Goal: Task Accomplishment & Management: Use online tool/utility

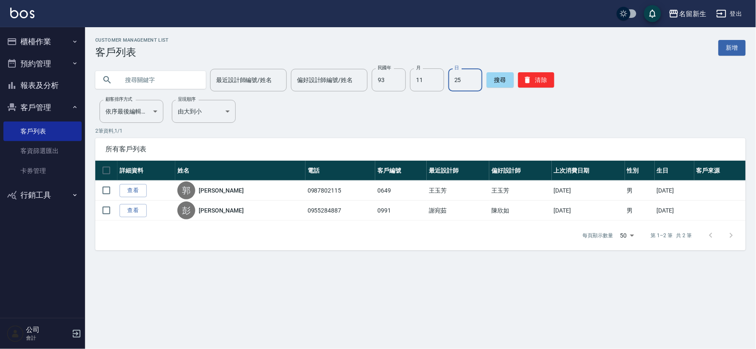
drag, startPoint x: 0, startPoint y: 0, endPoint x: 65, endPoint y: 45, distance: 79.2
click at [65, 45] on button "櫃檯作業" at bounding box center [42, 42] width 78 height 22
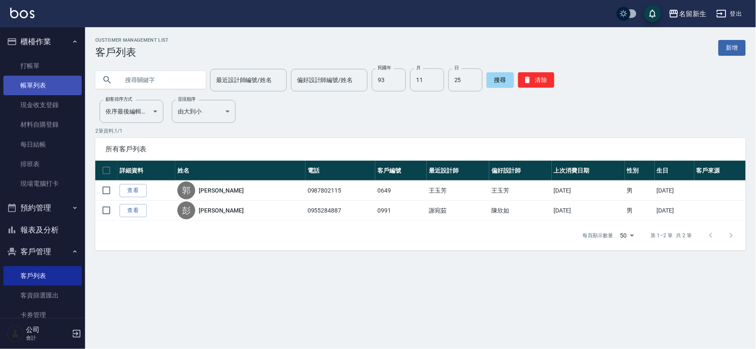
click at [37, 79] on link "帳單列表" at bounding box center [42, 86] width 78 height 20
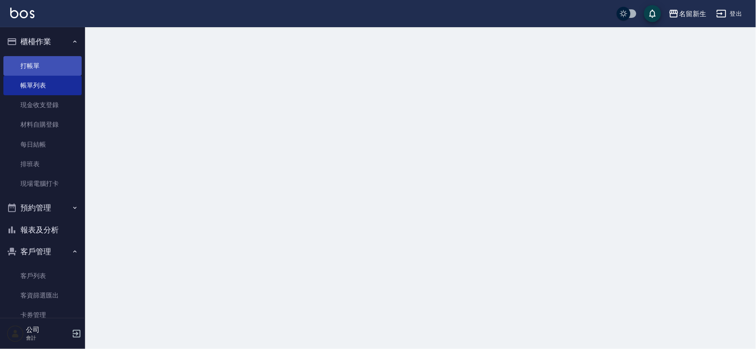
click at [43, 67] on link "打帳單" at bounding box center [42, 66] width 78 height 20
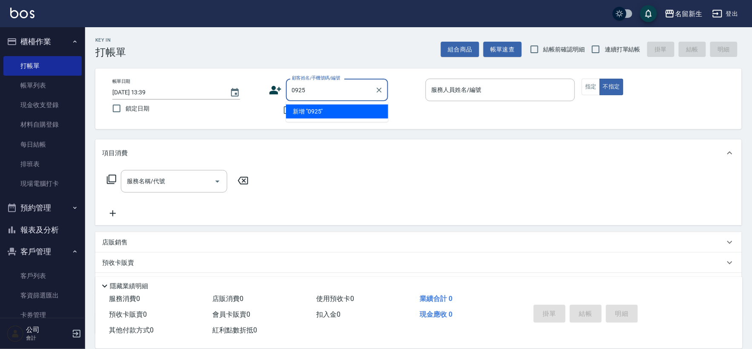
type input "0925"
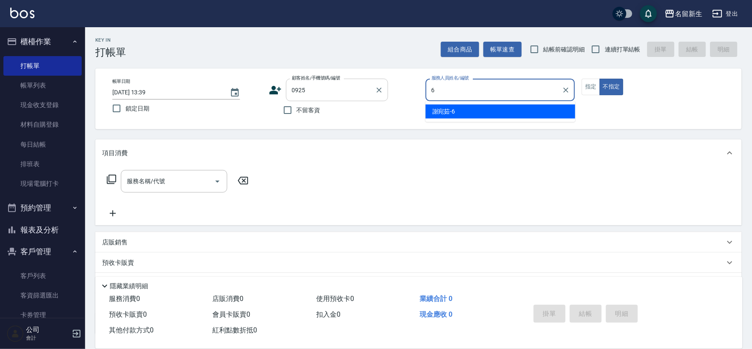
type input "6"
type button "false"
type input "[PERSON_NAME]-6"
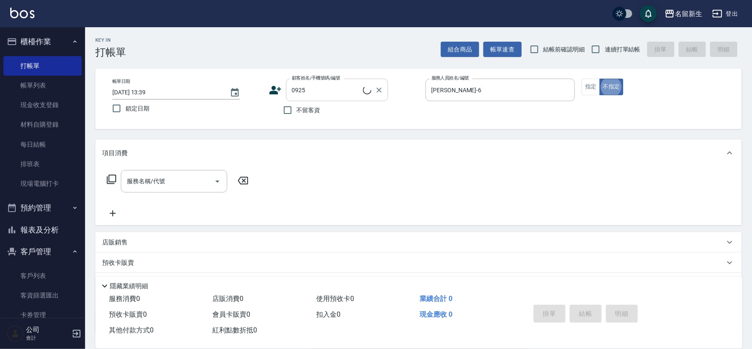
type input "[PERSON_NAME]/0938358517/0925"
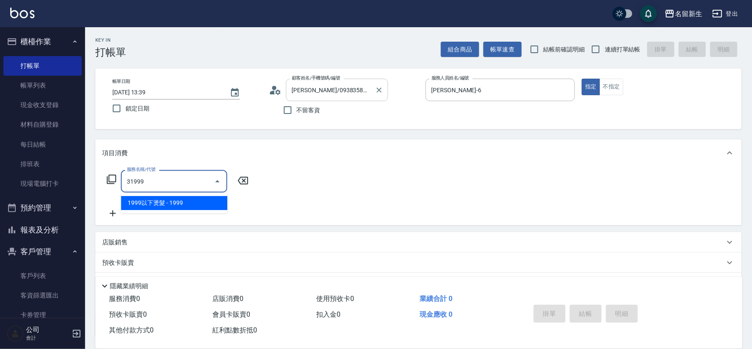
type input "1999以下燙髮(31999)"
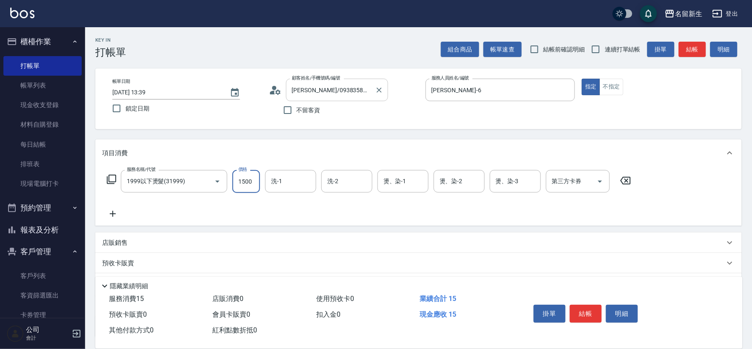
type input "1500"
type input "[PERSON_NAME]-18"
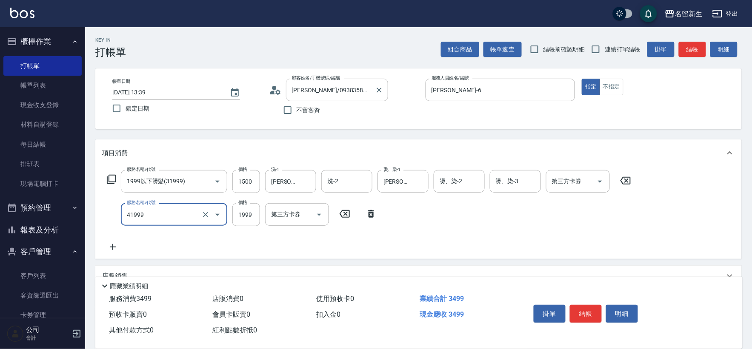
type input "1999以下染髮(41999)"
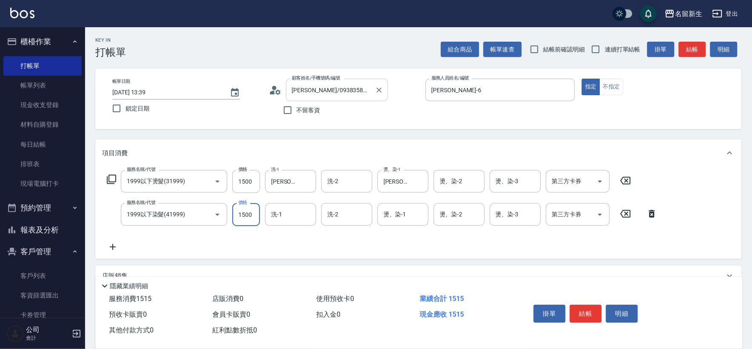
type input "1500"
type input "[PERSON_NAME]-6"
type input "."
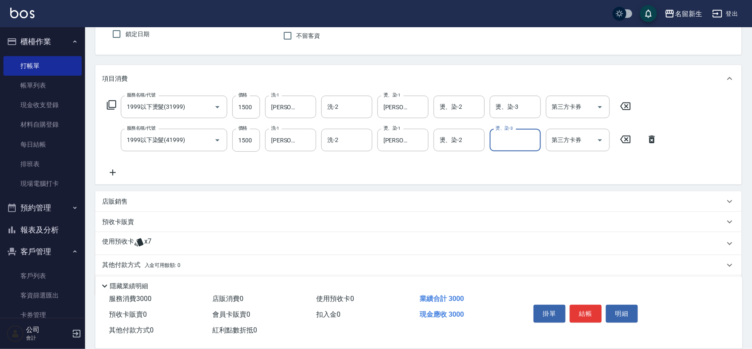
scroll to position [102, 0]
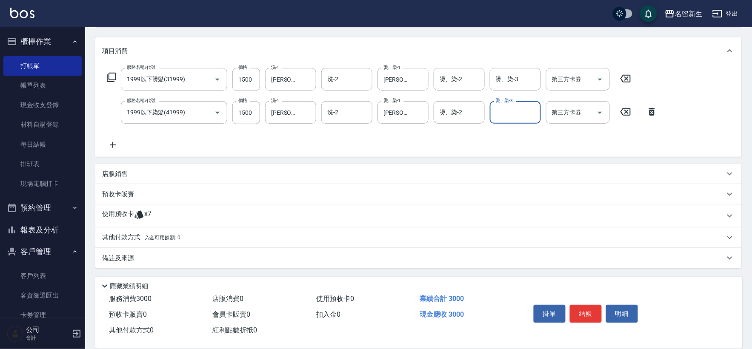
click at [123, 212] on p "使用預收卡" at bounding box center [118, 216] width 32 height 13
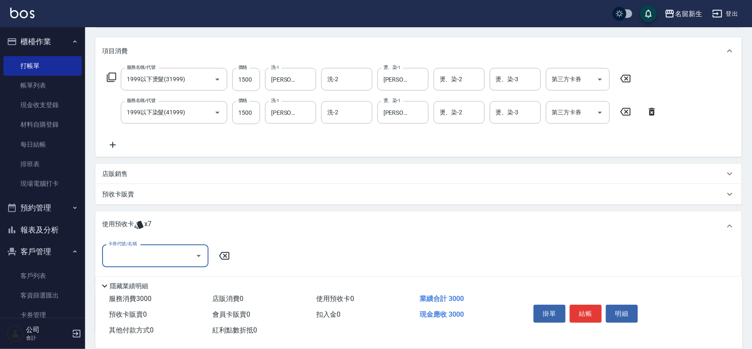
scroll to position [0, 0]
click at [143, 258] on input "卡券代號/名稱" at bounding box center [149, 256] width 86 height 15
click at [164, 281] on div "綠茶包套5次4500 剩餘2張" at bounding box center [155, 278] width 106 height 14
type input "綠茶包套5次4500"
click at [270, 255] on input "護-1" at bounding box center [278, 256] width 56 height 15
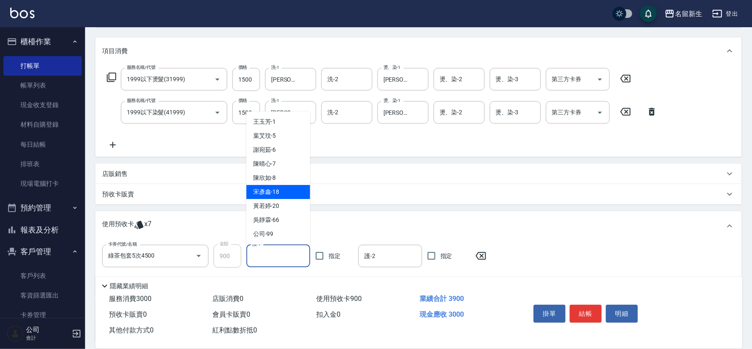
drag, startPoint x: 279, startPoint y: 192, endPoint x: 285, endPoint y: 194, distance: 6.3
click at [280, 192] on div "[PERSON_NAME]-18" at bounding box center [278, 192] width 64 height 14
type input "[PERSON_NAME]-18"
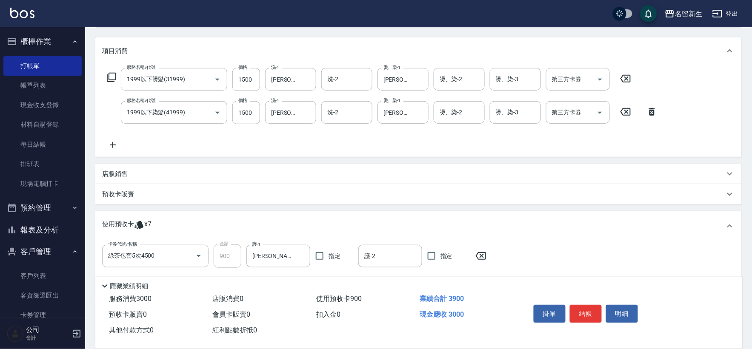
click at [334, 260] on span "指定" at bounding box center [335, 256] width 12 height 9
click at [329, 260] on input "指定" at bounding box center [320, 256] width 18 height 18
checkbox input "true"
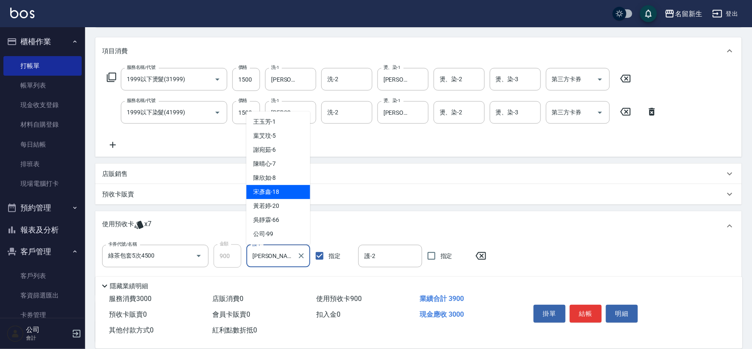
click at [293, 256] on input "[PERSON_NAME]-18" at bounding box center [271, 256] width 43 height 15
click at [283, 152] on div "[PERSON_NAME]-6" at bounding box center [278, 150] width 64 height 14
type input "[PERSON_NAME]-6"
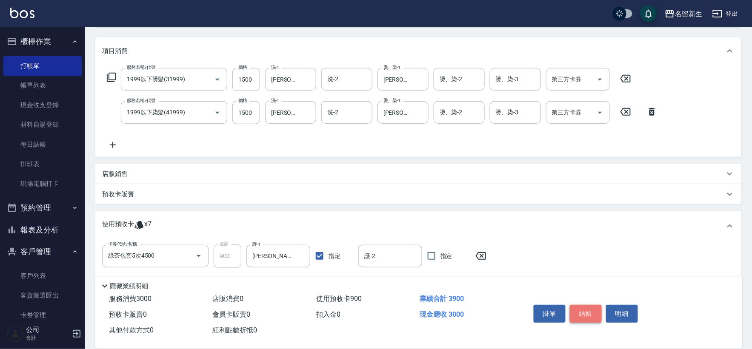
click at [588, 317] on button "結帳" at bounding box center [586, 314] width 32 height 18
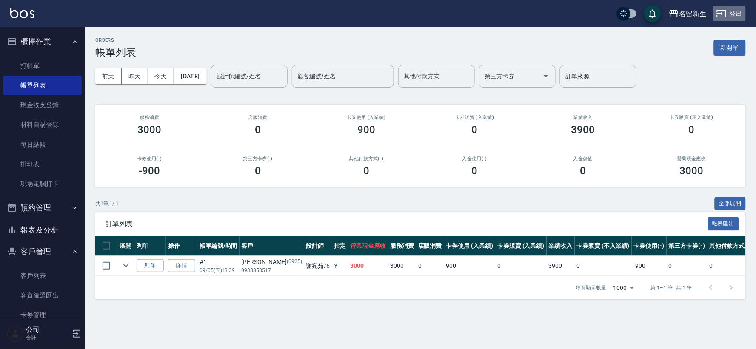
click at [730, 15] on button "登出" at bounding box center [729, 14] width 33 height 16
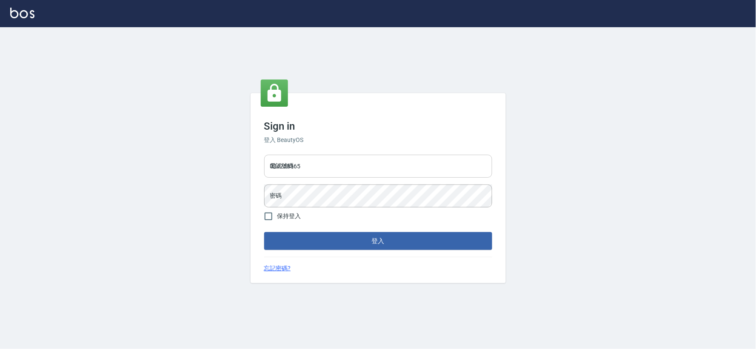
click at [414, 167] on input "034258365" at bounding box center [378, 166] width 228 height 23
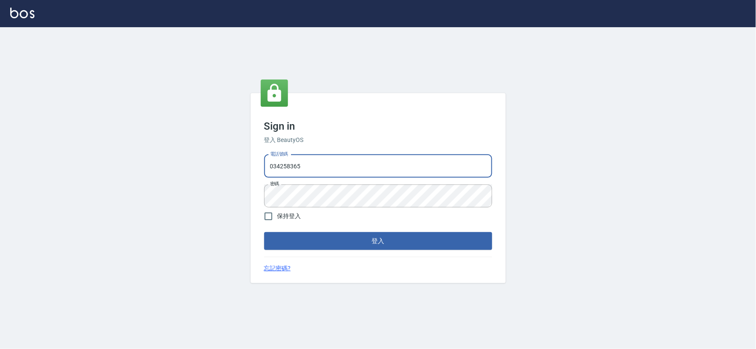
click at [434, 162] on input "034258365" at bounding box center [378, 166] width 228 height 23
type input "0925359356"
click at [373, 236] on button "登入" at bounding box center [378, 241] width 228 height 18
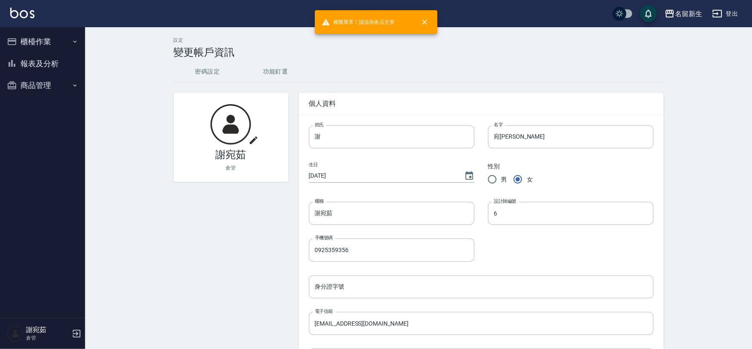
click at [23, 80] on button "商品管理" at bounding box center [42, 85] width 78 height 22
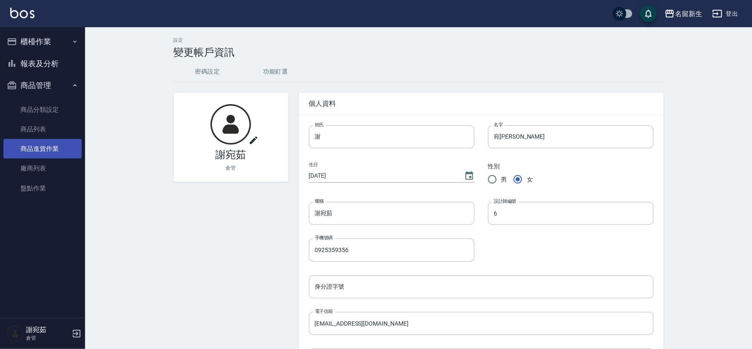
click at [30, 156] on link "商品進貨作業" at bounding box center [42, 149] width 78 height 20
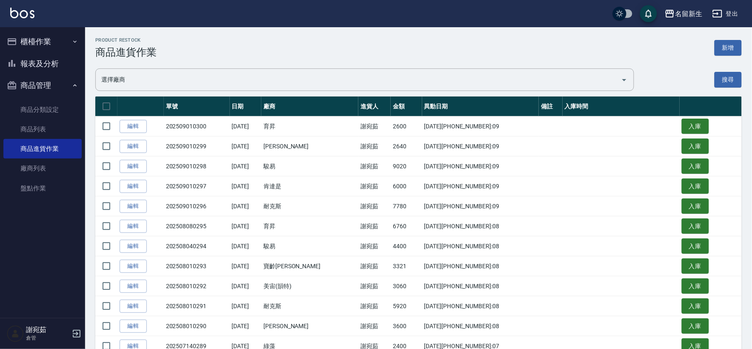
click at [728, 48] on button "新增" at bounding box center [728, 48] width 27 height 16
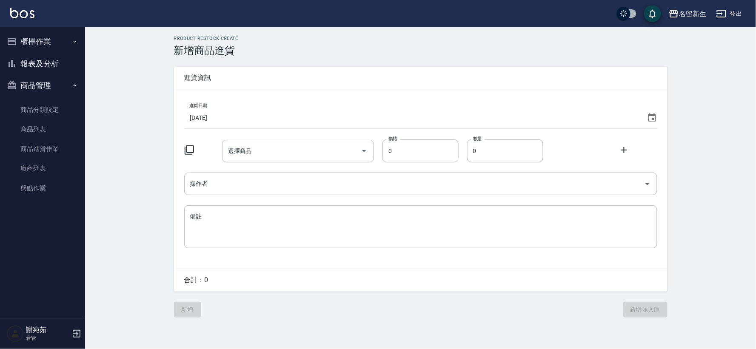
click at [652, 119] on icon at bounding box center [652, 118] width 10 height 10
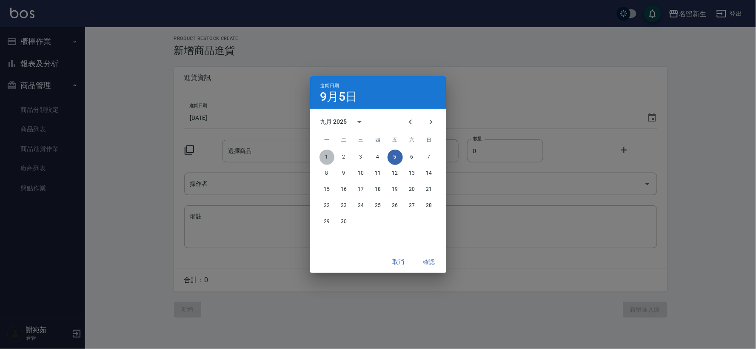
click at [328, 160] on button "1" at bounding box center [327, 157] width 15 height 15
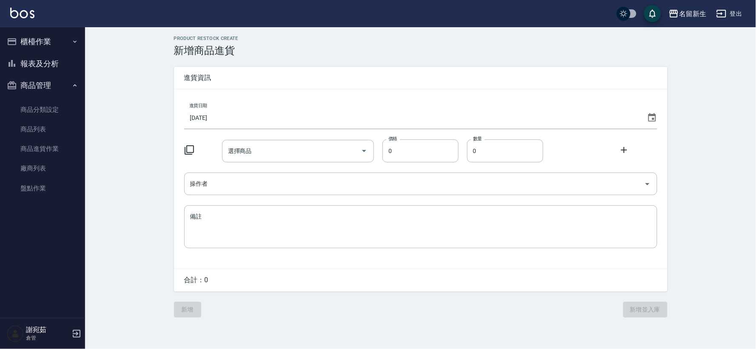
click at [186, 148] on icon at bounding box center [189, 150] width 10 height 10
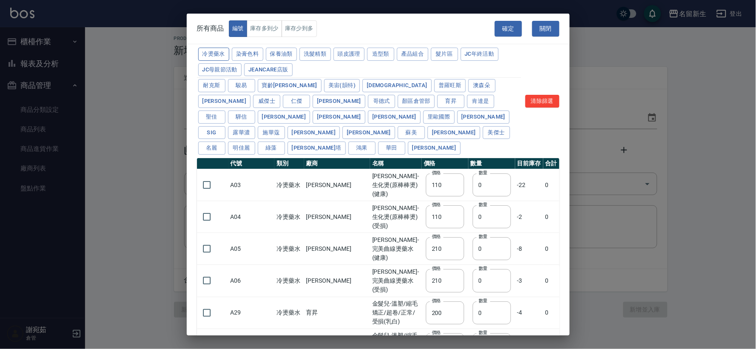
click at [226, 57] on button "冷燙藥水" at bounding box center [213, 54] width 31 height 13
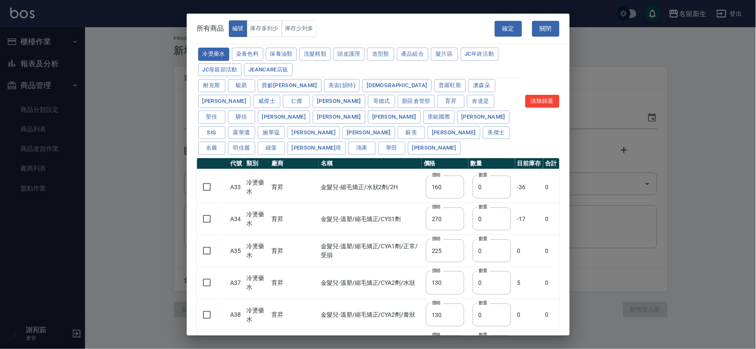
scroll to position [283, 0]
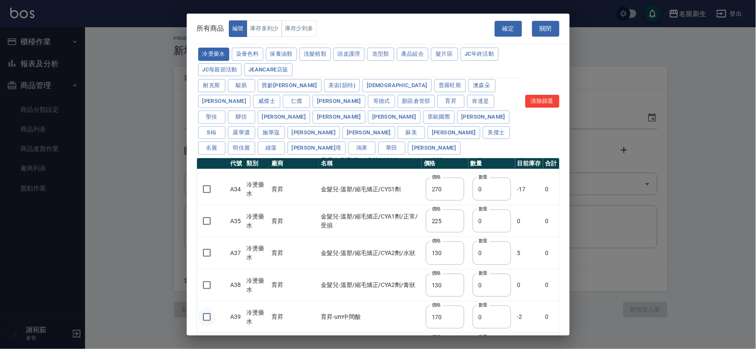
click at [209, 309] on input "checkbox" at bounding box center [207, 318] width 18 height 18
checkbox input "true"
drag, startPoint x: 485, startPoint y: 304, endPoint x: 469, endPoint y: 302, distance: 16.3
click at [473, 306] on input "0" at bounding box center [492, 317] width 38 height 23
type input "2"
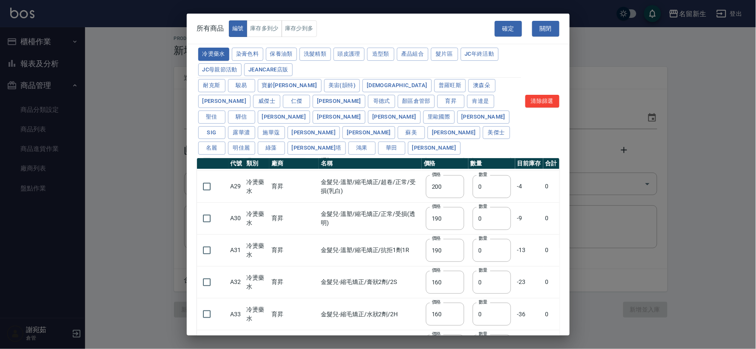
scroll to position [0, 0]
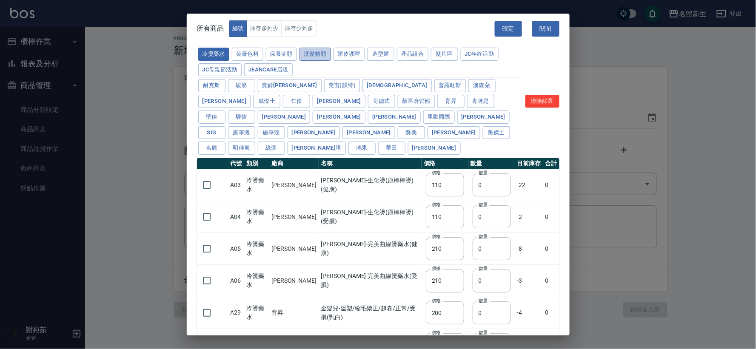
click at [323, 54] on button "洗髮精類" at bounding box center [315, 54] width 31 height 13
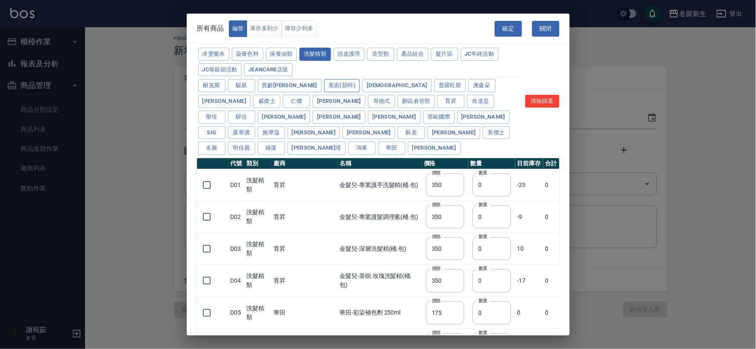
type input "350"
type input "175"
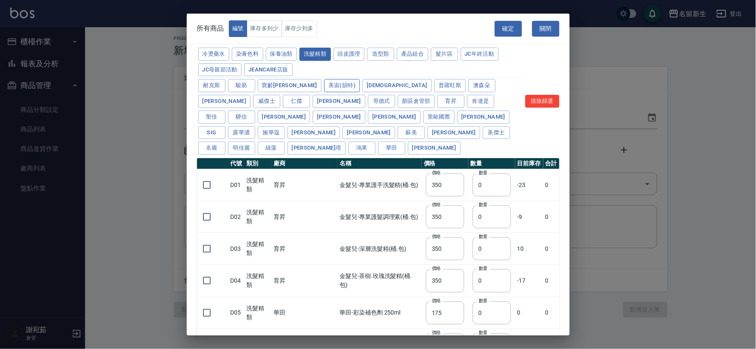
type input "455"
type input "440"
type input "200"
type input "420"
type input "300"
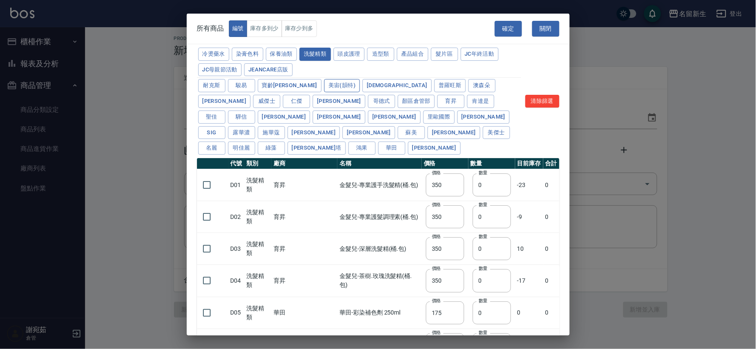
type input "750"
type input "300"
type input "330"
click at [206, 176] on input "checkbox" at bounding box center [207, 185] width 18 height 18
checkbox input "true"
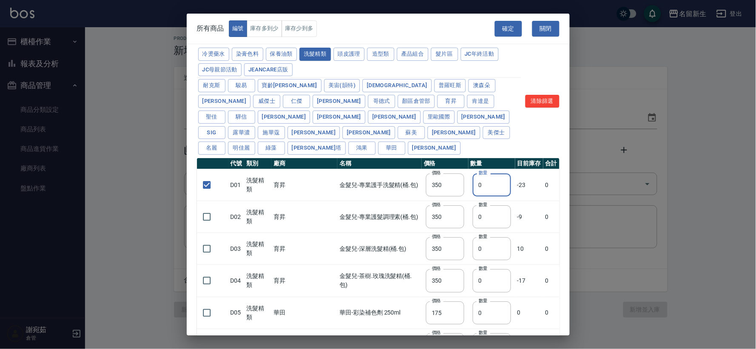
drag, startPoint x: 479, startPoint y: 170, endPoint x: 466, endPoint y: 168, distance: 13.0
click at [473, 174] on input "0" at bounding box center [492, 185] width 38 height 23
type input "6"
click at [211, 240] on input "checkbox" at bounding box center [207, 249] width 18 height 18
checkbox input "true"
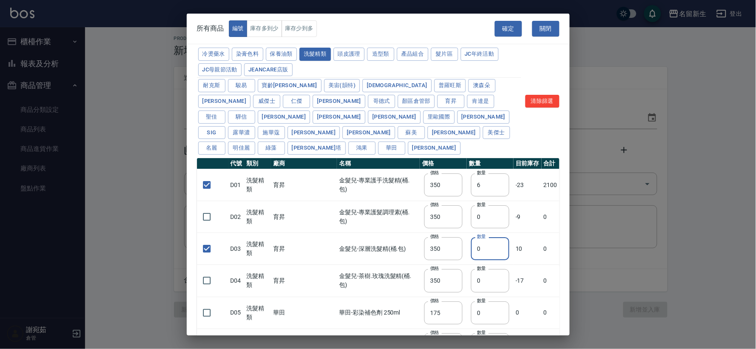
drag, startPoint x: 469, startPoint y: 237, endPoint x: 465, endPoint y: 235, distance: 4.6
click at [471, 238] on input "0" at bounding box center [490, 249] width 38 height 23
type input "2"
drag, startPoint x: 205, startPoint y: 202, endPoint x: 224, endPoint y: 209, distance: 20.6
click at [205, 208] on input "checkbox" at bounding box center [207, 217] width 18 height 18
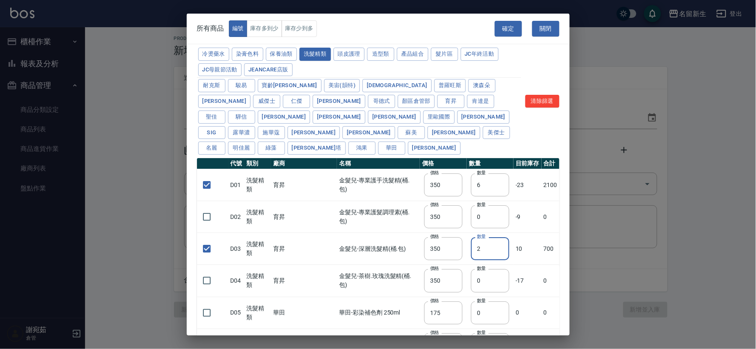
checkbox input "true"
drag, startPoint x: 479, startPoint y: 204, endPoint x: 447, endPoint y: 194, distance: 33.1
click at [447, 201] on tr "D02 洗髮精類 育昇 金髮兒-專業護髮調理素(桶.包) 價格 350 價格 數量 0 數量 -9 0" at bounding box center [378, 217] width 363 height 32
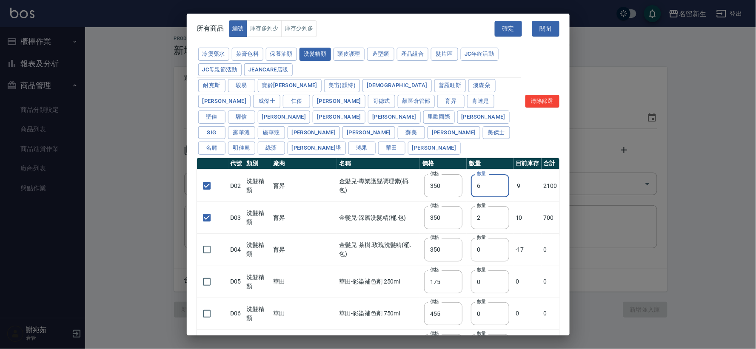
scroll to position [47, 0]
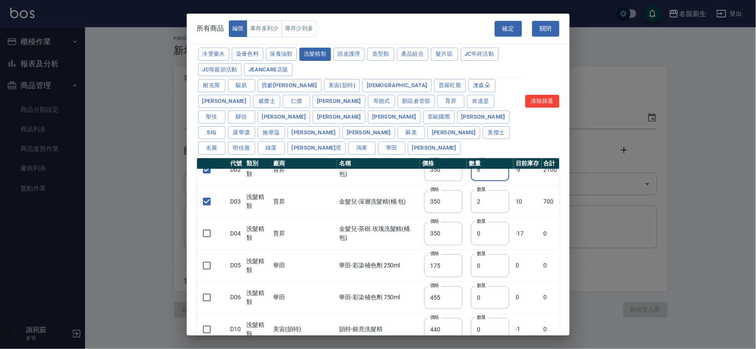
type input "6"
click at [210, 52] on button "冷燙藥水" at bounding box center [213, 54] width 31 height 13
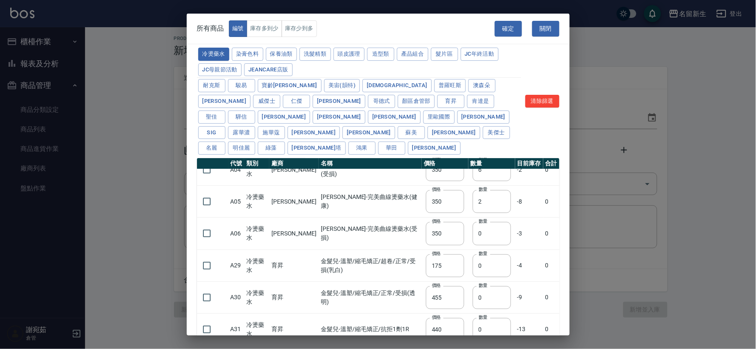
checkbox input "false"
type input "110"
type input "0"
checkbox input "false"
type input "110"
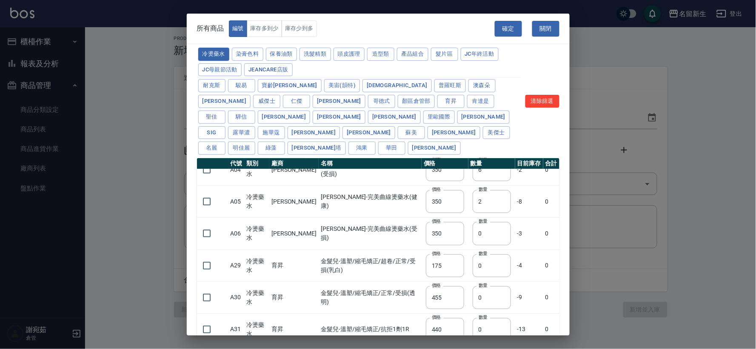
type input "0"
checkbox input "false"
type input "210"
type input "0"
type input "210"
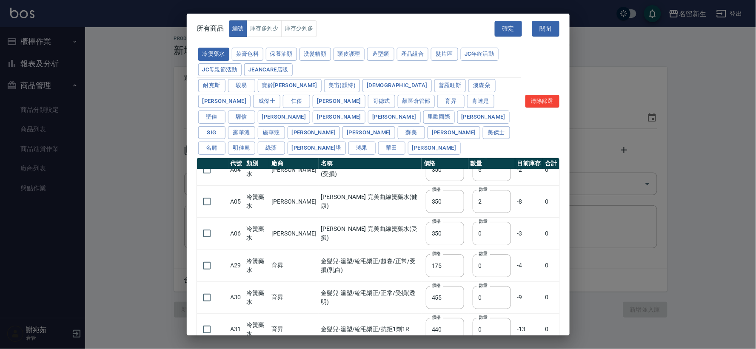
type input "200"
type input "190"
type input "160"
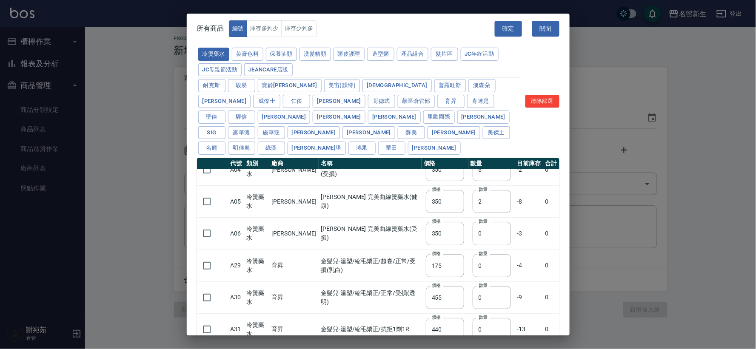
type input "270"
type input "225"
type input "130"
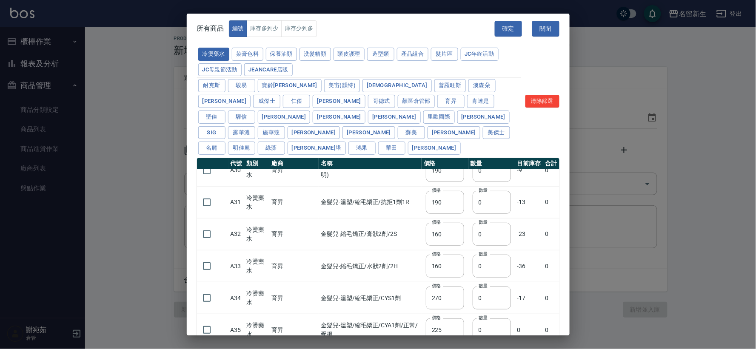
scroll to position [189, 0]
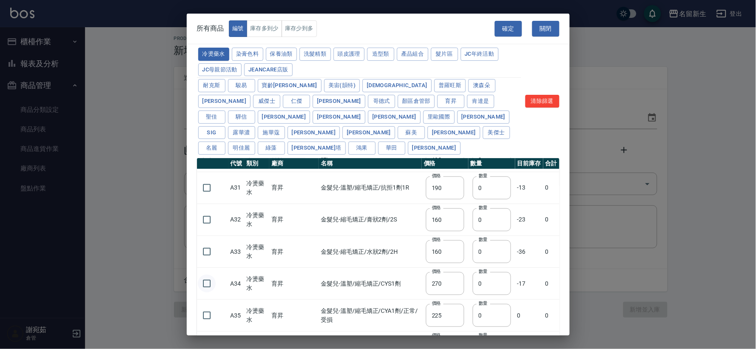
click at [206, 275] on input "checkbox" at bounding box center [207, 284] width 18 height 18
checkbox input "true"
drag, startPoint x: 481, startPoint y: 271, endPoint x: 461, endPoint y: 269, distance: 20.5
click at [461, 269] on tr "A34 冷燙藥水 育昇 金髮兒-溫塑/縮毛矯正/CYS1劑 價格 270 價格 數量 0 數量 -17 0" at bounding box center [378, 284] width 363 height 32
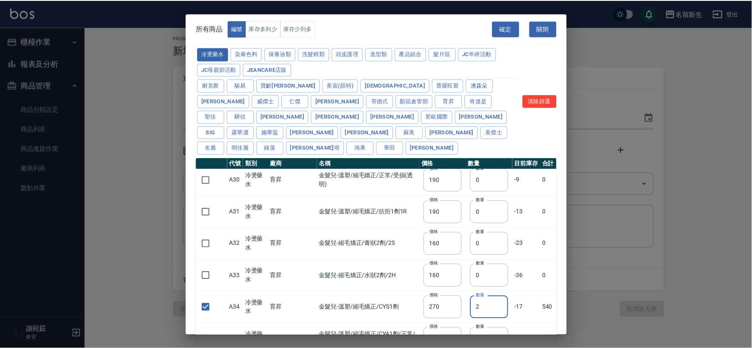
scroll to position [142, 0]
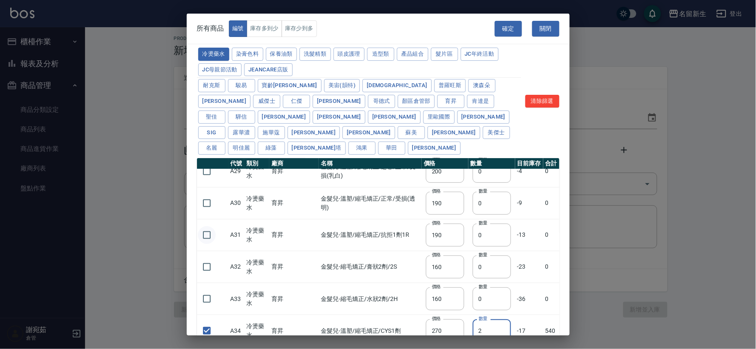
type input "2"
click at [213, 226] on input "checkbox" at bounding box center [207, 235] width 18 height 18
checkbox input "true"
drag, startPoint x: 472, startPoint y: 223, endPoint x: 467, endPoint y: 221, distance: 6.1
click at [473, 224] on input "0" at bounding box center [492, 235] width 38 height 23
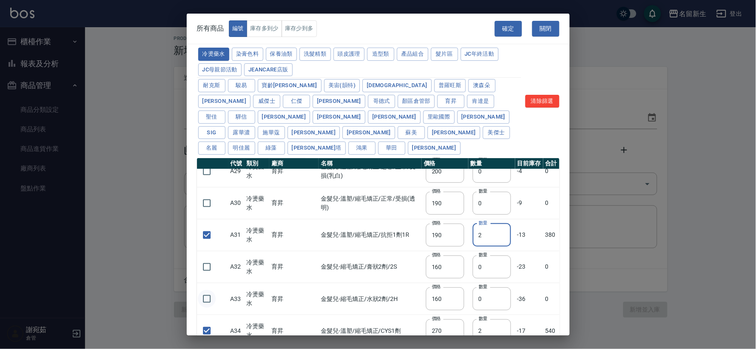
type input "2"
click at [203, 290] on input "checkbox" at bounding box center [207, 299] width 18 height 18
checkbox input "true"
drag, startPoint x: 472, startPoint y: 287, endPoint x: 456, endPoint y: 289, distance: 15.5
click at [456, 289] on tr "A33 冷燙藥水 育昇 金髮兒-縮毛矯正/水狀2劑/2H 價格 160 價格 數量 0 數量 -36 0" at bounding box center [378, 299] width 363 height 32
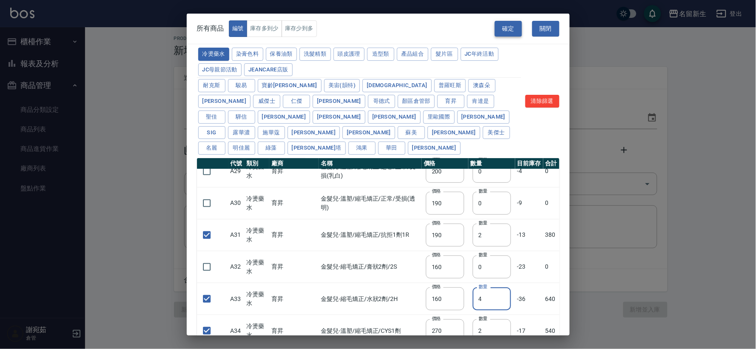
type input "4"
click at [513, 32] on button "確定" at bounding box center [508, 29] width 27 height 16
type input "A39 育昇-um中間酸"
type input "170"
type input "2"
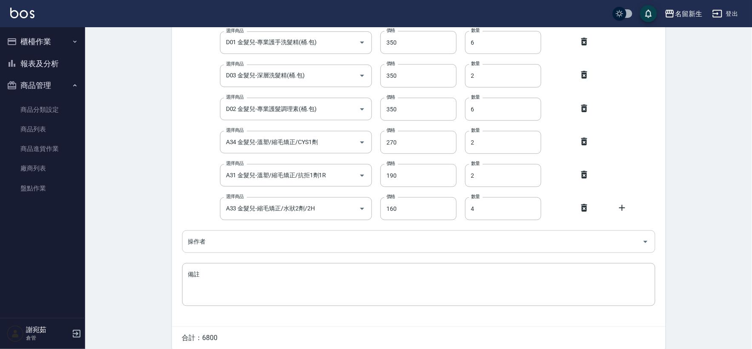
click at [238, 239] on input "操作者" at bounding box center [412, 242] width 453 height 15
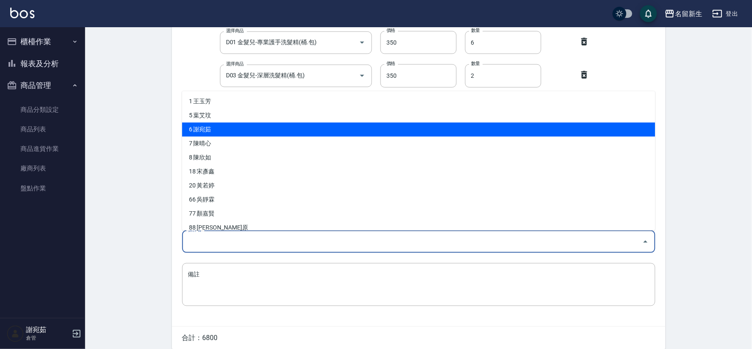
click at [256, 130] on li "6 謝宛茹" at bounding box center [418, 130] width 473 height 14
type input "謝宛茹"
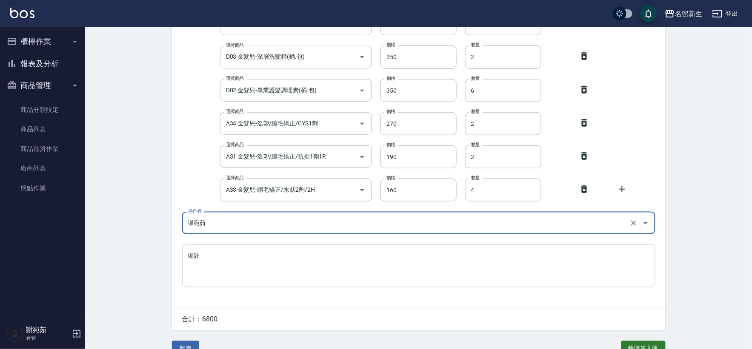
scroll to position [177, 0]
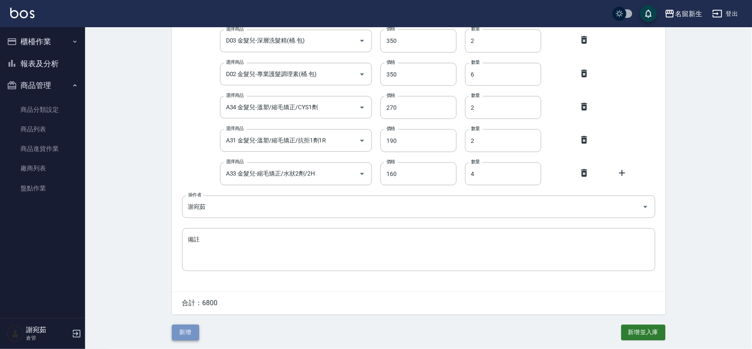
click at [190, 333] on button "新增" at bounding box center [185, 333] width 27 height 16
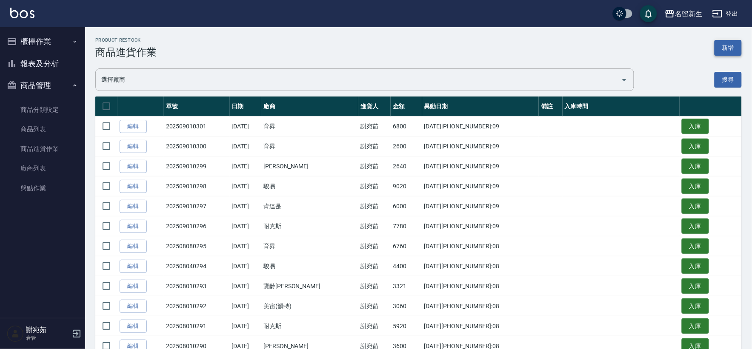
click at [726, 50] on button "新增" at bounding box center [728, 48] width 27 height 16
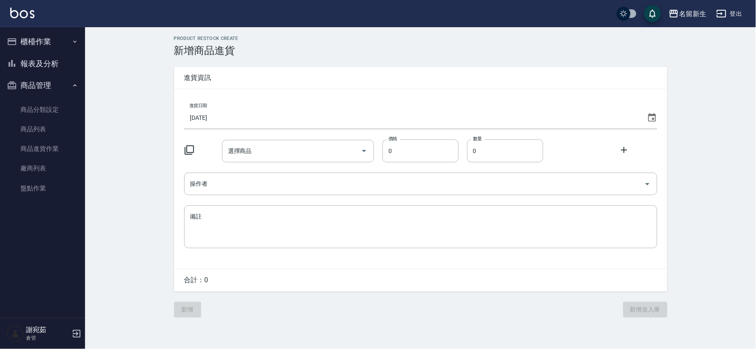
click at [653, 121] on icon at bounding box center [653, 117] width 8 height 9
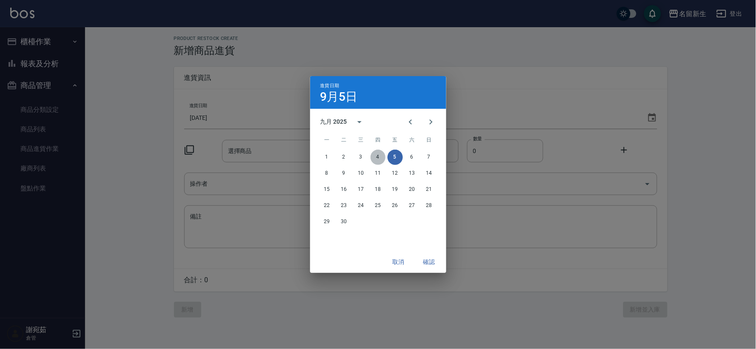
click at [378, 159] on button "4" at bounding box center [378, 157] width 15 height 15
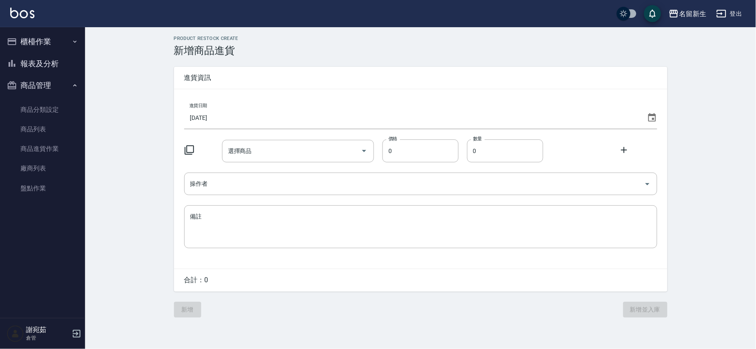
click at [189, 150] on icon at bounding box center [189, 150] width 10 height 10
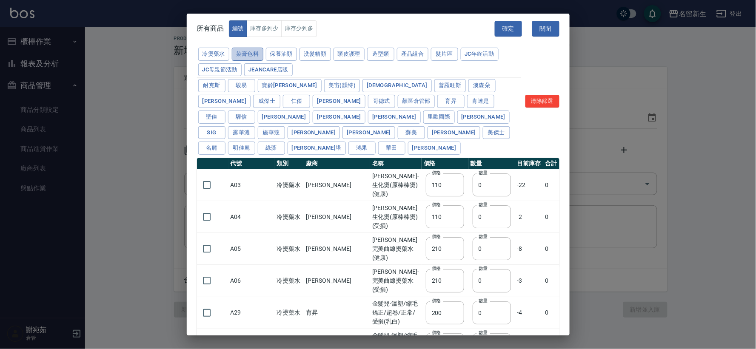
click at [255, 52] on button "染膏色料" at bounding box center [247, 54] width 31 height 13
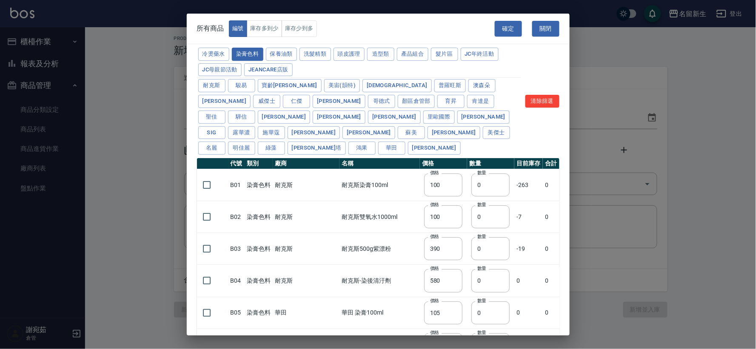
type input "100"
type input "390"
type input "580"
type input "105"
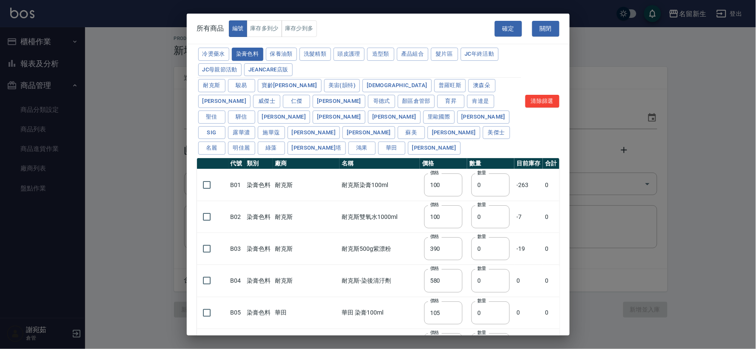
type input "406"
type input "105"
type input "450"
type input "102"
type input "137"
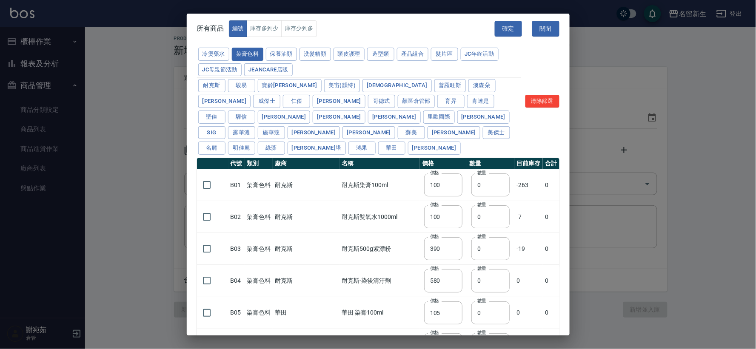
type input "110"
type input "133"
type input "186"
type input "133"
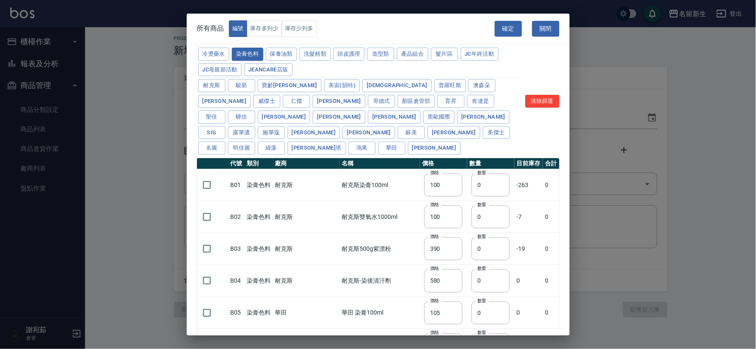
type input "450"
type input "350"
type input "112"
type input "450"
type input "1060"
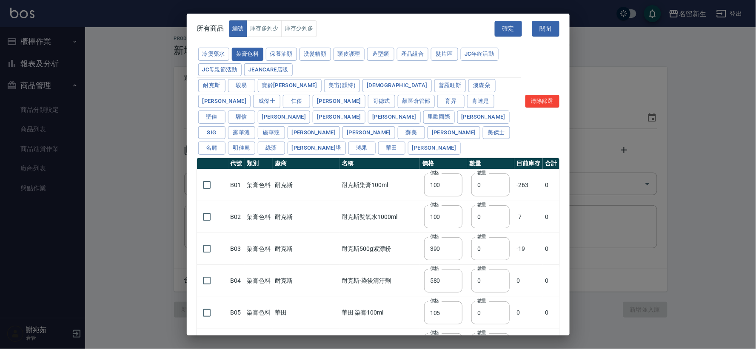
type input "190"
type input "250"
type input "350"
type input "735"
click at [208, 176] on input "checkbox" at bounding box center [207, 185] width 18 height 18
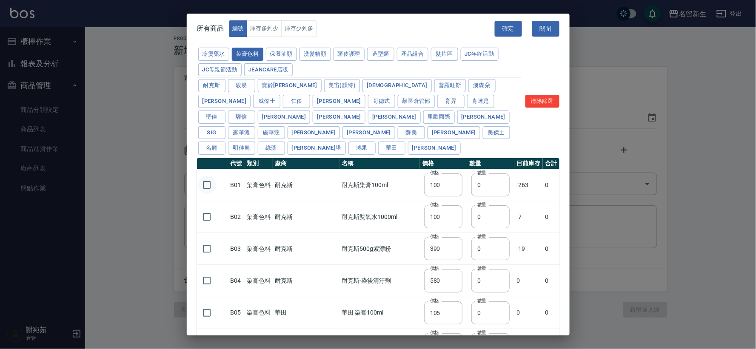
checkbox input "true"
drag, startPoint x: 474, startPoint y: 164, endPoint x: 439, endPoint y: 165, distance: 35.4
click at [439, 169] on tr "B01 染膏色料 耐克斯 耐克斯染膏100ml 價格 100 價格 數量 0 數量 -263 0" at bounding box center [378, 185] width 363 height 32
type input "13"
click at [509, 22] on button "確定" at bounding box center [508, 29] width 27 height 16
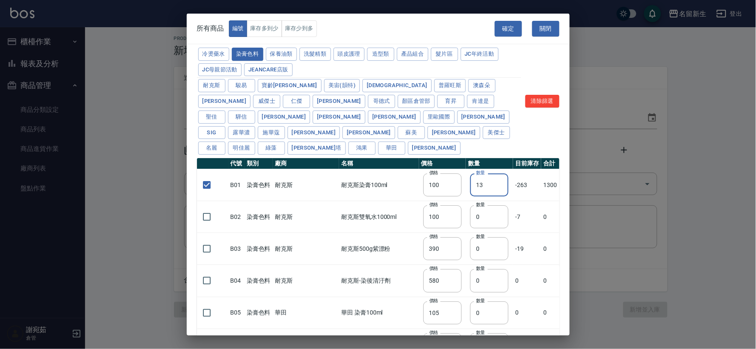
type input "B01 耐克斯染膏100ml"
type input "100"
type input "13"
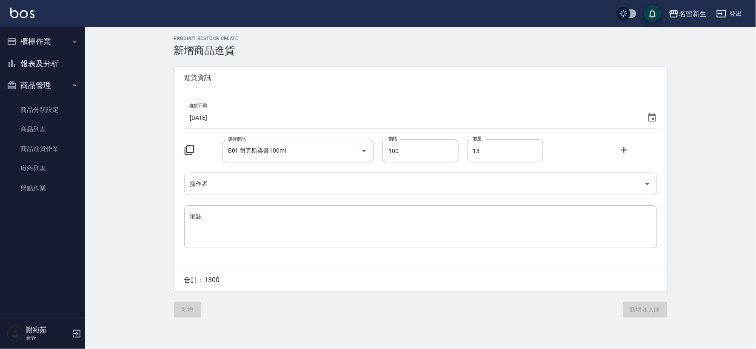
click at [282, 186] on input "操作者" at bounding box center [414, 184] width 453 height 15
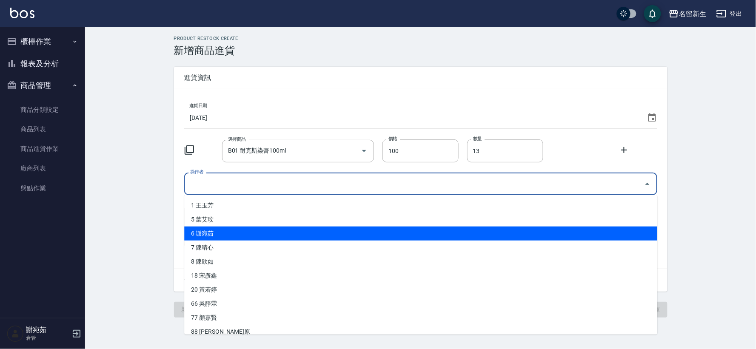
click at [277, 236] on li "6 謝宛茹" at bounding box center [420, 234] width 473 height 14
type input "謝宛茹"
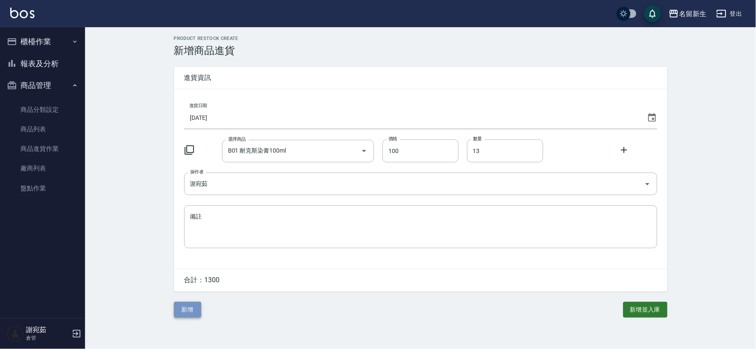
click at [196, 312] on button "新增" at bounding box center [187, 310] width 27 height 16
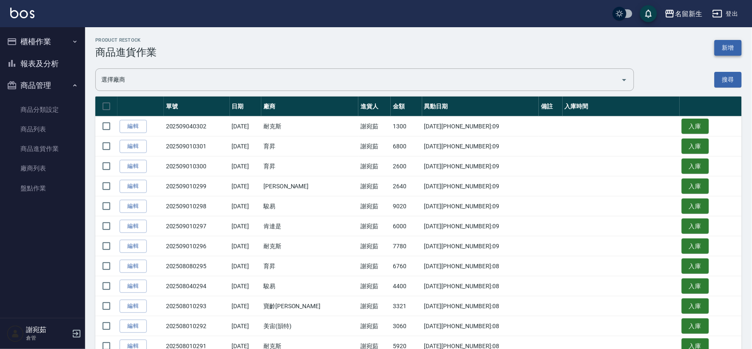
click at [730, 45] on button "新增" at bounding box center [728, 48] width 27 height 16
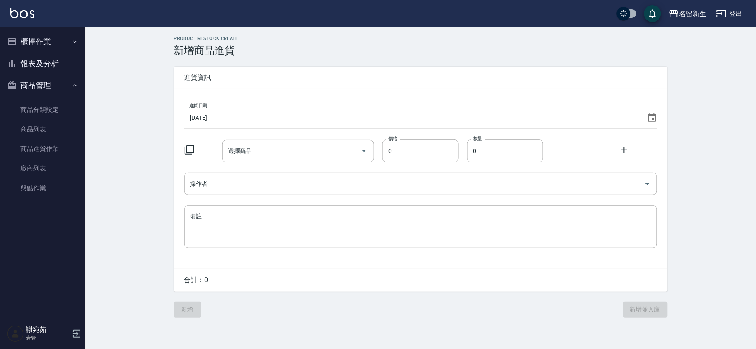
click at [653, 119] on icon at bounding box center [653, 117] width 8 height 9
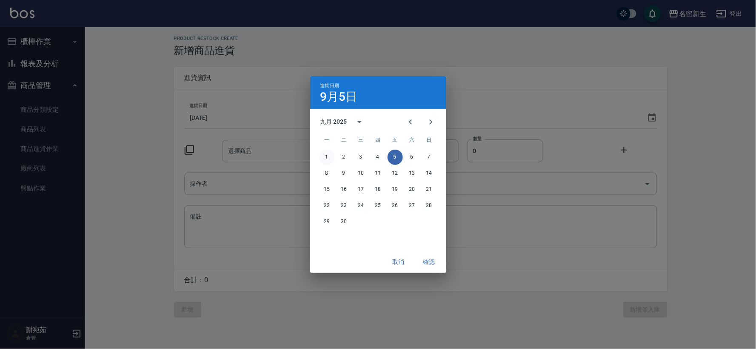
click at [326, 160] on button "1" at bounding box center [327, 157] width 15 height 15
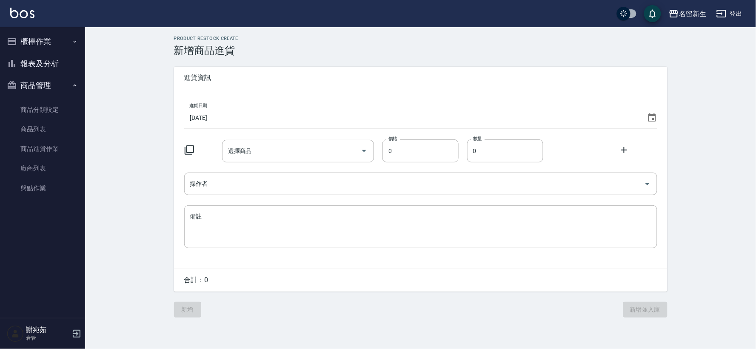
click at [189, 150] on icon at bounding box center [189, 150] width 10 height 10
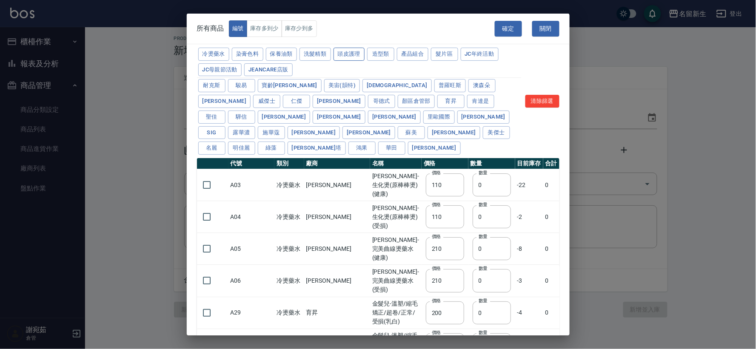
click at [342, 60] on button "頭皮護理" at bounding box center [349, 54] width 31 height 13
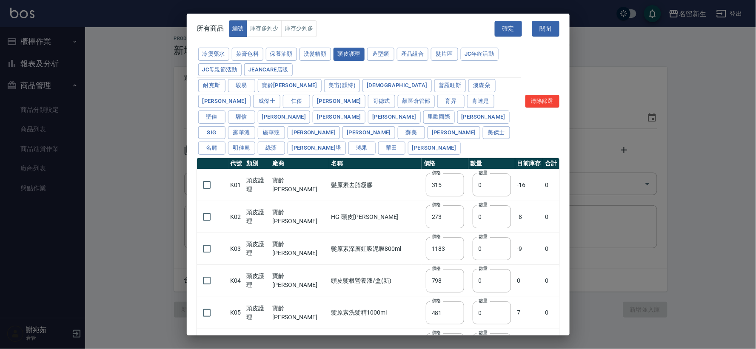
type input "315"
type input "273"
type input "1183"
type input "798"
type input "481"
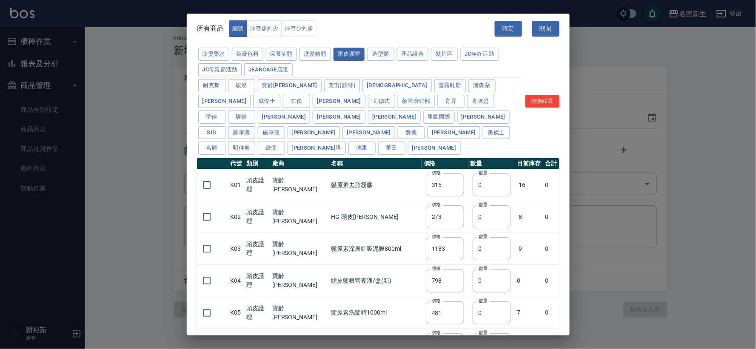
type input "640"
type input "308"
type input "245"
type input "350"
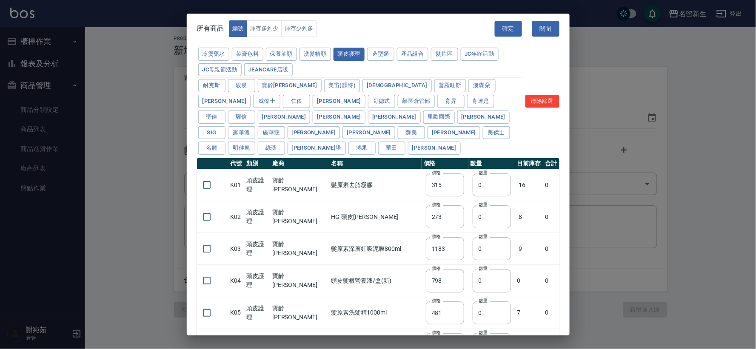
type input "1260"
type input "440"
type input "420"
type input "740"
type input "500"
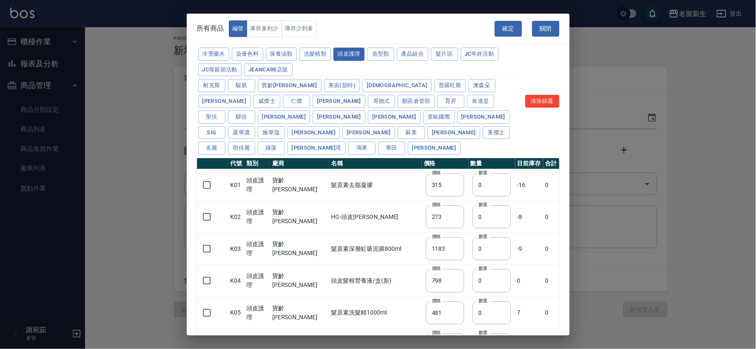
type input "690"
type input "650"
type input "600"
type input "450"
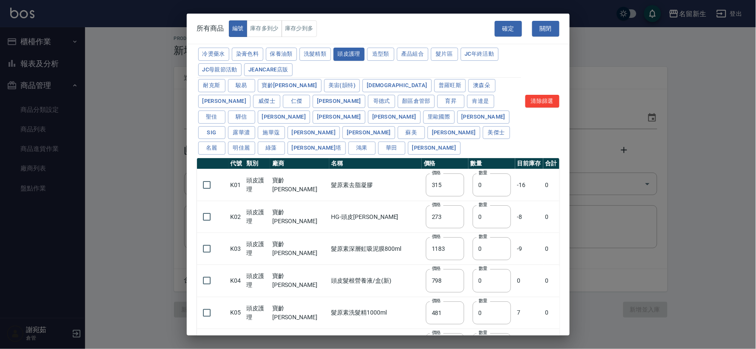
type input "500"
type input "540"
type input "420"
type input "50"
type input "300"
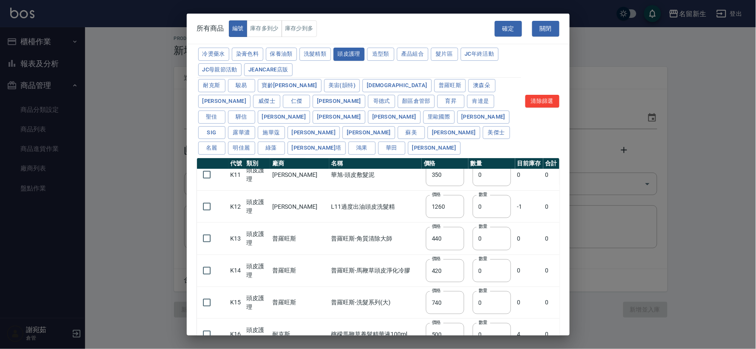
scroll to position [283, 0]
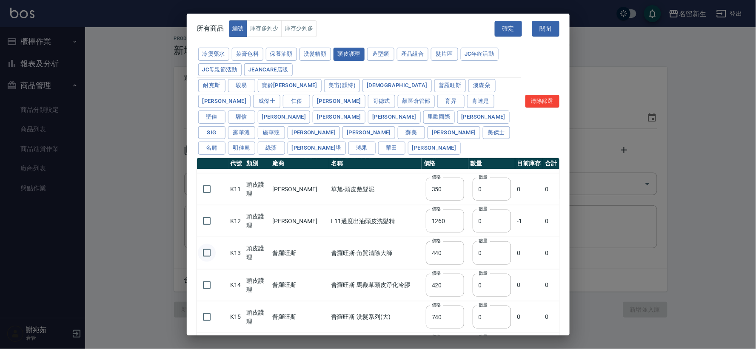
click at [212, 244] on input "checkbox" at bounding box center [207, 253] width 18 height 18
checkbox input "true"
click at [209, 277] on input "checkbox" at bounding box center [207, 286] width 18 height 18
checkbox input "true"
click at [209, 309] on input "checkbox" at bounding box center [207, 318] width 18 height 18
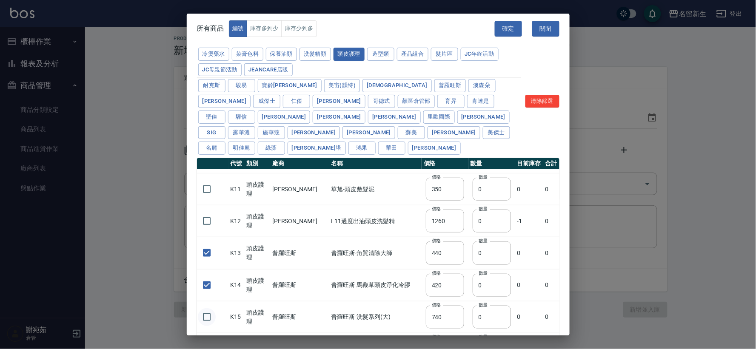
checkbox input "true"
click at [469, 244] on td "數量 0 數量" at bounding box center [492, 254] width 47 height 32
type input "2"
drag, startPoint x: 471, startPoint y: 271, endPoint x: 461, endPoint y: 267, distance: 11.5
click at [473, 274] on input "0" at bounding box center [492, 285] width 38 height 23
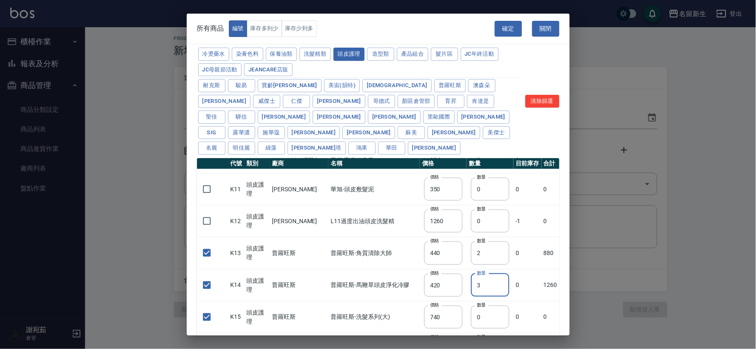
type input "3"
click at [467, 301] on td "數量 0 數量" at bounding box center [490, 317] width 47 height 32
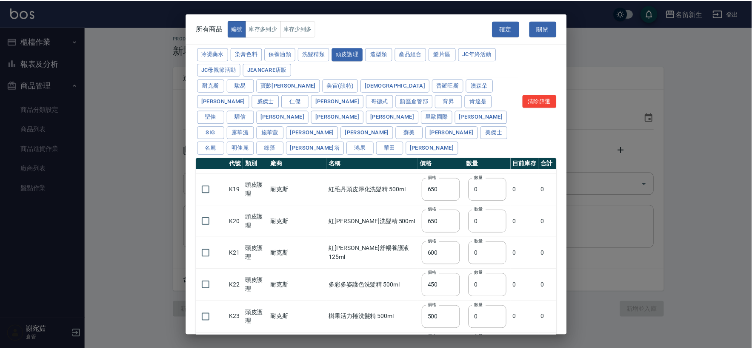
scroll to position [602, 0]
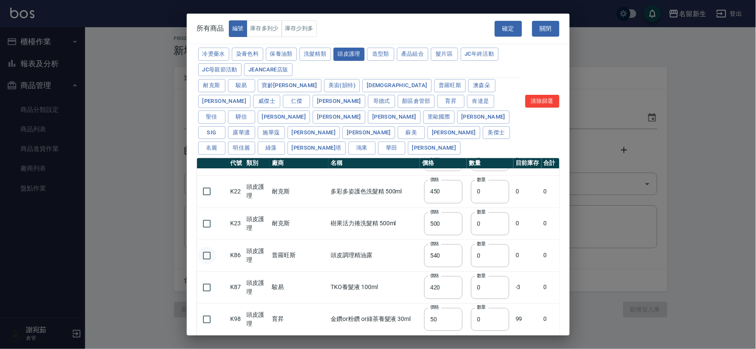
type input "1"
click at [210, 247] on input "checkbox" at bounding box center [207, 256] width 18 height 18
checkbox input "true"
drag, startPoint x: 467, startPoint y: 239, endPoint x: 457, endPoint y: 238, distance: 9.8
click at [467, 240] on td "數量 0 數量" at bounding box center [490, 256] width 47 height 32
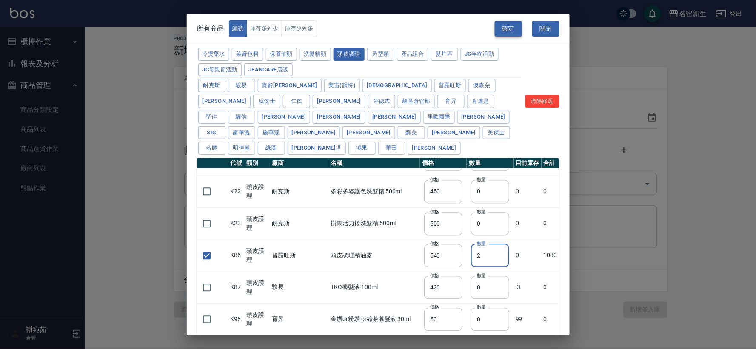
type input "2"
click at [512, 27] on button "確定" at bounding box center [508, 29] width 27 height 16
type input "K13 普羅旺斯-角質清除大師"
type input "440"
type input "2"
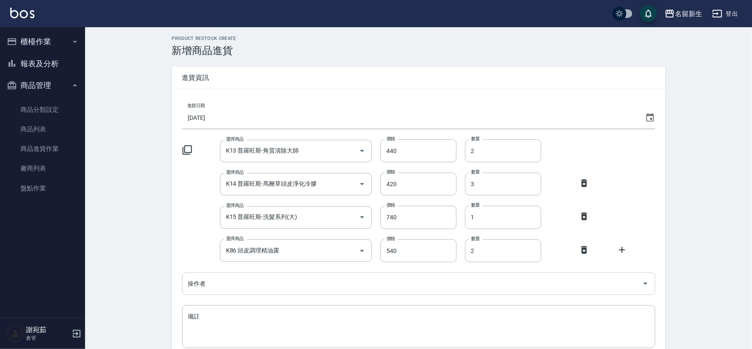
click at [252, 286] on input "操作者" at bounding box center [412, 284] width 453 height 15
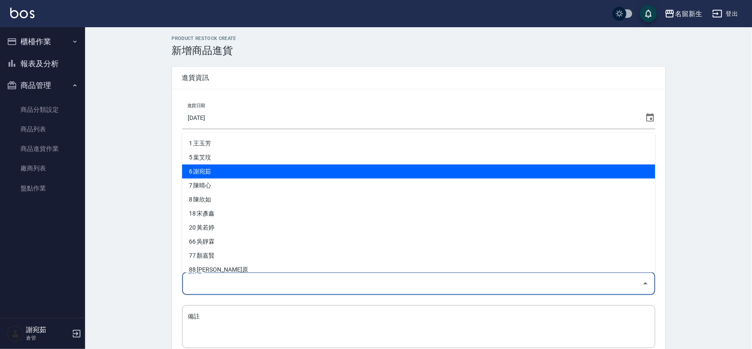
click at [240, 172] on li "6 謝宛茹" at bounding box center [418, 172] width 473 height 14
type input "謝宛茹"
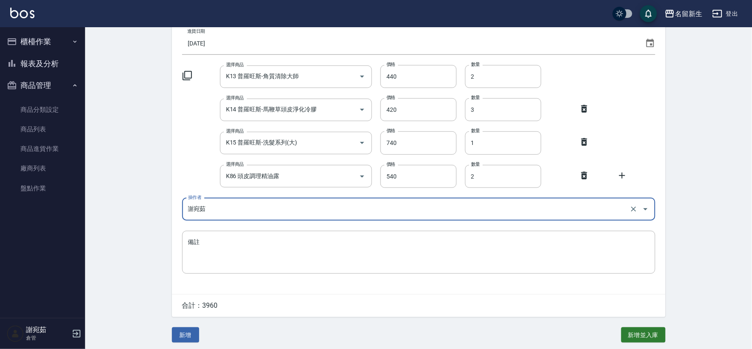
scroll to position [77, 0]
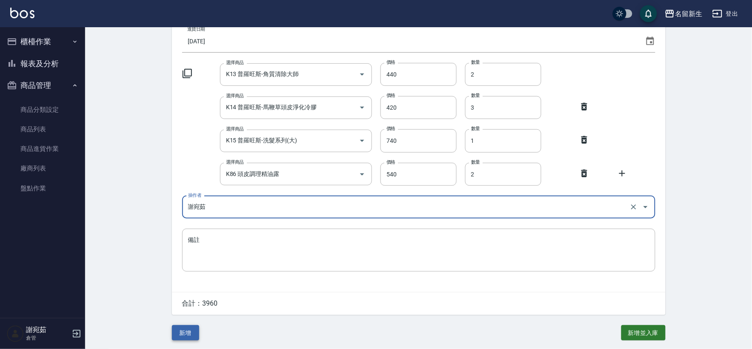
click at [189, 335] on button "新增" at bounding box center [185, 334] width 27 height 16
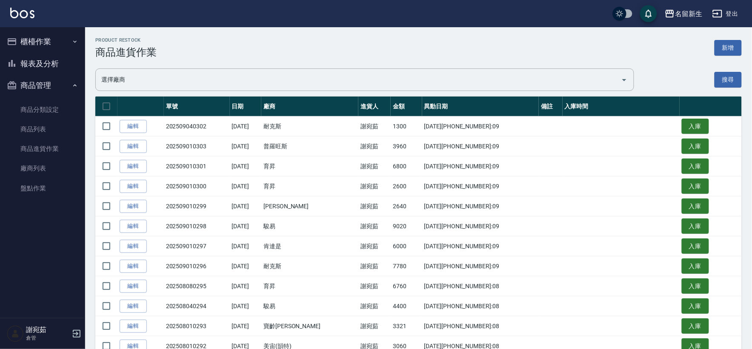
click at [736, 14] on button "登出" at bounding box center [725, 14] width 33 height 16
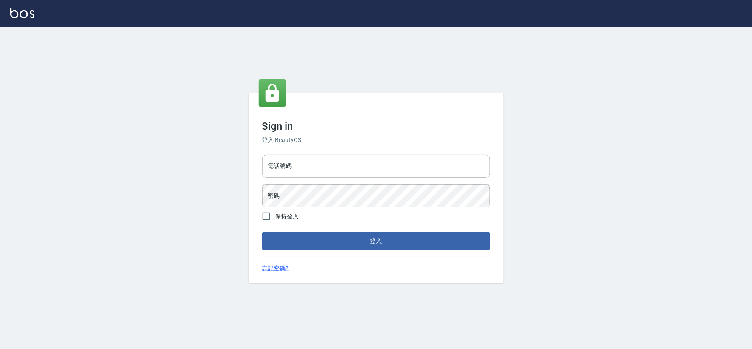
type input "0925359356"
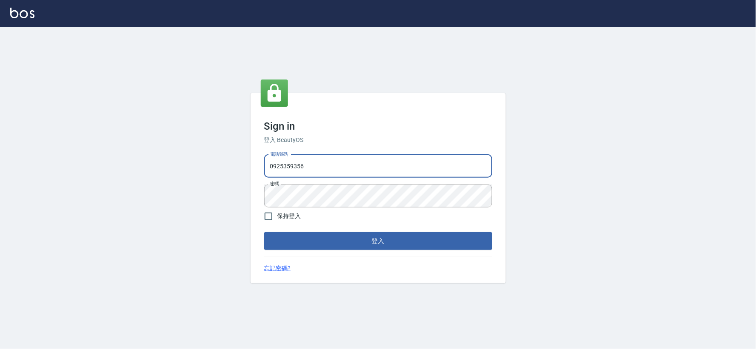
type input "034258365"
click at [363, 249] on button "登入" at bounding box center [378, 241] width 228 height 18
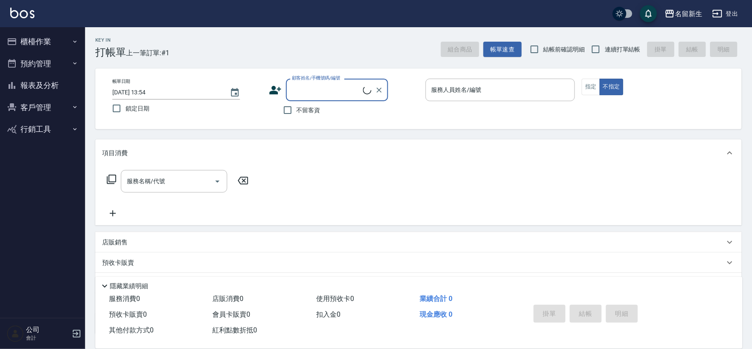
click at [37, 40] on button "櫃檯作業" at bounding box center [42, 42] width 78 height 22
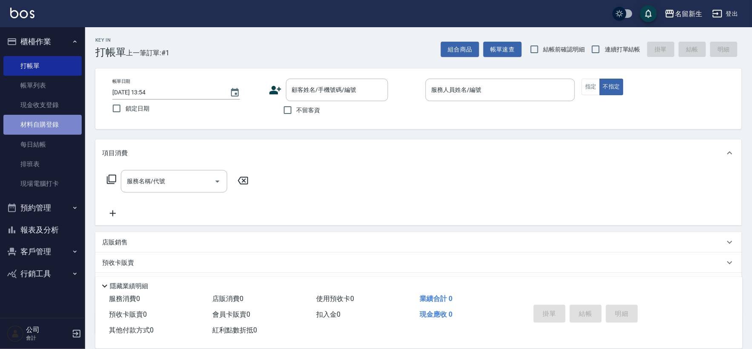
click at [50, 124] on link "材料自購登錄" at bounding box center [42, 125] width 78 height 20
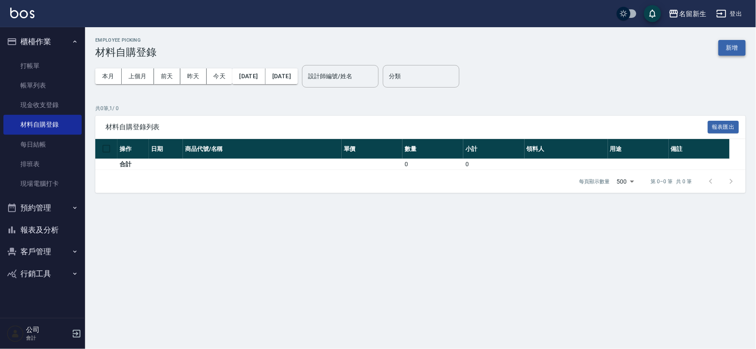
click at [727, 44] on button "新增" at bounding box center [732, 48] width 27 height 16
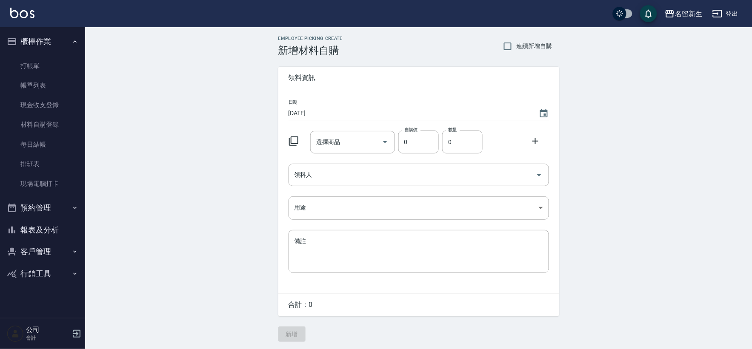
click at [294, 138] on icon at bounding box center [294, 141] width 10 height 10
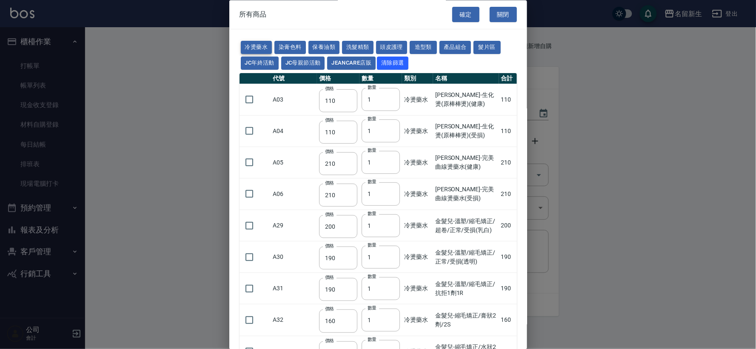
click at [248, 43] on button "冷燙藥水" at bounding box center [256, 47] width 31 height 13
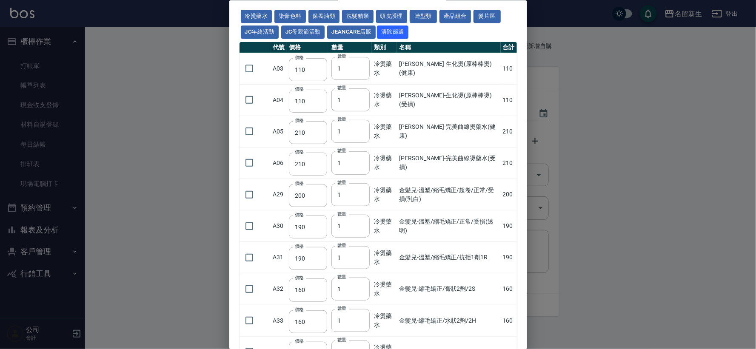
scroll to position [47, 0]
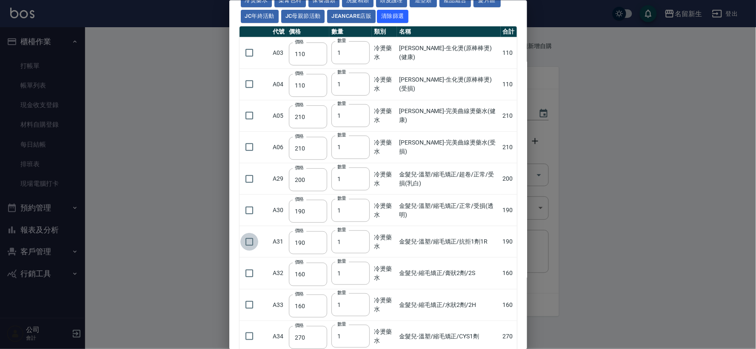
click at [243, 242] on input "checkbox" at bounding box center [249, 242] width 18 height 18
checkbox input "true"
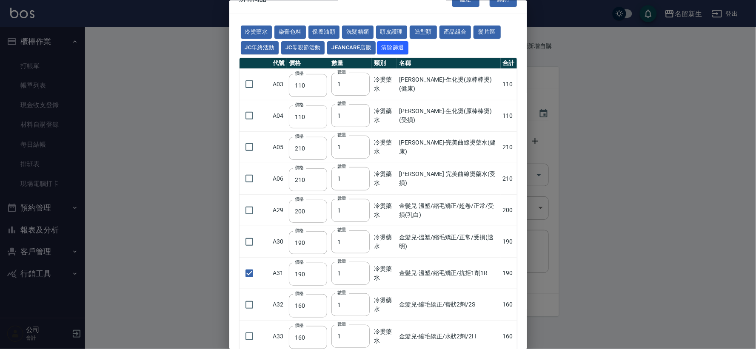
scroll to position [0, 0]
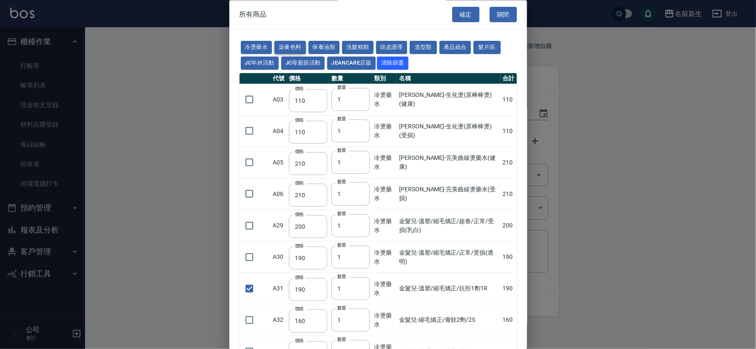
click at [292, 45] on button "染膏色料" at bounding box center [290, 47] width 31 height 13
type input "100"
type input "390"
type input "580"
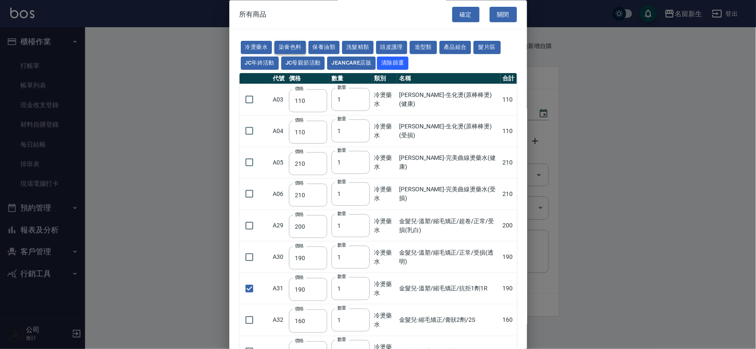
type input "105"
type input "406"
checkbox input "false"
type input "105"
type input "102"
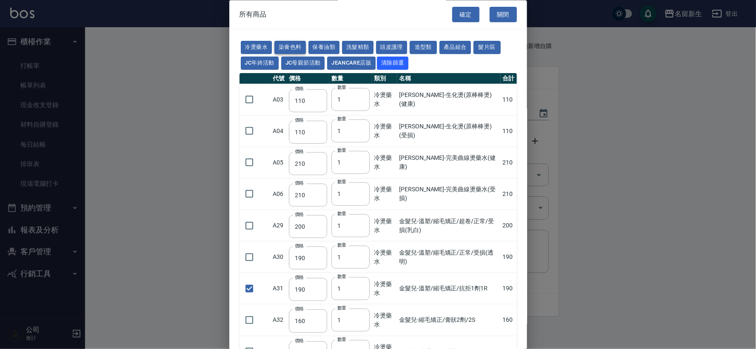
type input "137"
type input "110"
type input "133"
type input "186"
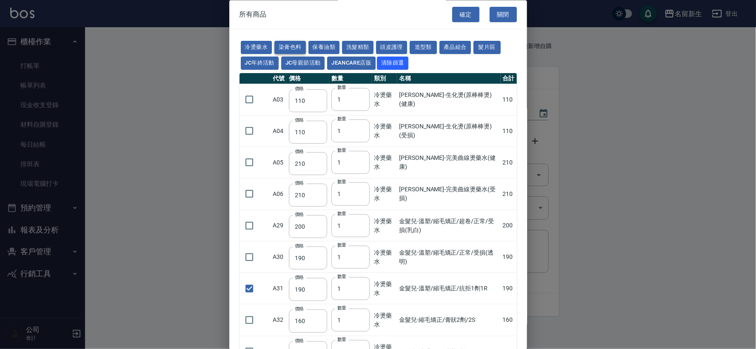
type input "133"
type input "450"
type input "350"
type input "112"
type input "450"
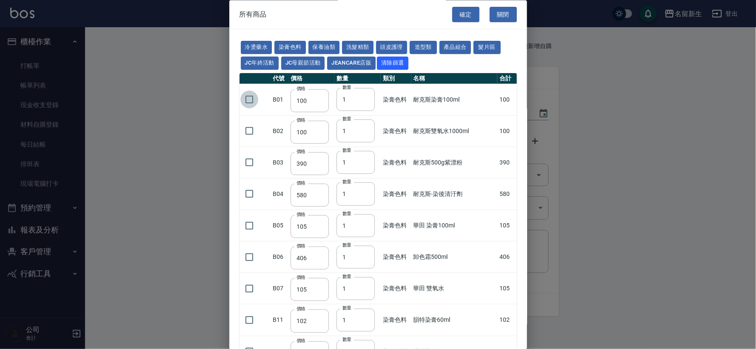
click at [248, 104] on input "checkbox" at bounding box center [249, 100] width 18 height 18
checkbox input "true"
drag, startPoint x: 350, startPoint y: 103, endPoint x: 333, endPoint y: 97, distance: 17.5
click at [333, 97] on tr "B01 價格 100 價格 數量 1 數量 染膏色料 耐克斯染膏100ml 100" at bounding box center [379, 99] width 278 height 31
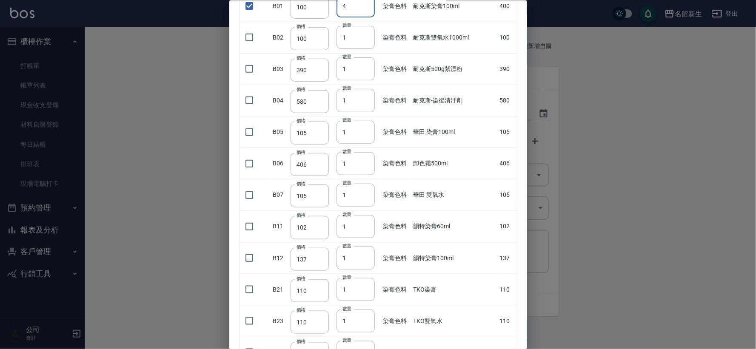
scroll to position [94, 0]
type input "4"
click at [248, 284] on input "checkbox" at bounding box center [249, 290] width 18 height 18
checkbox input "true"
click at [249, 323] on input "checkbox" at bounding box center [249, 321] width 18 height 18
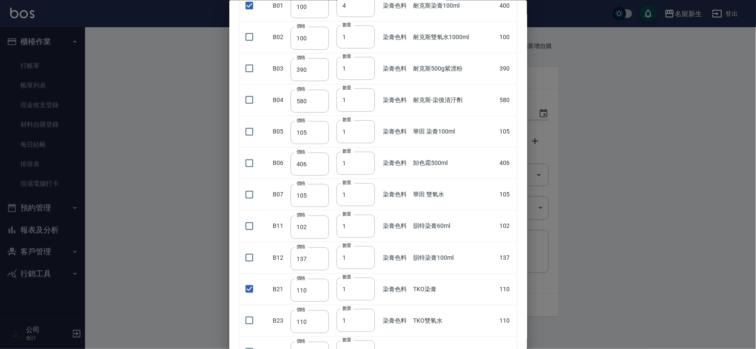
checkbox input "true"
drag, startPoint x: 352, startPoint y: 294, endPoint x: 342, endPoint y: 295, distance: 10.6
click at [342, 295] on input "1" at bounding box center [356, 289] width 38 height 23
type input "15"
drag, startPoint x: 353, startPoint y: 323, endPoint x: 334, endPoint y: 318, distance: 20.1
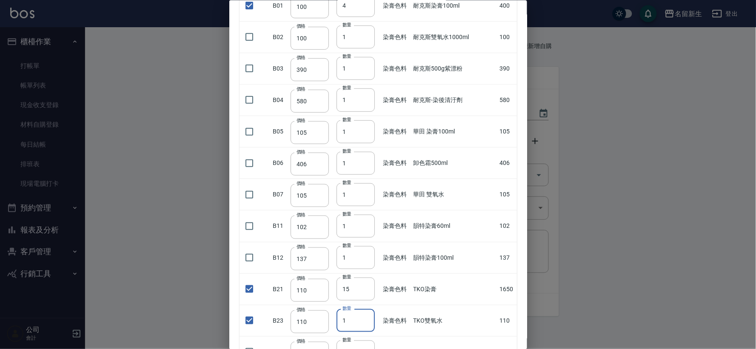
click at [334, 318] on tr "B23 價格 110 價格 數量 1 數量 染膏色料 TKO雙氧水 110" at bounding box center [379, 320] width 278 height 31
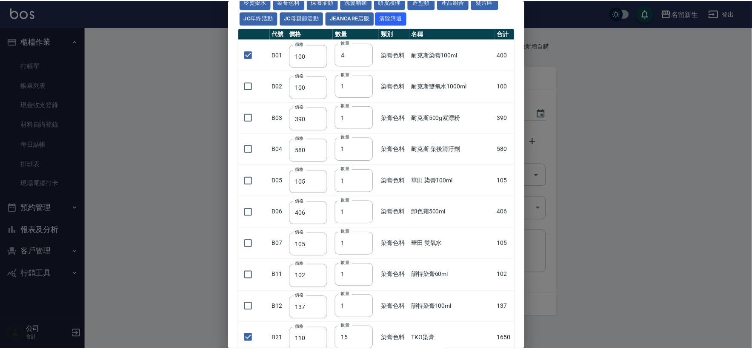
scroll to position [0, 0]
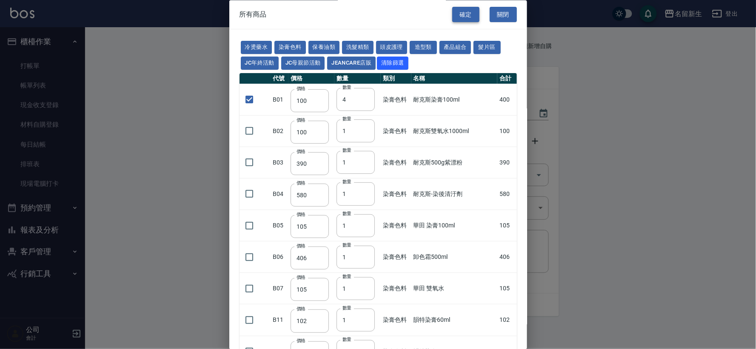
type input "2"
click at [460, 12] on button "確定" at bounding box center [465, 15] width 27 height 16
type input "金髮兒-溫塑/縮毛矯正/抗拒1劑1R"
type input "190"
type input "1"
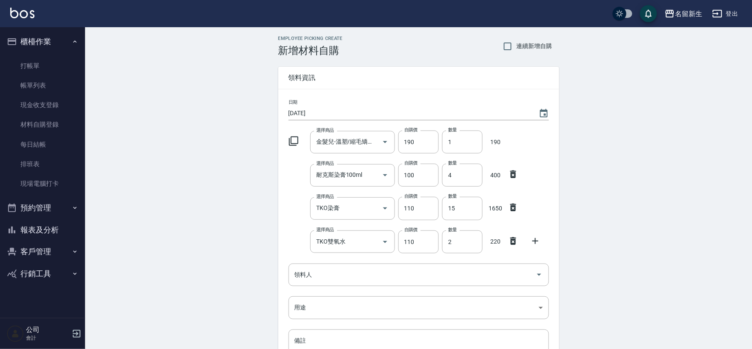
click at [292, 143] on icon at bounding box center [293, 141] width 9 height 9
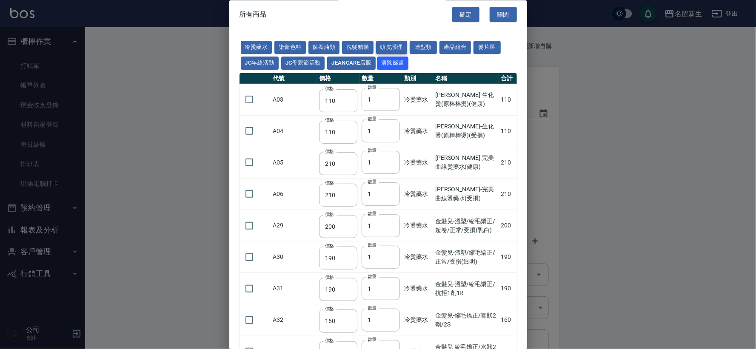
click at [397, 47] on button "頭皮護理" at bounding box center [391, 47] width 31 height 13
type input "315"
type input "273"
type input "1183"
type input "798"
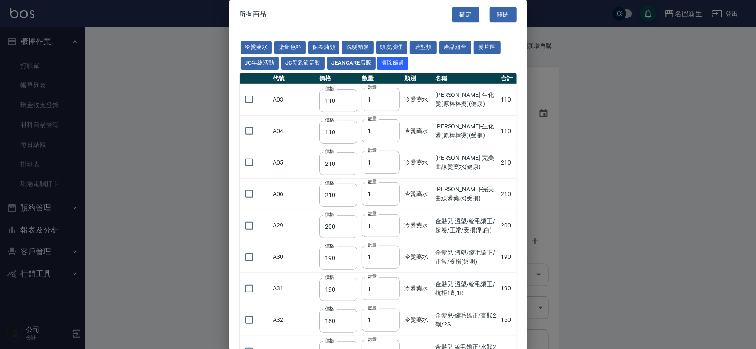
type input "481"
type input "640"
type input "308"
type input "245"
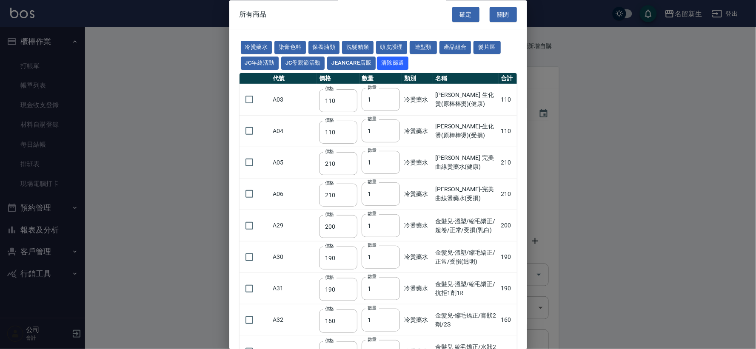
type input "350"
type input "1260"
type input "440"
type input "420"
type input "740"
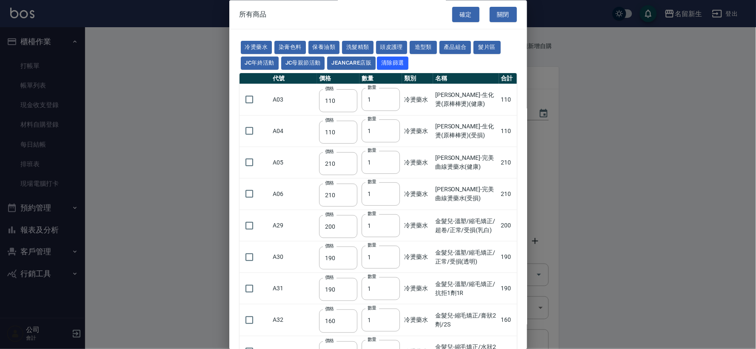
type input "500"
type input "690"
type input "650"
type input "600"
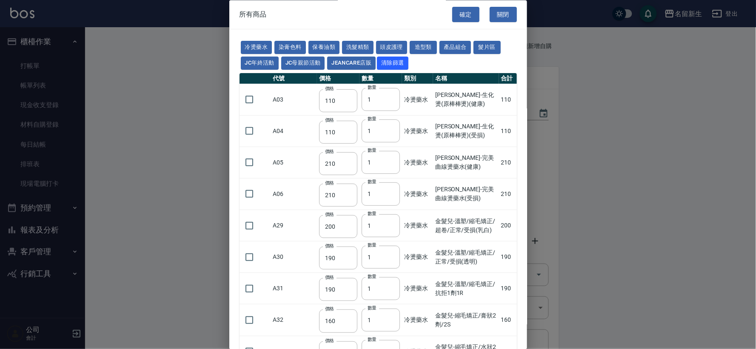
type input "450"
type input "500"
type input "540"
type input "420"
type input "50"
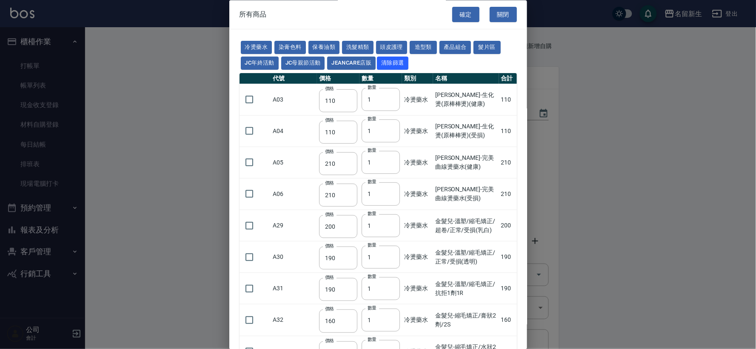
type input "300"
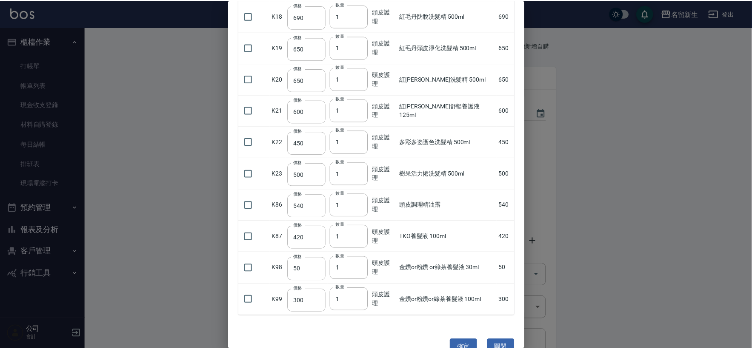
scroll to position [577, 0]
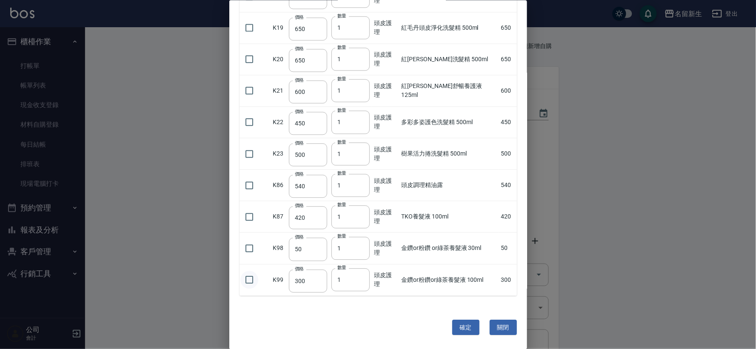
click at [247, 280] on input "checkbox" at bounding box center [249, 281] width 18 height 18
checkbox input "true"
click at [460, 335] on button "確定" at bounding box center [465, 328] width 27 height 16
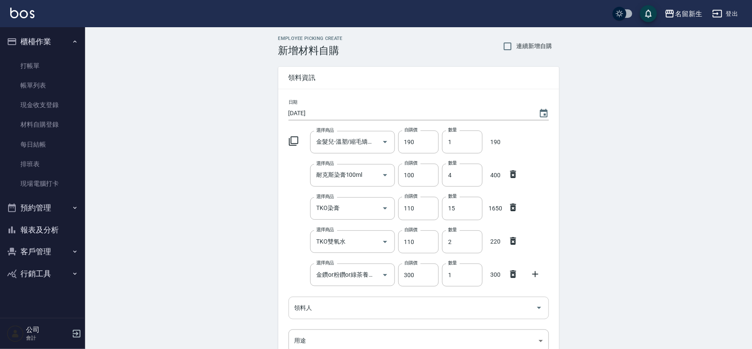
click at [357, 306] on input "領料人" at bounding box center [412, 308] width 240 height 15
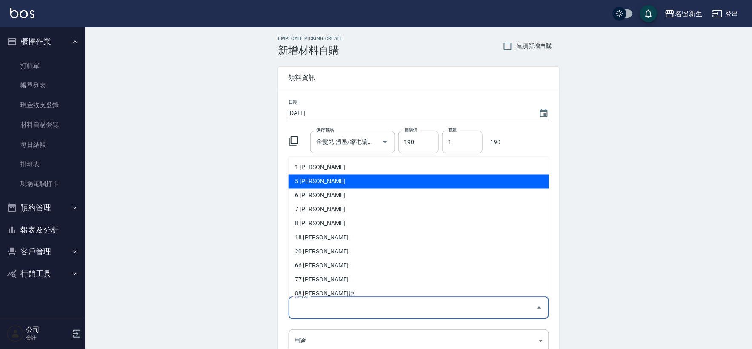
click at [333, 187] on li "5 葉艾玟" at bounding box center [419, 182] width 260 height 14
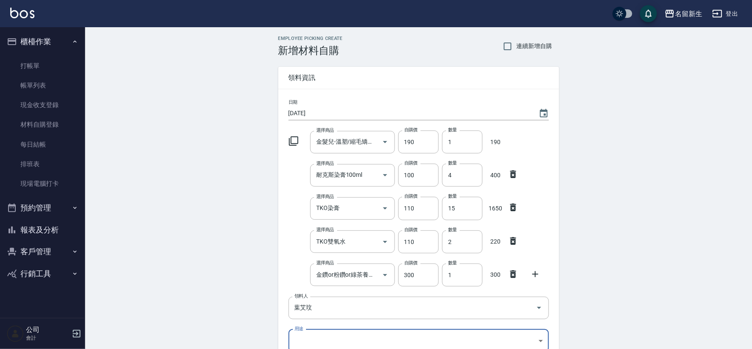
scroll to position [3, 0]
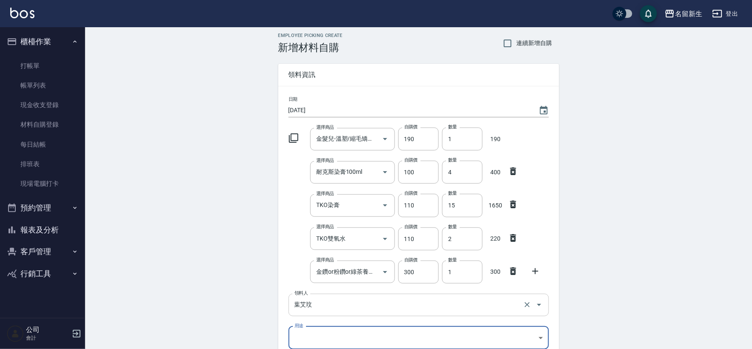
click at [325, 304] on input "葉艾玟" at bounding box center [406, 305] width 229 height 15
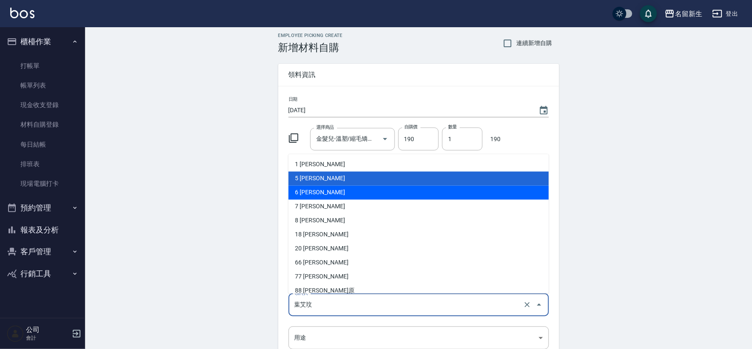
click at [323, 195] on li "6 謝宛茹" at bounding box center [419, 193] width 260 height 14
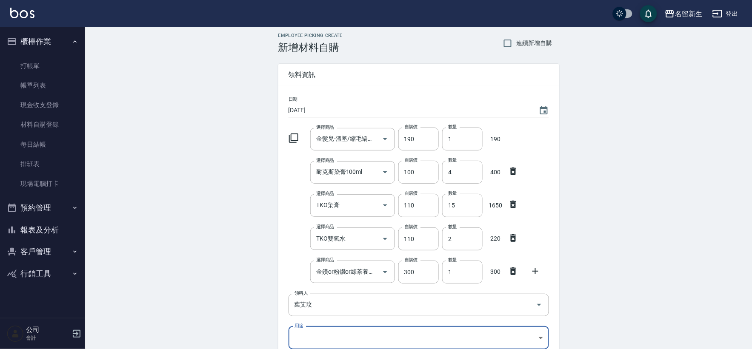
type input "謝宛茹"
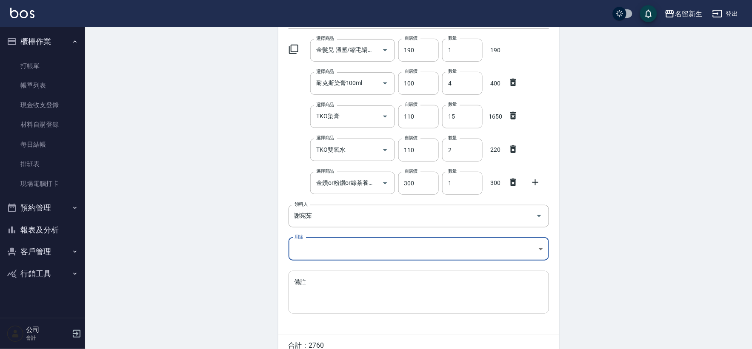
scroll to position [98, 0]
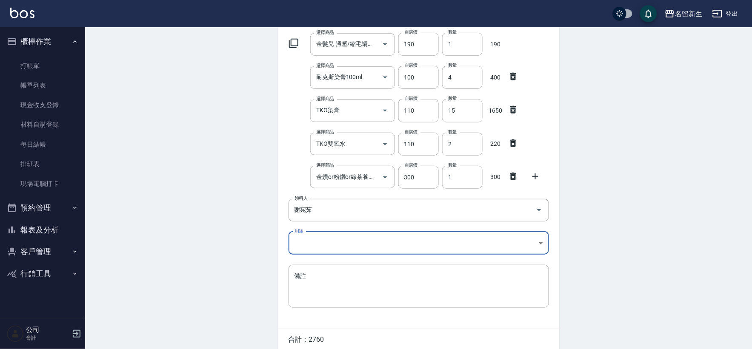
click at [326, 244] on body "名留新生 登出 櫃檯作業 打帳單 帳單列表 現金收支登錄 材料自購登錄 每日結帳 排班表 現場電腦打卡 預約管理 預約管理 單日預約紀錄 單週預約紀錄 報表及…" at bounding box center [376, 144] width 752 height 484
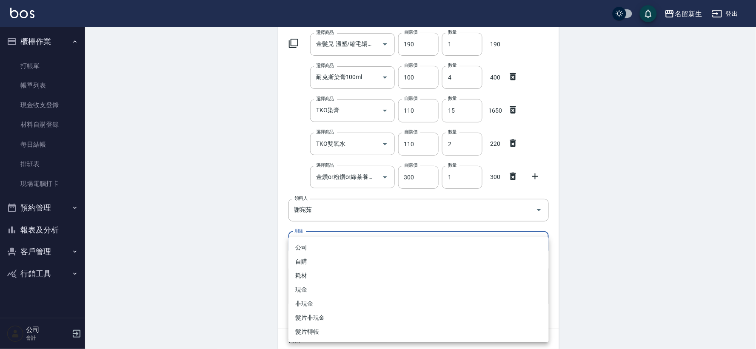
click at [322, 263] on li "自購" at bounding box center [419, 262] width 260 height 14
type input "自購"
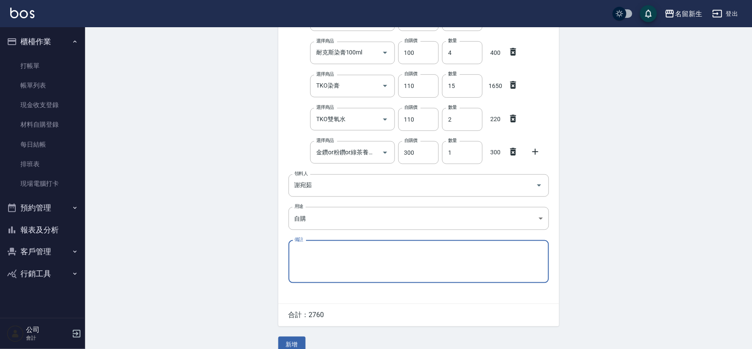
scroll to position [135, 0]
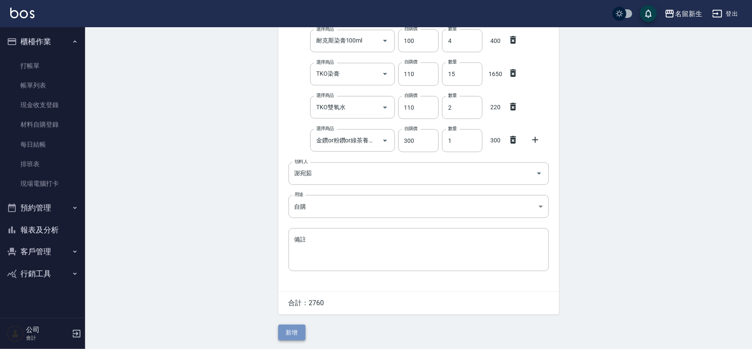
click at [292, 338] on button "新增" at bounding box center [291, 333] width 27 height 16
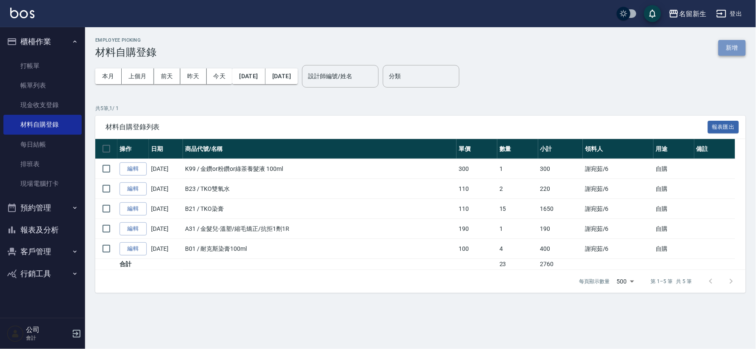
click at [739, 45] on button "新增" at bounding box center [732, 48] width 27 height 16
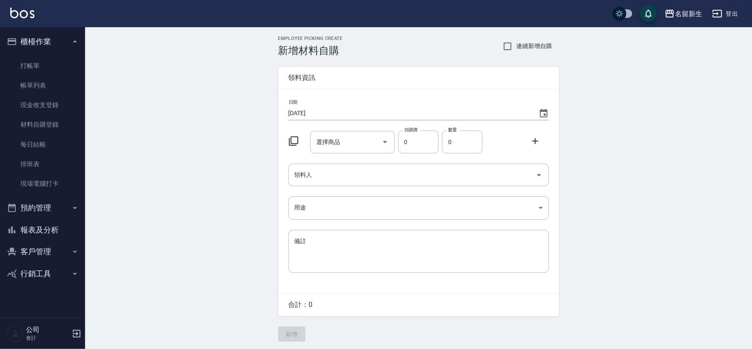
click at [289, 143] on icon at bounding box center [293, 141] width 9 height 9
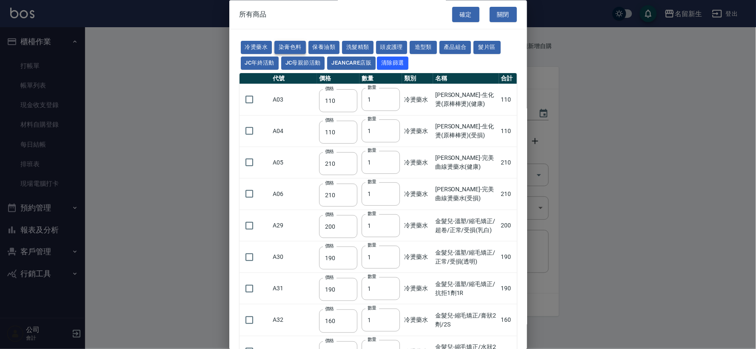
click at [289, 44] on button "染膏色料" at bounding box center [290, 47] width 31 height 13
type input "100"
type input "390"
type input "580"
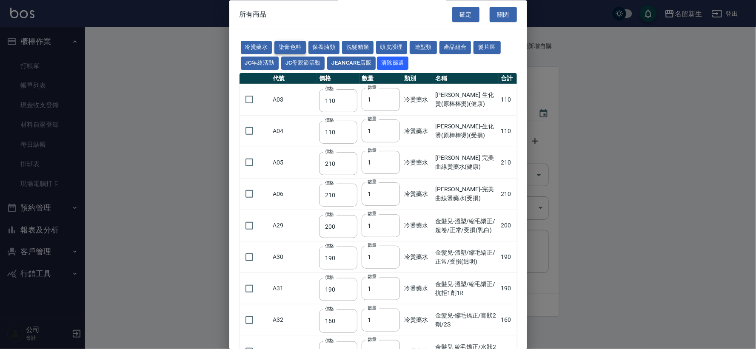
type input "105"
type input "406"
type input "105"
type input "102"
type input "137"
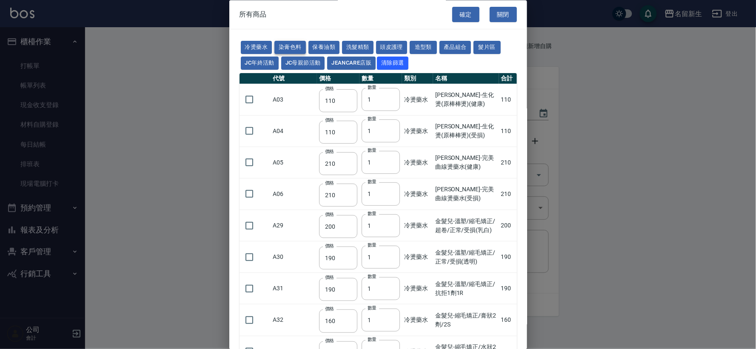
type input "110"
type input "133"
type input "186"
type input "133"
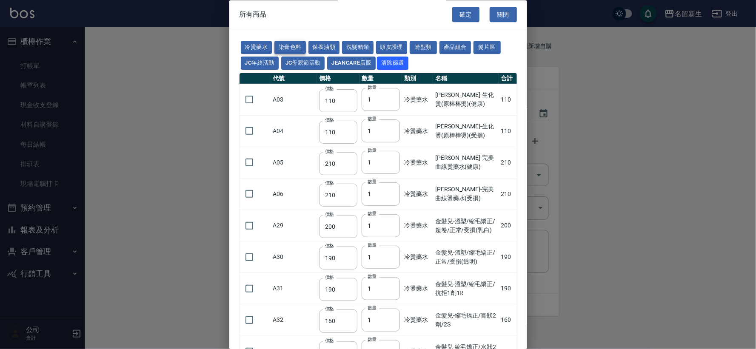
type input "450"
type input "350"
type input "112"
type input "450"
type input "1060"
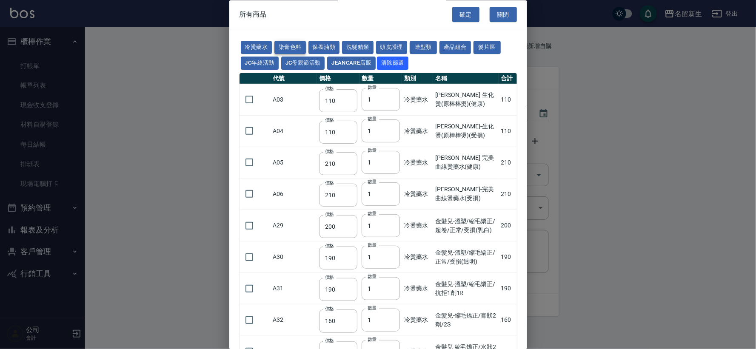
type input "190"
type input "250"
type input "350"
type input "735"
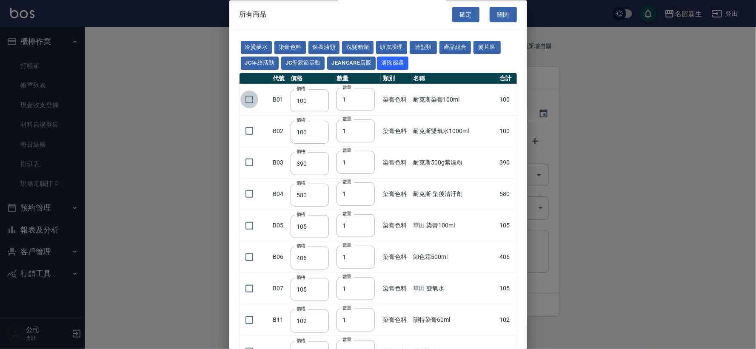
click at [247, 103] on input "checkbox" at bounding box center [249, 100] width 18 height 18
checkbox input "true"
drag, startPoint x: 358, startPoint y: 98, endPoint x: 338, endPoint y: 100, distance: 20.2
click at [338, 100] on input "1" at bounding box center [356, 100] width 38 height 23
type input "6"
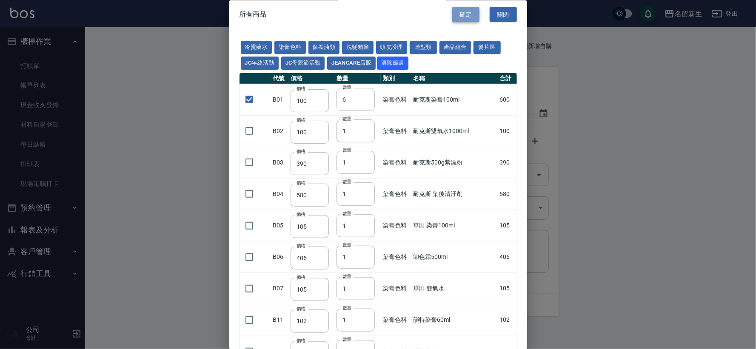
click at [467, 12] on button "確定" at bounding box center [465, 15] width 27 height 16
type input "耐克斯染膏100ml"
type input "100"
type input "6"
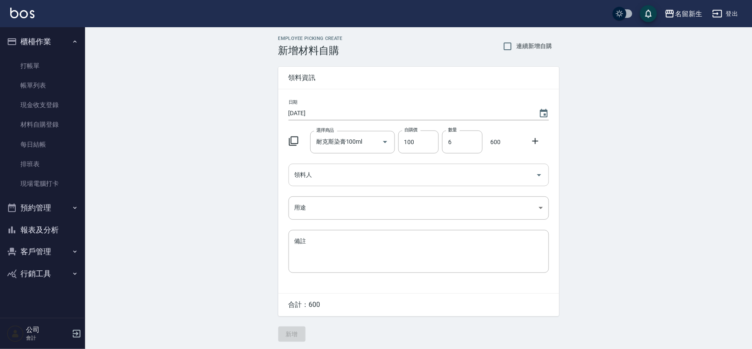
click at [323, 173] on input "領料人" at bounding box center [412, 175] width 240 height 15
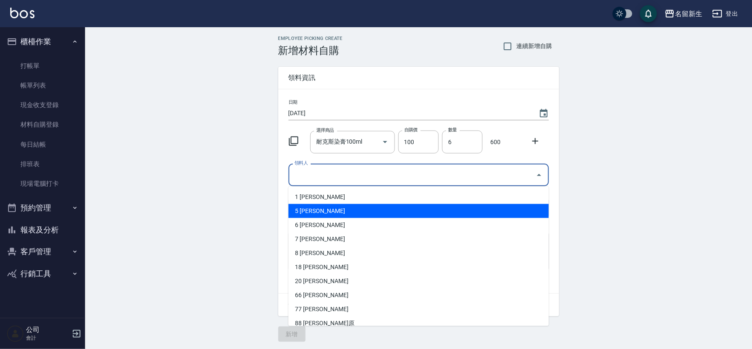
click at [301, 211] on li "5 葉艾玟" at bounding box center [419, 211] width 260 height 14
type input "葉艾玟"
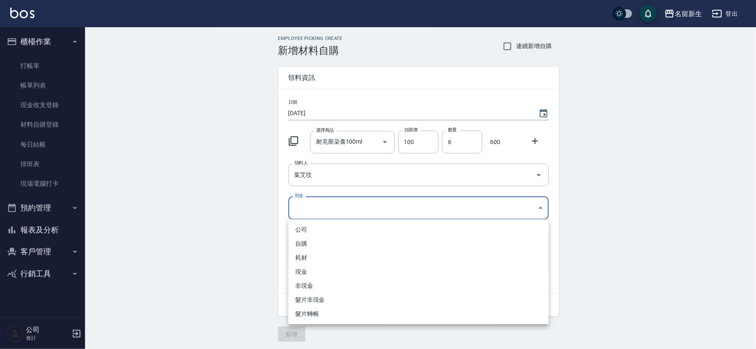
click at [301, 205] on body "名留新生 登出 櫃檯作業 打帳單 帳單列表 現金收支登錄 材料自購登錄 每日結帳 排班表 現場電腦打卡 預約管理 預約管理 單日預約紀錄 單週預約紀錄 報表及…" at bounding box center [378, 175] width 756 height 351
click at [315, 244] on li "自購" at bounding box center [419, 244] width 260 height 14
type input "自購"
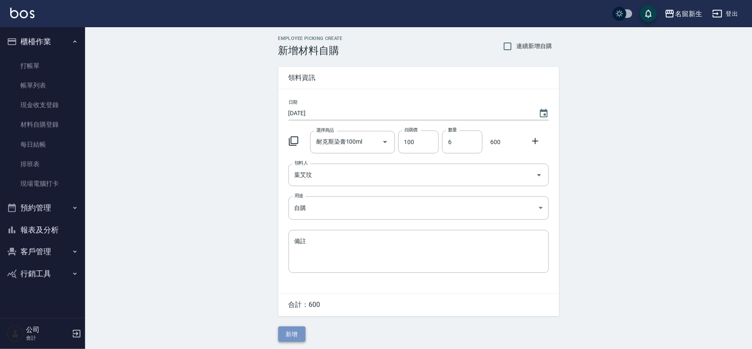
click at [297, 337] on button "新增" at bounding box center [291, 335] width 27 height 16
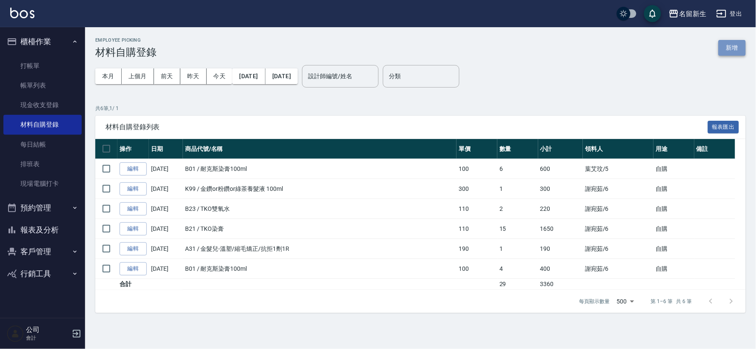
click at [733, 54] on button "新增" at bounding box center [732, 48] width 27 height 16
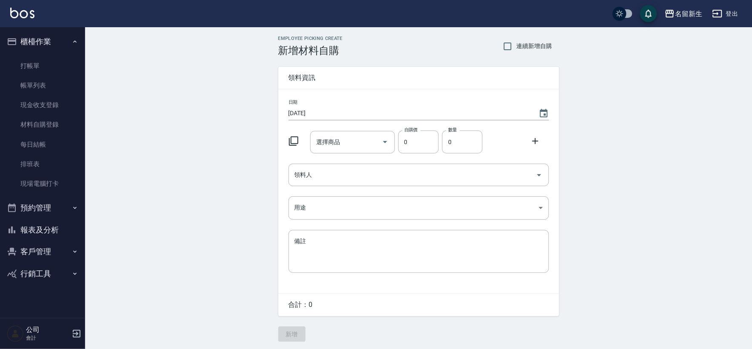
click at [296, 143] on icon at bounding box center [294, 141] width 10 height 10
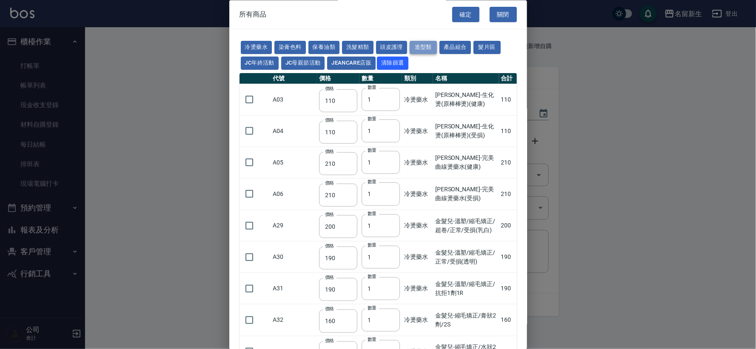
click at [427, 53] on button "造型類" at bounding box center [423, 47] width 27 height 13
type input "100"
type input "200"
type input "70"
type input "300"
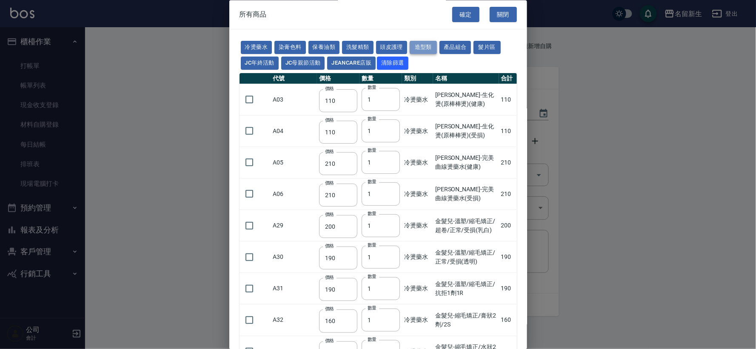
type input "260"
type input "80"
type input "252"
type input "450"
type input "490"
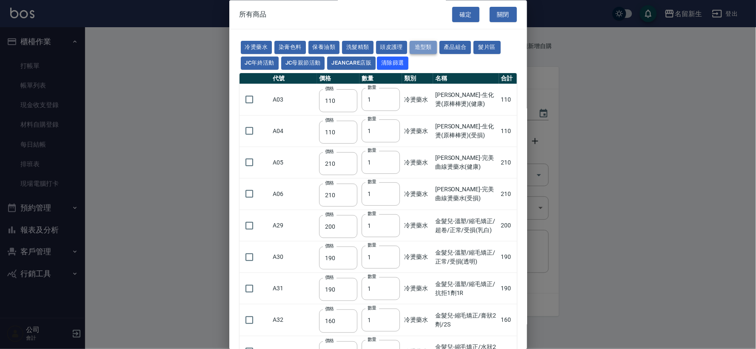
type input "595"
type input "345"
type input "90"
type input "110"
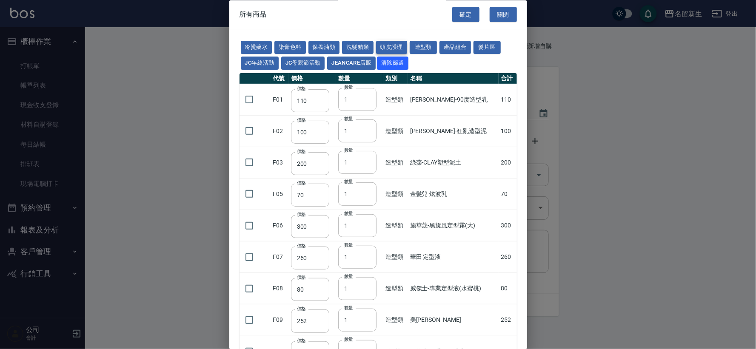
click at [386, 47] on button "頭皮護理" at bounding box center [391, 47] width 31 height 13
type input "315"
type input "273"
type input "1183"
type input "798"
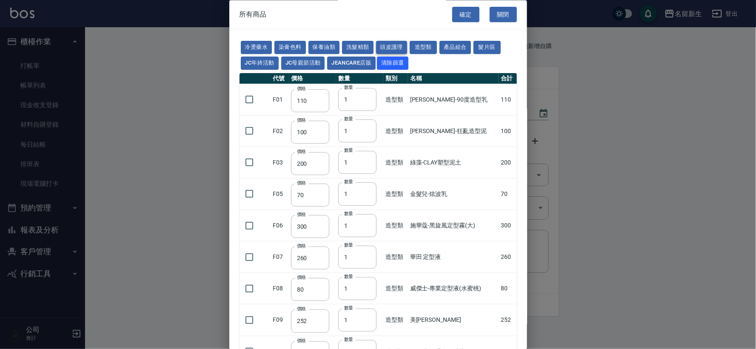
type input "481"
type input "640"
type input "308"
type input "245"
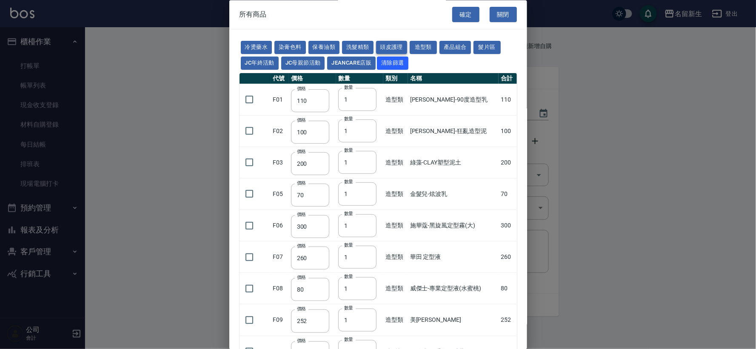
type input "350"
type input "1260"
type input "440"
type input "420"
type input "740"
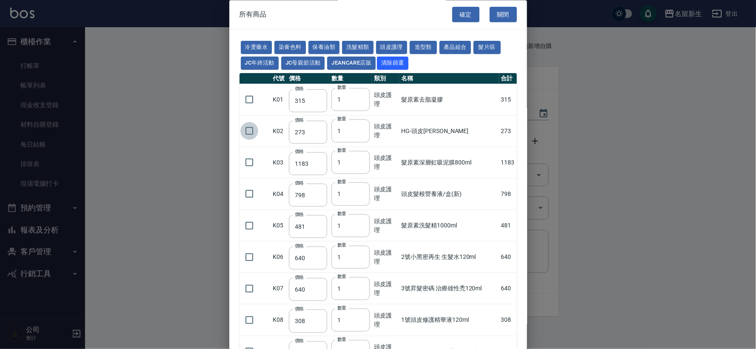
click at [249, 130] on input "checkbox" at bounding box center [249, 132] width 18 height 18
checkbox input "true"
click at [322, 47] on button "保養油類" at bounding box center [324, 47] width 31 height 13
type input "330"
checkbox input "false"
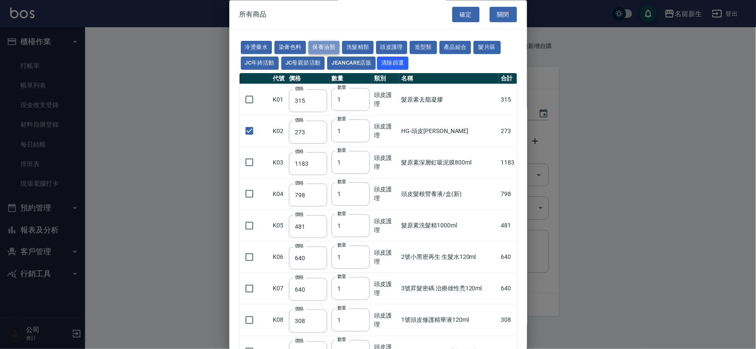
type input "50"
type input "330"
type input "50"
type input "30"
type input "960"
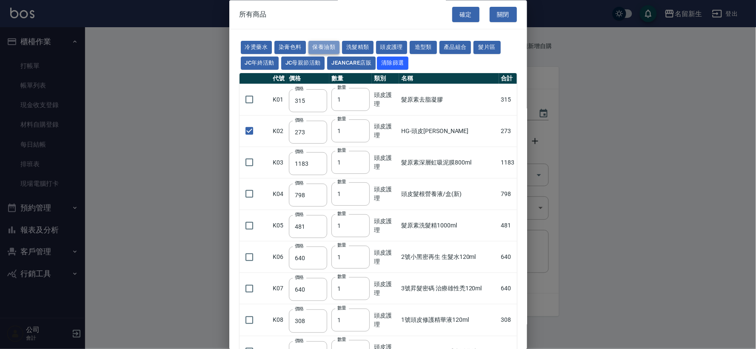
type input "1040"
type input "1520"
type input "120"
type input "1300"
type input "1520"
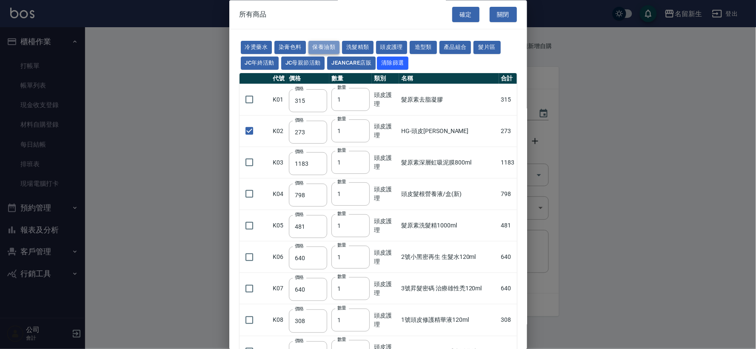
type input "2000"
type input "240"
type input "50"
type input "400"
type input "800"
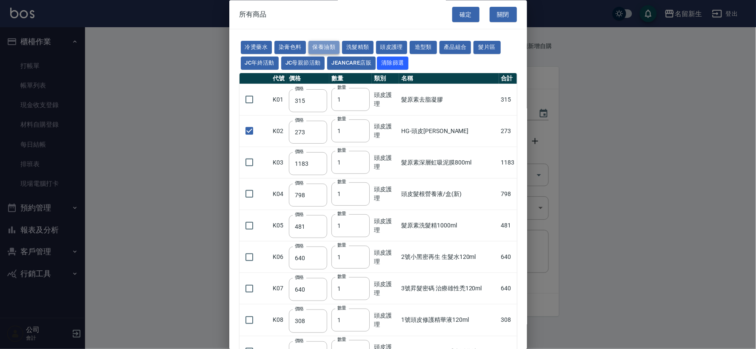
type input "800"
type input "700"
type input "272"
type input "2450"
type input "450"
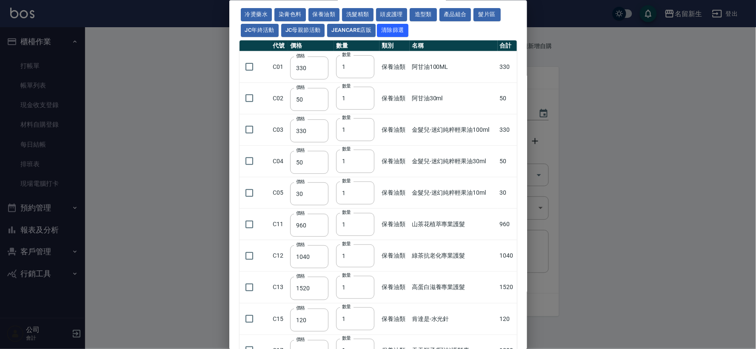
scroll to position [142, 0]
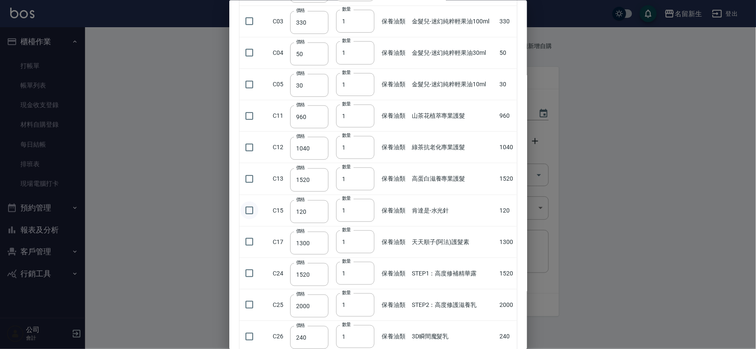
click at [250, 213] on input "checkbox" at bounding box center [249, 211] width 18 height 18
checkbox input "true"
drag, startPoint x: 350, startPoint y: 209, endPoint x: 333, endPoint y: 208, distance: 16.6
click at [334, 208] on td "數量 1 數量" at bounding box center [357, 210] width 46 height 31
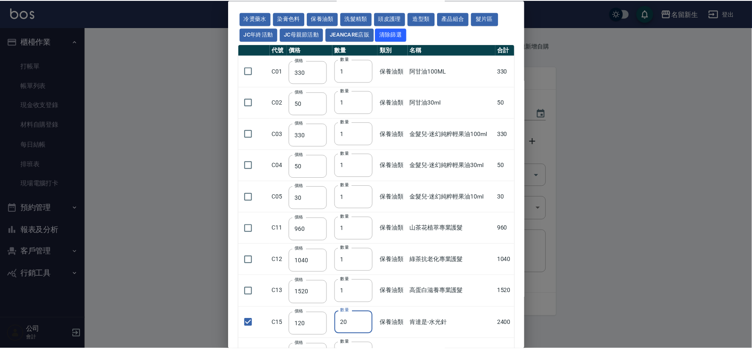
scroll to position [0, 0]
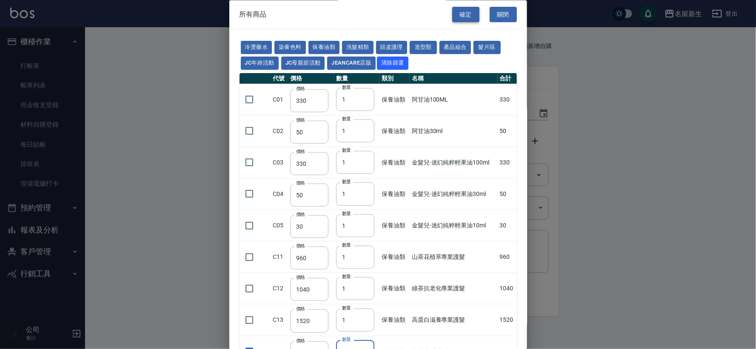
type input "20"
click at [464, 14] on button "確定" at bounding box center [465, 15] width 27 height 16
type input "HG-頭皮舒張潔露"
type input "273"
type input "1"
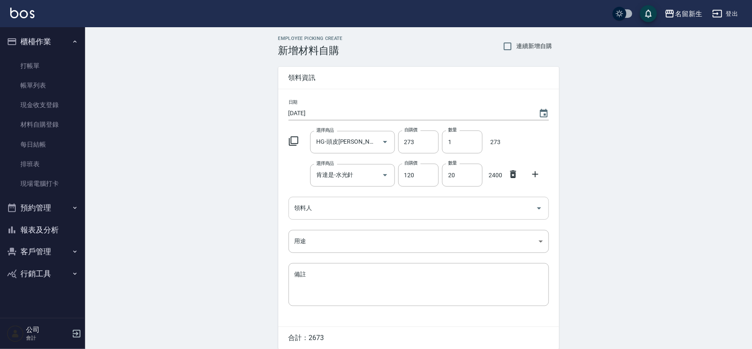
click at [363, 211] on input "領料人" at bounding box center [412, 208] width 240 height 15
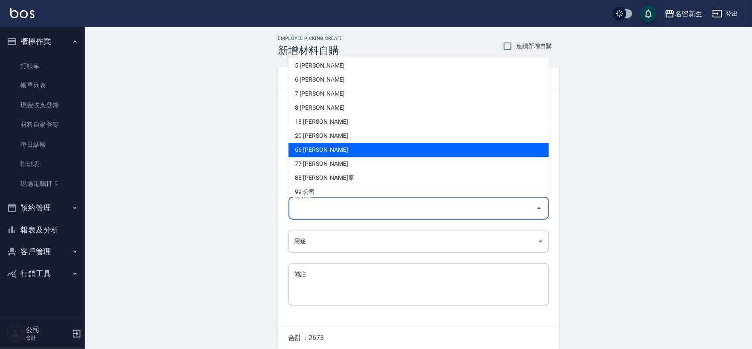
scroll to position [21, 0]
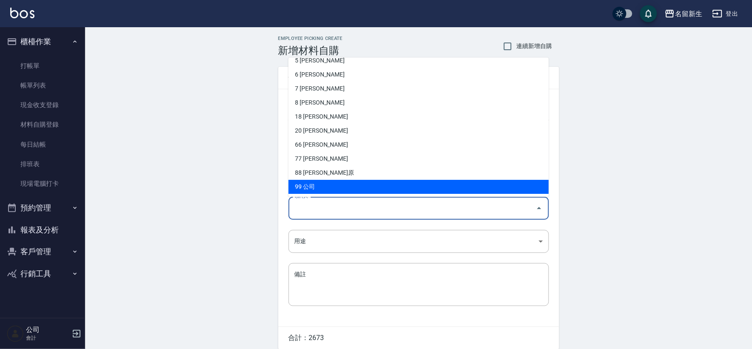
click at [325, 189] on li "99 公司" at bounding box center [419, 187] width 260 height 14
type input "公司"
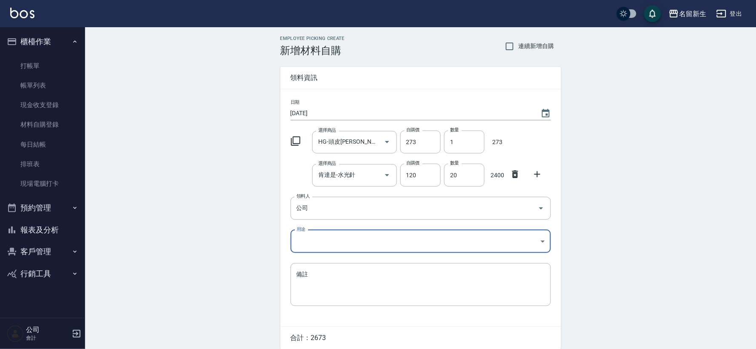
click at [313, 243] on body "名留新生 登出 櫃檯作業 打帳單 帳單列表 現金收支登錄 材料自購登錄 每日結帳 排班表 現場電腦打卡 預約管理 預約管理 單日預約紀錄 單週預約紀錄 報表及…" at bounding box center [378, 192] width 756 height 384
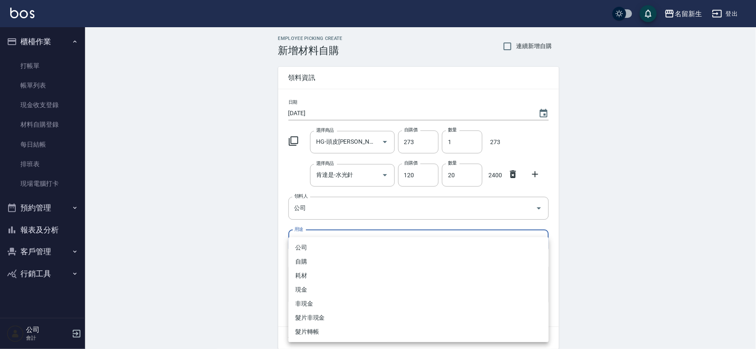
click at [320, 253] on li "公司" at bounding box center [419, 248] width 260 height 14
type input "公司"
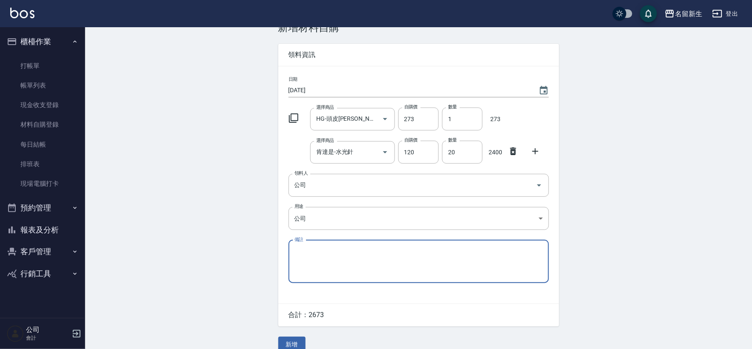
scroll to position [35, 0]
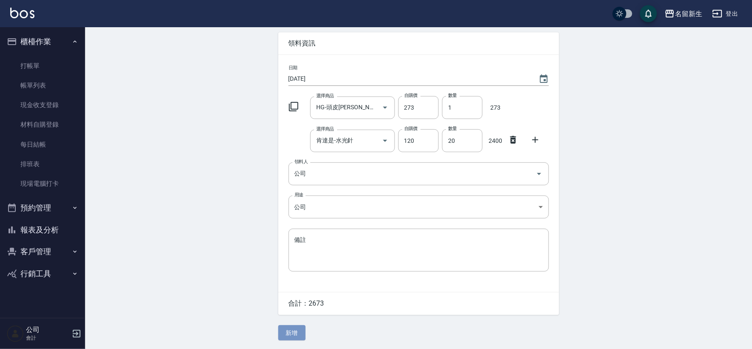
click at [291, 330] on button "新增" at bounding box center [291, 334] width 27 height 16
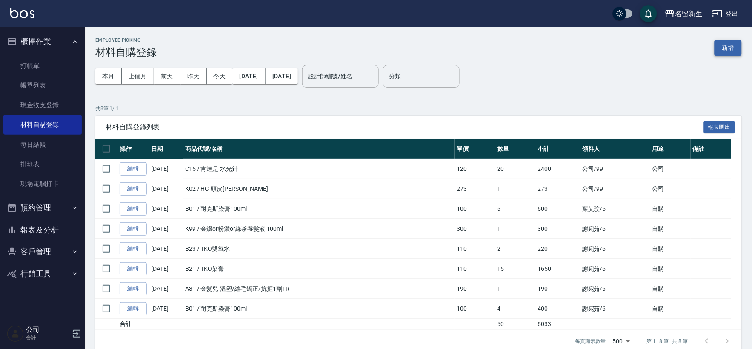
click at [729, 42] on button "新增" at bounding box center [728, 48] width 27 height 16
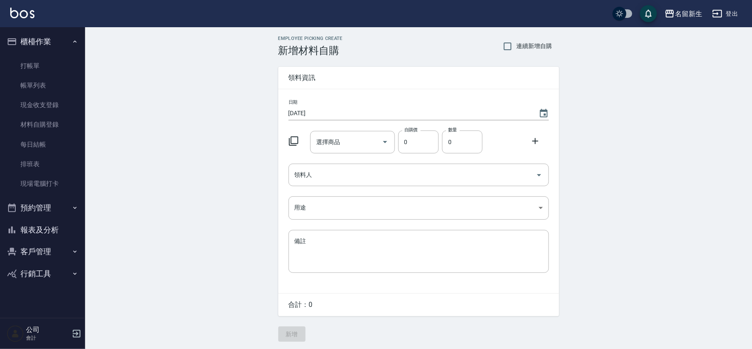
click at [298, 138] on icon at bounding box center [294, 141] width 10 height 10
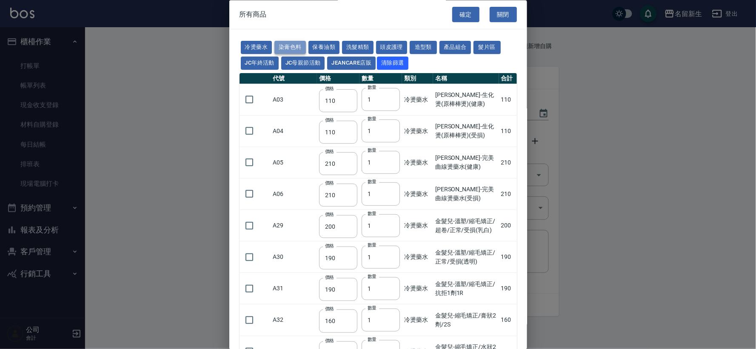
click at [286, 48] on button "染膏色料" at bounding box center [290, 47] width 31 height 13
type input "100"
type input "390"
type input "580"
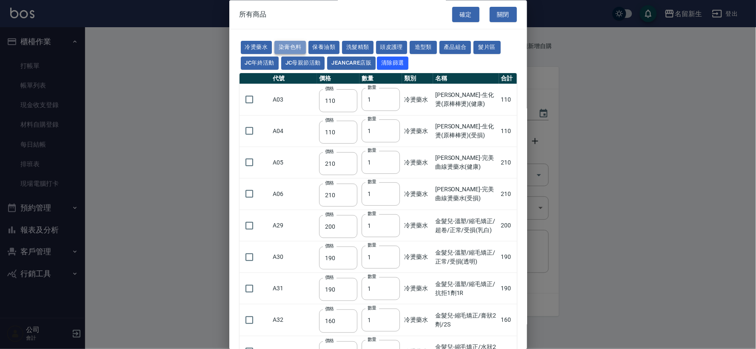
type input "105"
type input "406"
type input "105"
type input "102"
type input "137"
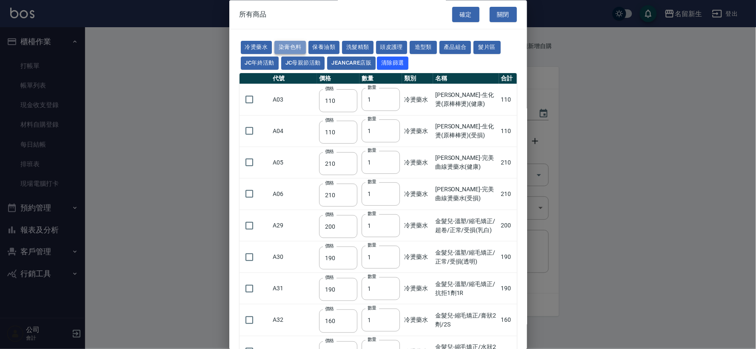
type input "110"
type input "133"
type input "186"
type input "133"
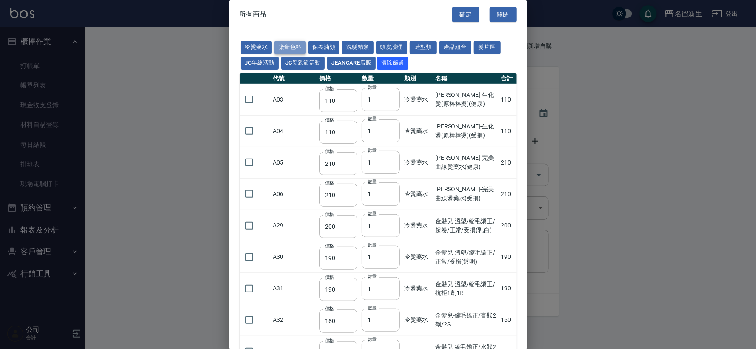
type input "450"
type input "350"
type input "112"
type input "450"
type input "1060"
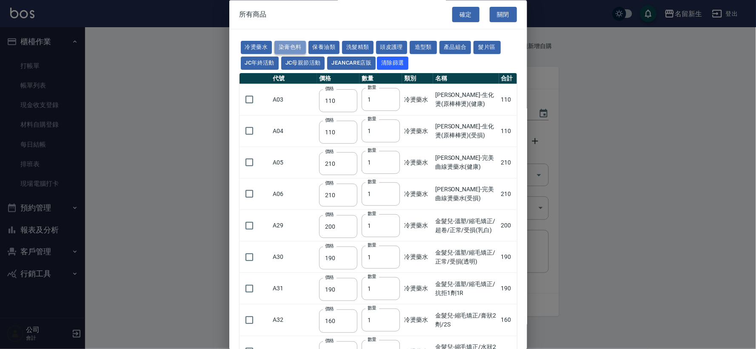
type input "190"
type input "250"
type input "350"
type input "735"
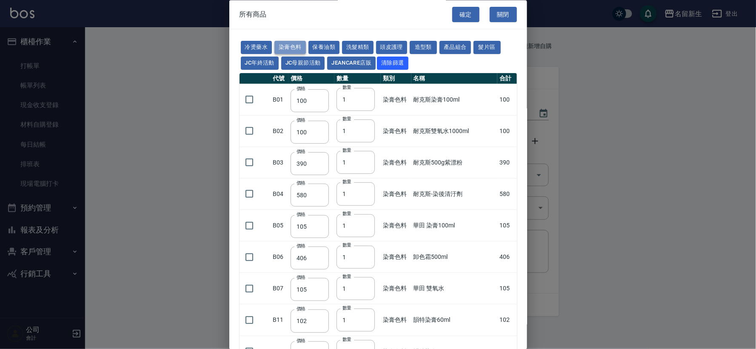
click at [297, 43] on button "染膏色料" at bounding box center [290, 47] width 31 height 13
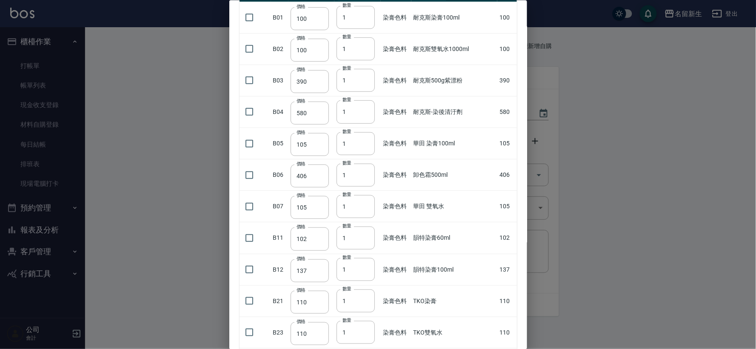
scroll to position [94, 0]
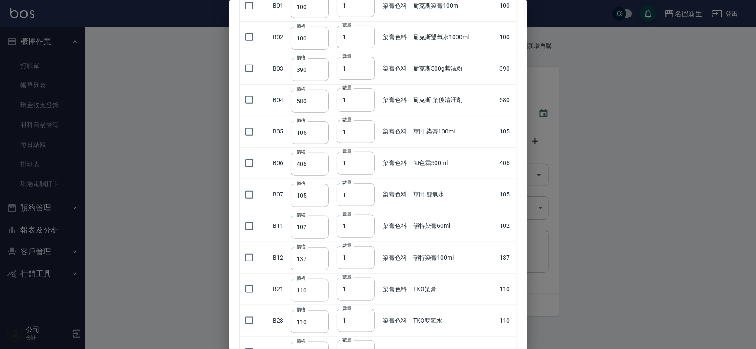
click at [252, 288] on input "checkbox" at bounding box center [249, 290] width 18 height 18
checkbox input "true"
drag, startPoint x: 348, startPoint y: 288, endPoint x: 335, endPoint y: 289, distance: 12.9
click at [335, 289] on td "數量 1 數量" at bounding box center [358, 289] width 46 height 31
type input "40"
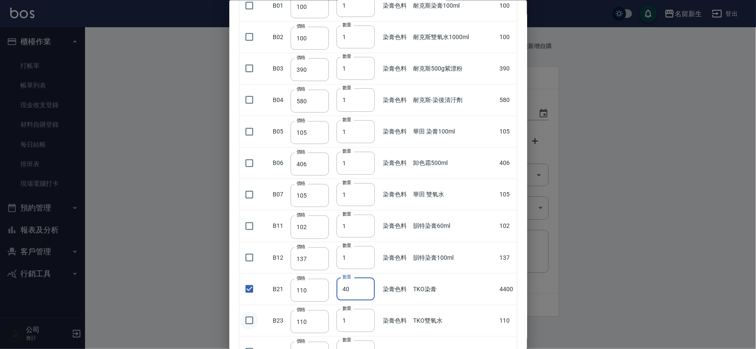
click at [253, 325] on input "checkbox" at bounding box center [249, 321] width 18 height 18
checkbox input "true"
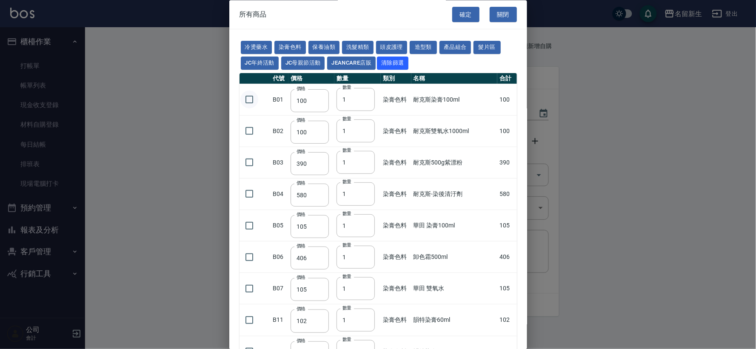
click at [252, 101] on input "checkbox" at bounding box center [249, 100] width 18 height 18
checkbox input "true"
drag, startPoint x: 352, startPoint y: 95, endPoint x: 329, endPoint y: 101, distance: 23.9
click at [329, 101] on tr "B01 價格 100 價格 數量 1 數量 染膏色料 耐克斯染膏100ml 100" at bounding box center [379, 99] width 278 height 31
type input "33"
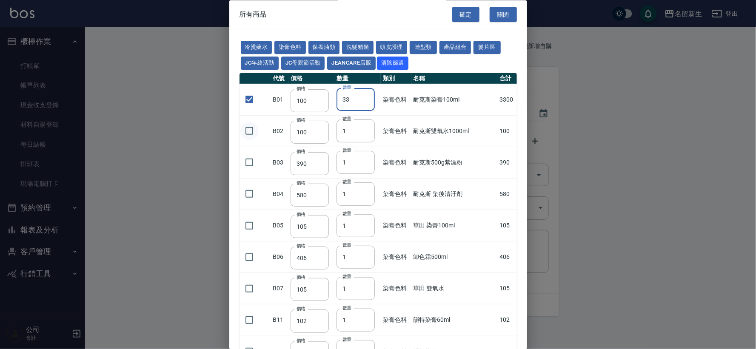
click at [251, 134] on input "checkbox" at bounding box center [249, 132] width 18 height 18
checkbox input "true"
drag, startPoint x: 352, startPoint y: 135, endPoint x: 334, endPoint y: 133, distance: 17.5
click at [337, 133] on input "1" at bounding box center [356, 131] width 38 height 23
type input "15"
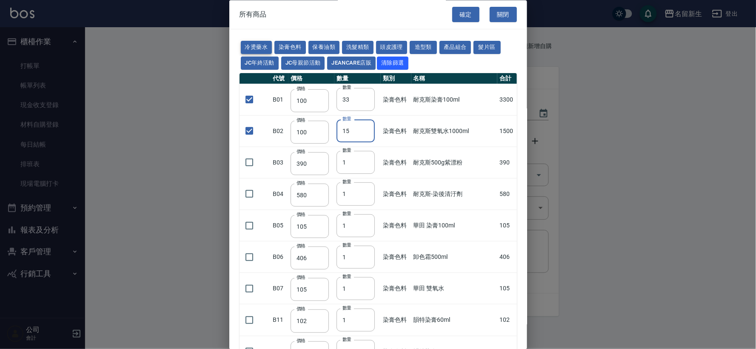
click at [261, 46] on button "冷燙藥水" at bounding box center [256, 47] width 31 height 13
checkbox input "false"
type input "110"
type input "1"
checkbox input "false"
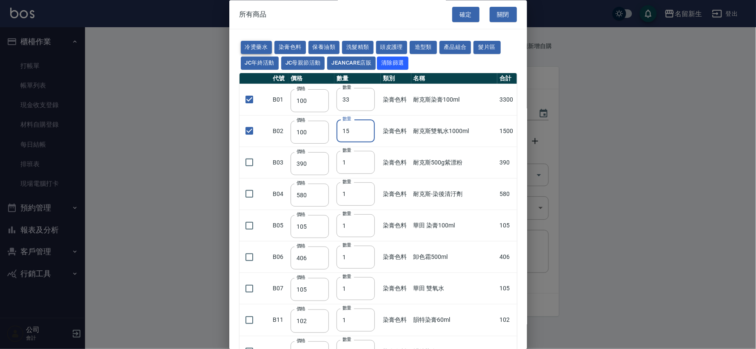
type input "110"
type input "1"
type input "210"
type input "200"
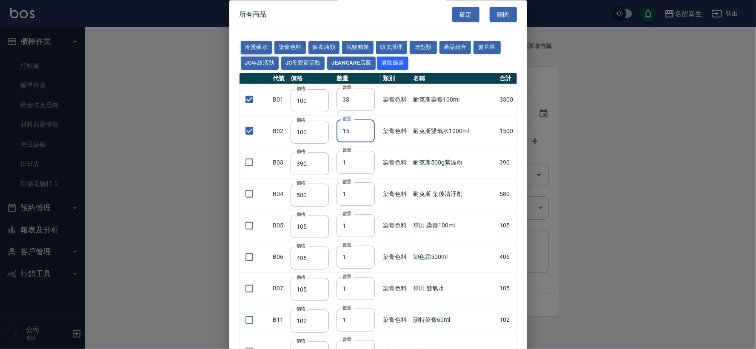
type input "190"
type input "160"
checkbox input "false"
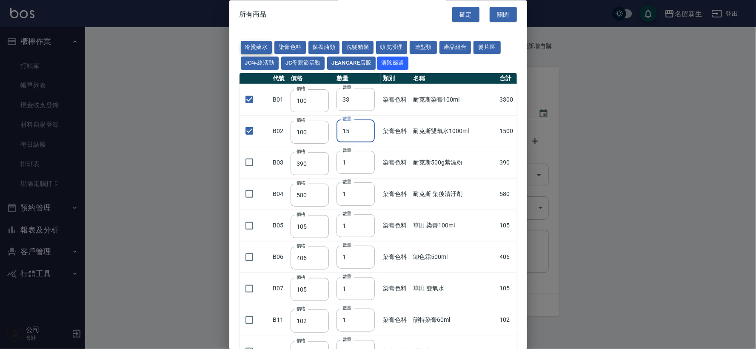
type input "270"
type input "1"
checkbox input "false"
type input "225"
type input "130"
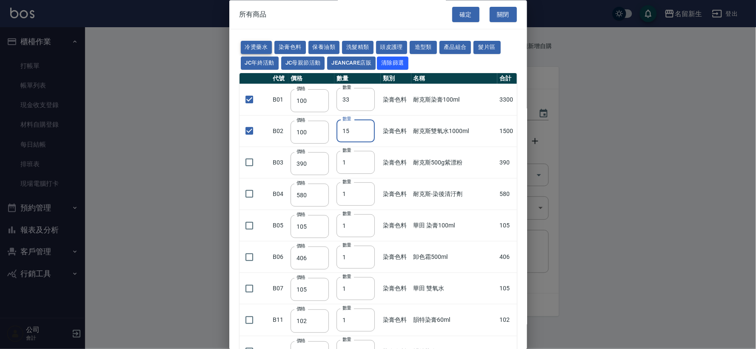
type input "170"
type input "450"
type input "200"
type input "280"
type input "400"
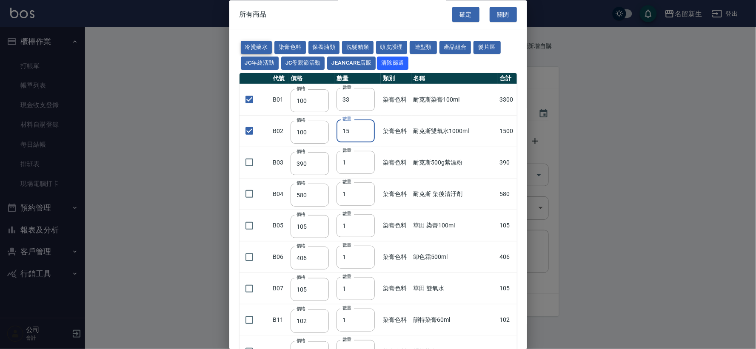
type input "250"
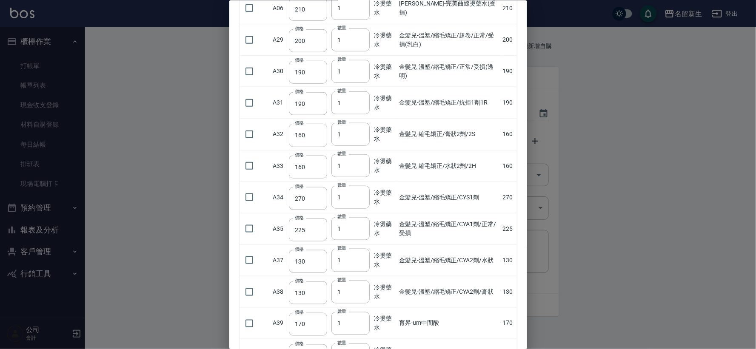
scroll to position [189, 0]
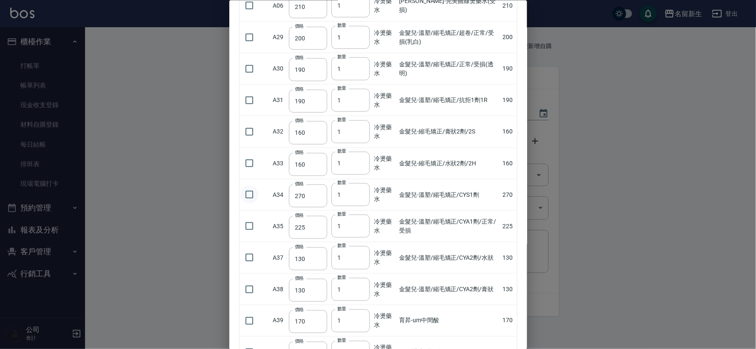
click at [256, 194] on input "checkbox" at bounding box center [249, 195] width 18 height 18
drag, startPoint x: 343, startPoint y: 193, endPoint x: 328, endPoint y: 193, distance: 14.5
click at [328, 193] on tr "A34 價格 270 價格 數量 1 數量 冷燙藥水 金髮兒-溫塑/縮毛矯正/CYS1劑 270" at bounding box center [379, 194] width 278 height 31
click at [243, 168] on input "checkbox" at bounding box center [249, 164] width 18 height 18
drag, startPoint x: 342, startPoint y: 164, endPoint x: 329, endPoint y: 163, distance: 12.8
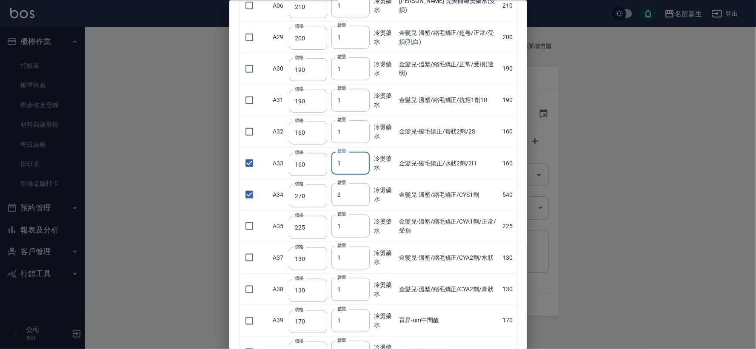
click at [333, 162] on input "1" at bounding box center [351, 163] width 38 height 23
click at [249, 321] on input "checkbox" at bounding box center [249, 321] width 18 height 18
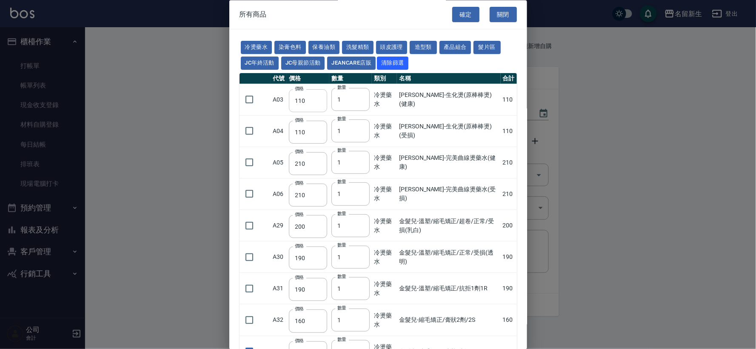
drag, startPoint x: 248, startPoint y: 96, endPoint x: 311, endPoint y: 107, distance: 63.9
click at [248, 97] on input "checkbox" at bounding box center [249, 100] width 18 height 18
drag, startPoint x: 335, startPoint y: 100, endPoint x: 316, endPoint y: 103, distance: 19.7
click at [316, 102] on tr "A03 價格 110 價格 數量 1 數量 冷燙藥水 伊黛莉雅-生化燙(原棒棒燙)(健康) 110" at bounding box center [379, 99] width 278 height 31
drag, startPoint x: 396, startPoint y: 43, endPoint x: 371, endPoint y: 163, distance: 122.7
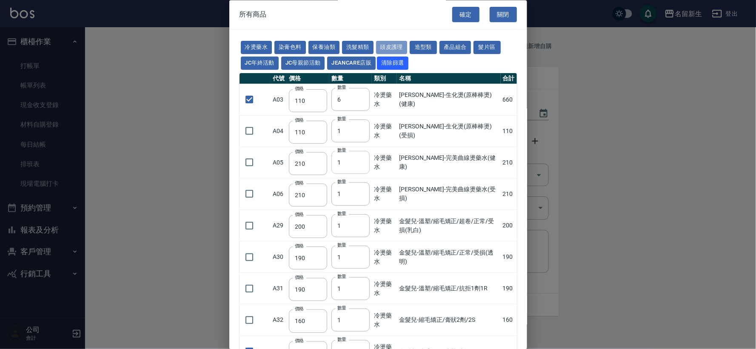
click at [396, 43] on button "頭皮護理" at bounding box center [391, 47] width 31 height 13
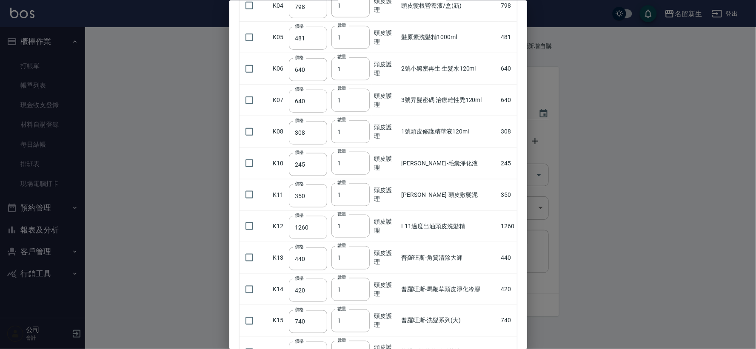
scroll to position [236, 0]
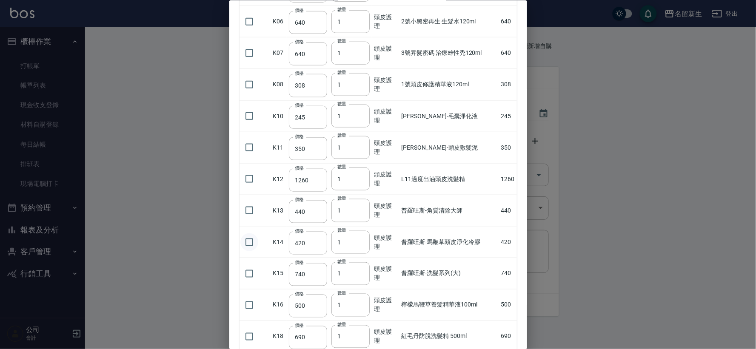
click at [252, 239] on input "checkbox" at bounding box center [249, 242] width 18 height 18
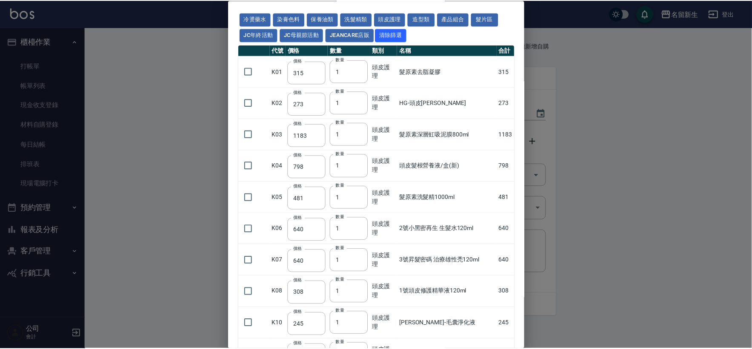
scroll to position [0, 0]
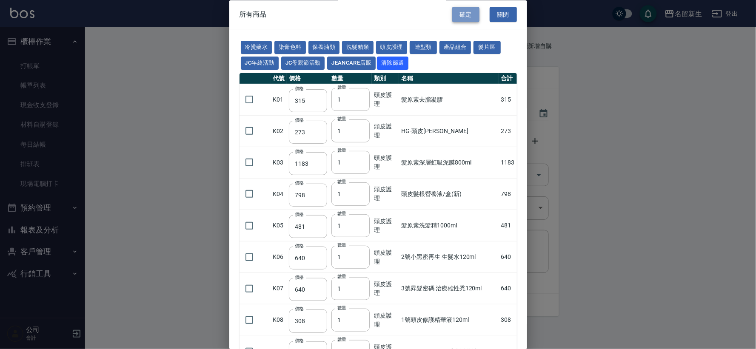
click at [466, 15] on button "確定" at bounding box center [465, 15] width 27 height 16
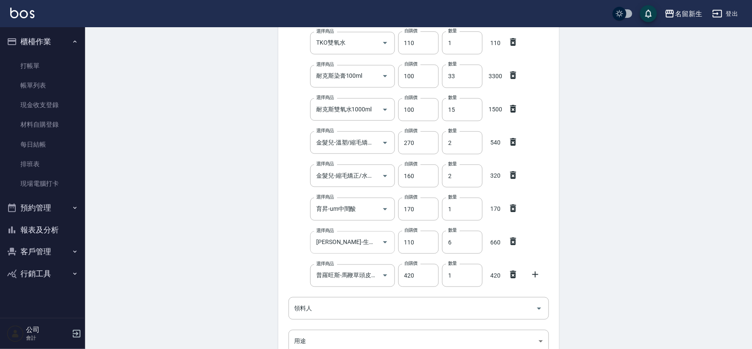
scroll to position [189, 0]
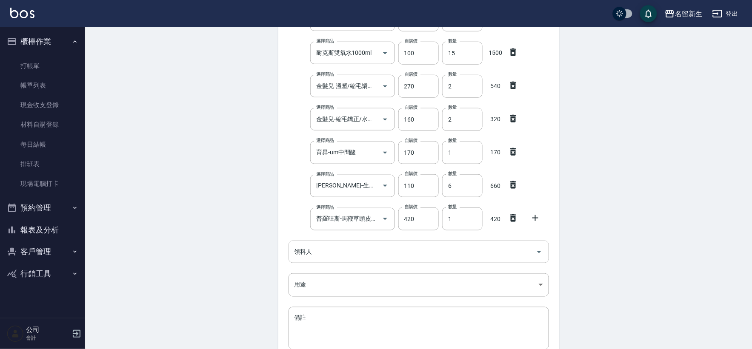
click at [345, 254] on input "領料人" at bounding box center [412, 252] width 240 height 15
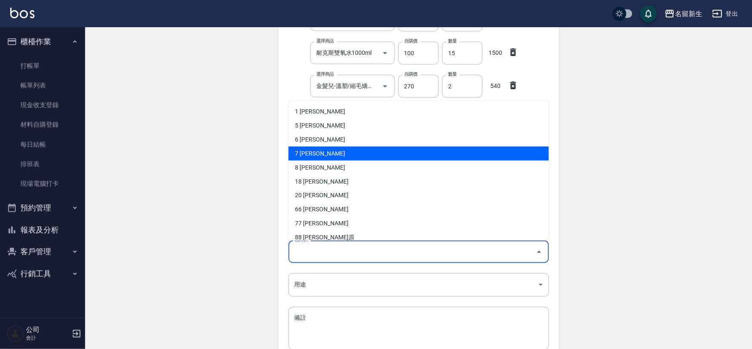
click at [350, 155] on li "7 陳晴心" at bounding box center [419, 153] width 260 height 14
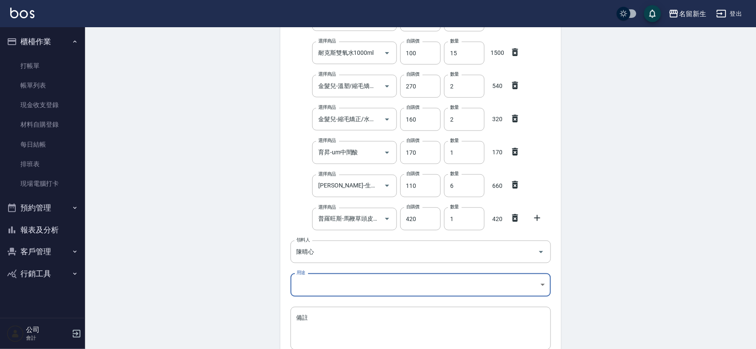
click at [321, 282] on body "名留新生 登出 櫃檯作業 打帳單 帳單列表 現金收支登錄 材料自購登錄 每日結帳 排班表 現場電腦打卡 預約管理 預約管理 單日預約紀錄 單週預約紀錄 報表及…" at bounding box center [378, 119] width 756 height 617
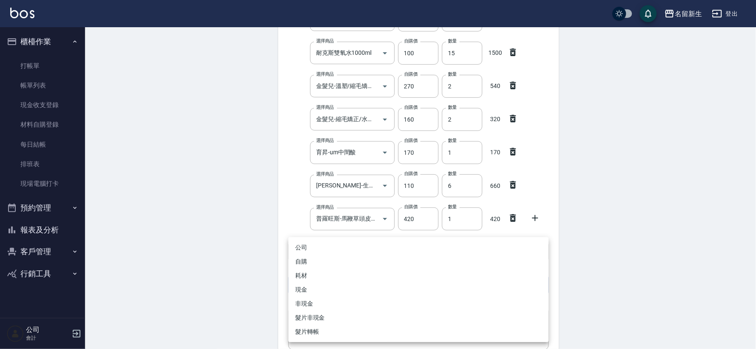
click at [326, 266] on li "自購" at bounding box center [419, 262] width 260 height 14
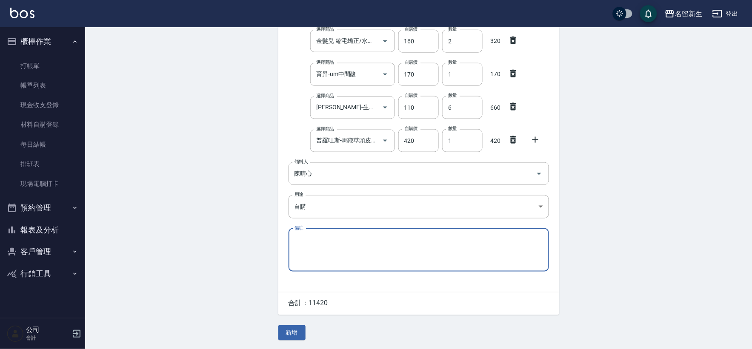
scroll to position [268, 0]
click at [297, 329] on button "新增" at bounding box center [291, 334] width 27 height 16
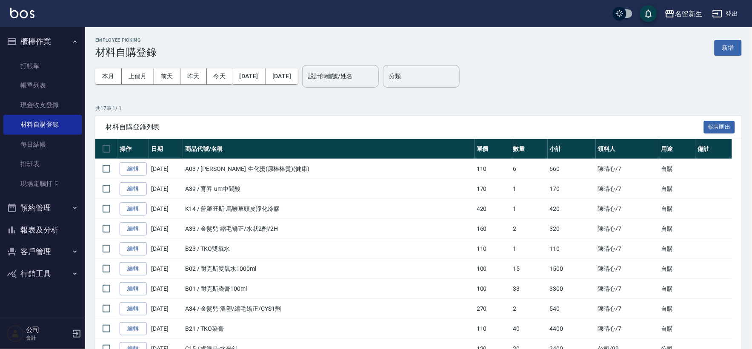
click at [742, 40] on div "新增" at bounding box center [728, 48] width 27 height 16
click at [729, 58] on div "本月 上個月 前天 昨天 今天 2025/09/01 2025/09/05 設計師編號/姓名 設計師編號/姓名 分類 分類" at bounding box center [418, 76] width 647 height 36
click at [728, 48] on button "新增" at bounding box center [728, 48] width 27 height 16
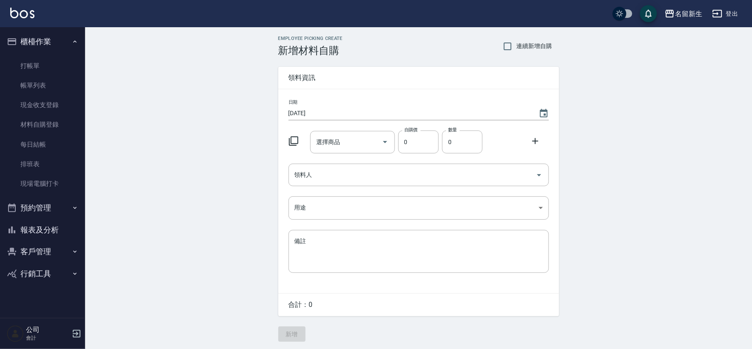
click at [301, 131] on div "選擇商品 選擇商品 自購價 0 自購價 數量 0 數量" at bounding box center [417, 140] width 264 height 26
click at [295, 140] on icon at bounding box center [294, 141] width 10 height 10
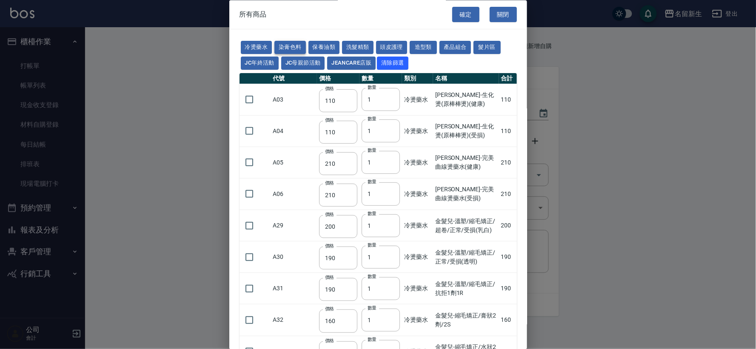
click at [295, 48] on button "染膏色料" at bounding box center [290, 47] width 31 height 13
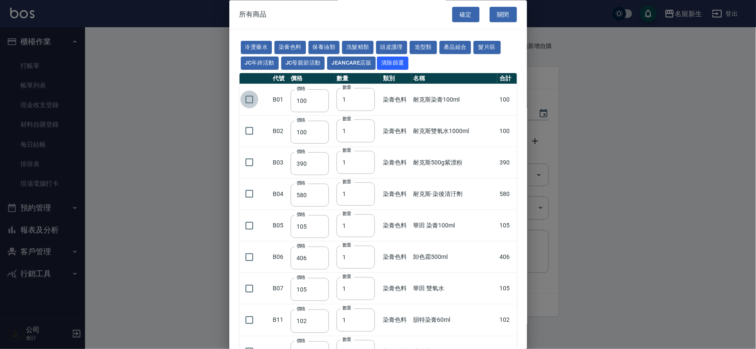
click at [246, 106] on input "checkbox" at bounding box center [249, 100] width 18 height 18
drag, startPoint x: 318, startPoint y: 94, endPoint x: 308, endPoint y: 106, distance: 16.0
click at [318, 94] on tr "B01 價格 100 價格 數量 1 數量 染膏色料 耐克斯染膏100ml 100" at bounding box center [379, 99] width 278 height 31
click at [249, 131] on input "checkbox" at bounding box center [249, 132] width 18 height 18
drag, startPoint x: 346, startPoint y: 131, endPoint x: 332, endPoint y: 129, distance: 13.3
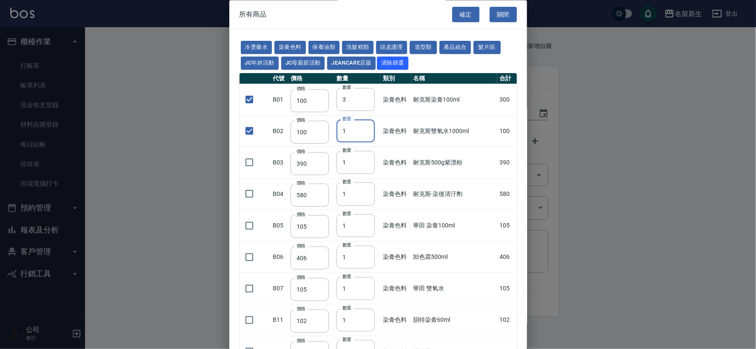
click at [332, 129] on tr "B02 價格 100 價格 數量 1 數量 染膏色料 耐克斯雙氧水1000ml 100" at bounding box center [379, 131] width 278 height 31
click at [252, 166] on input "checkbox" at bounding box center [249, 163] width 18 height 18
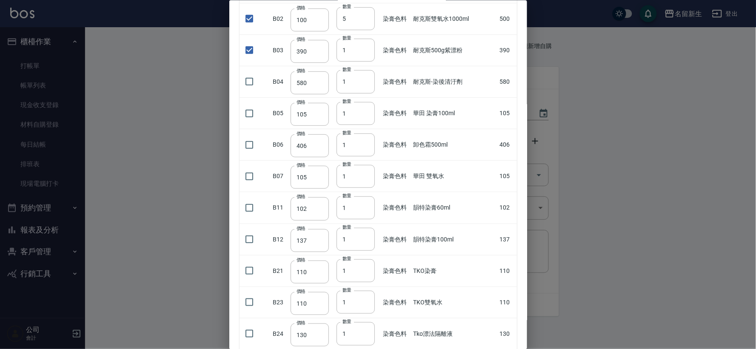
scroll to position [142, 0]
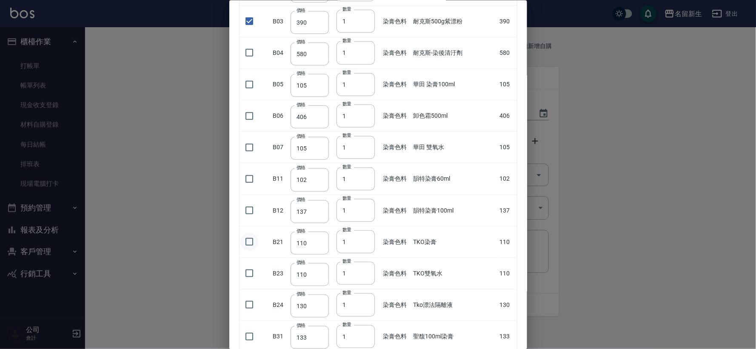
click at [249, 239] on input "checkbox" at bounding box center [249, 242] width 18 height 18
drag, startPoint x: 350, startPoint y: 240, endPoint x: 330, endPoint y: 240, distance: 20.0
click at [330, 240] on tr "B21 價格 110 價格 數量 1 數量 染膏色料 TKO染膏 110" at bounding box center [379, 241] width 278 height 31
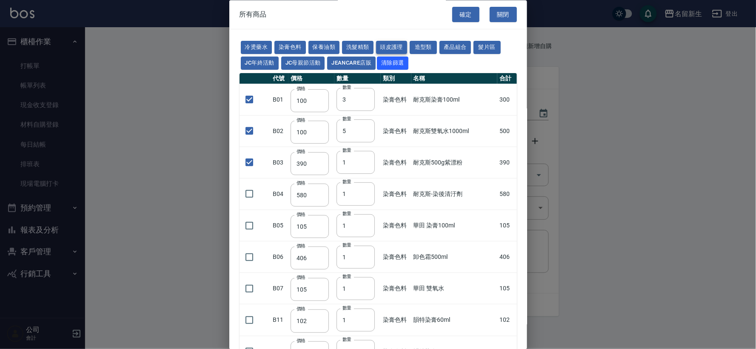
click at [394, 47] on button "頭皮護理" at bounding box center [391, 47] width 31 height 13
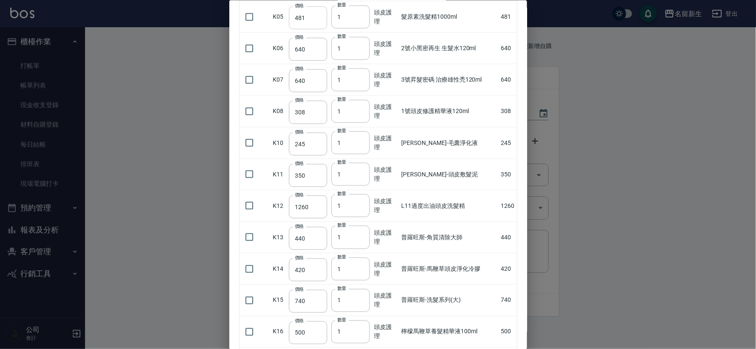
scroll to position [236, 0]
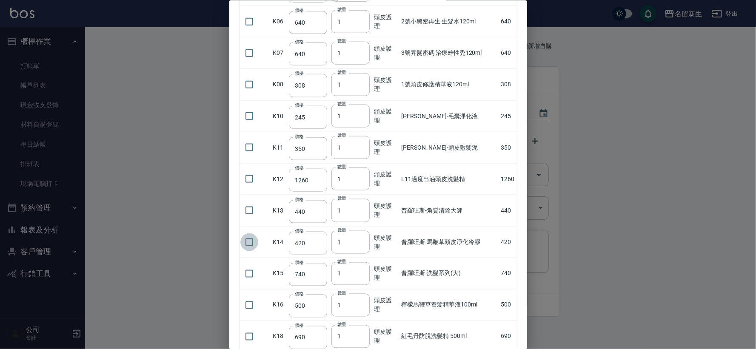
click at [250, 243] on input "checkbox" at bounding box center [249, 242] width 18 height 18
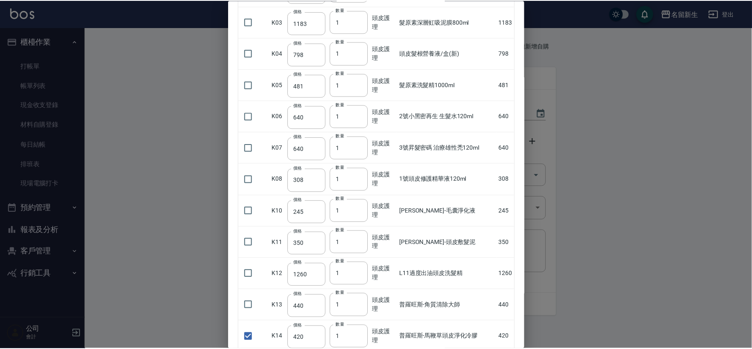
scroll to position [0, 0]
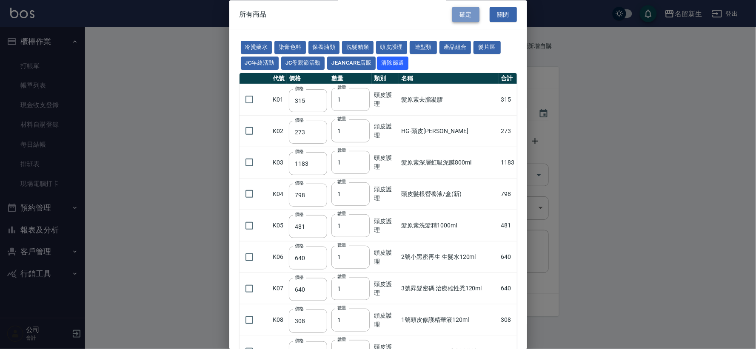
click at [461, 14] on button "確定" at bounding box center [465, 15] width 27 height 16
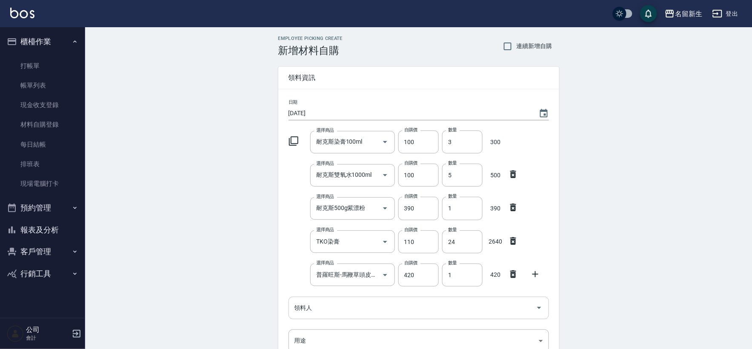
click at [325, 308] on input "領料人" at bounding box center [412, 308] width 240 height 15
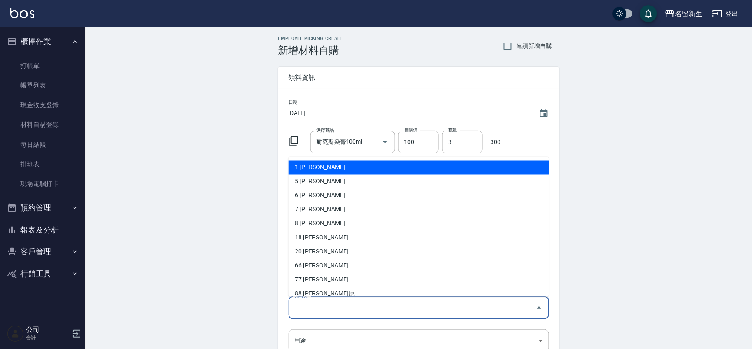
click at [346, 171] on li "1 王玉芳" at bounding box center [419, 167] width 260 height 14
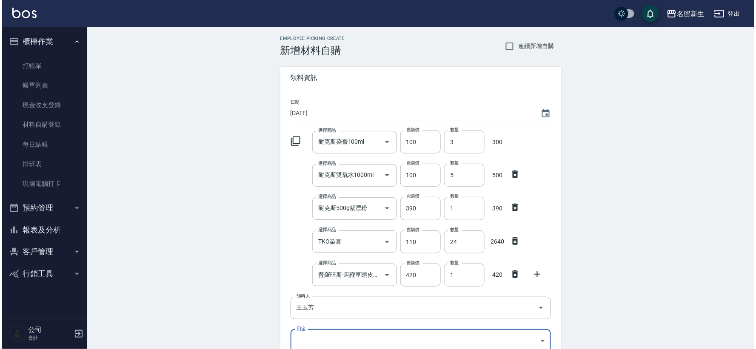
scroll to position [3, 0]
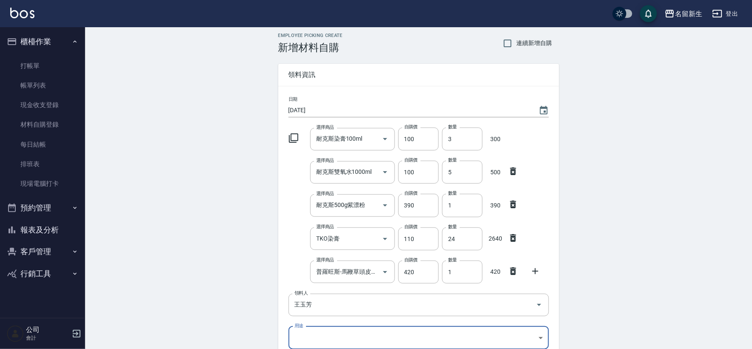
click at [325, 339] on body "名留新生 登出 櫃檯作業 打帳單 帳單列表 現金收支登錄 材料自購登錄 每日結帳 排班表 現場電腦打卡 預約管理 預約管理 單日預約紀錄 單週預約紀錄 報表及…" at bounding box center [376, 239] width 752 height 484
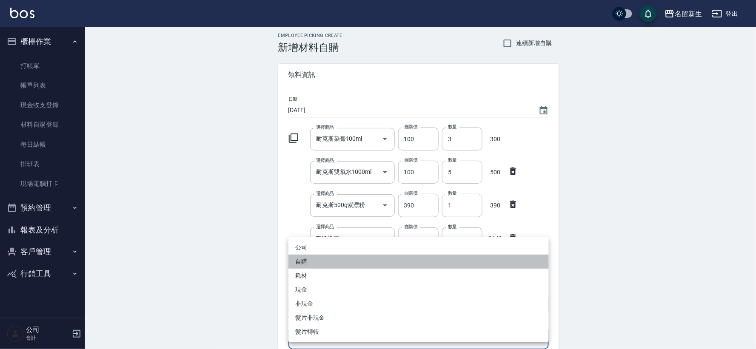
click at [345, 258] on li "自購" at bounding box center [419, 262] width 260 height 14
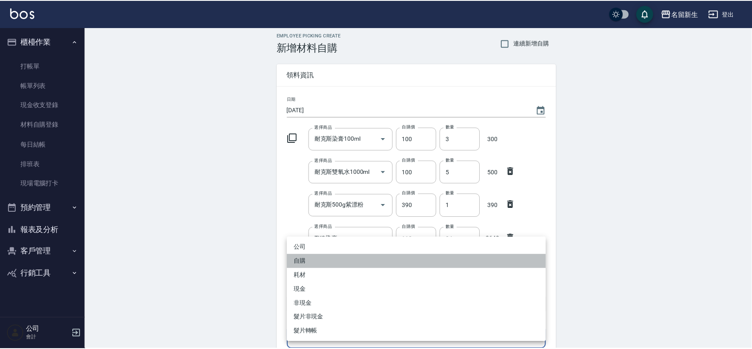
scroll to position [135, 0]
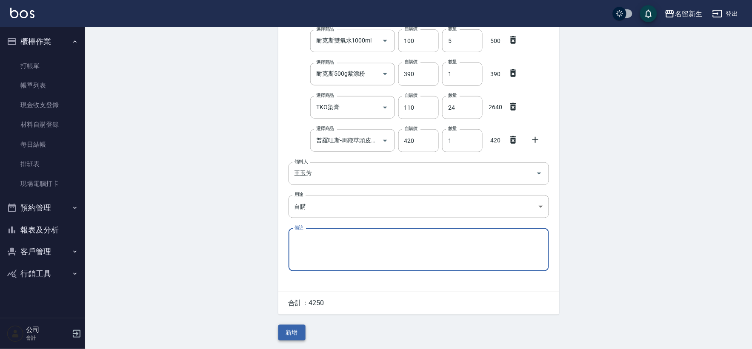
click at [289, 332] on button "新增" at bounding box center [291, 333] width 27 height 16
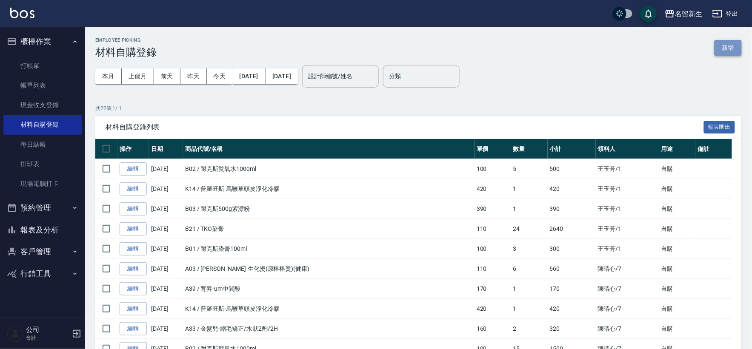
click at [721, 51] on button "新增" at bounding box center [728, 48] width 27 height 16
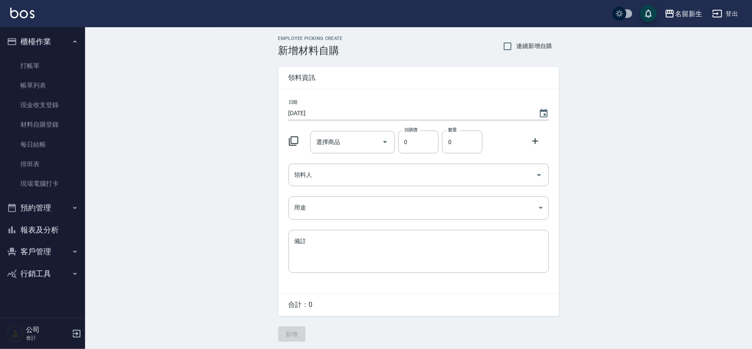
click at [293, 142] on icon at bounding box center [294, 141] width 10 height 10
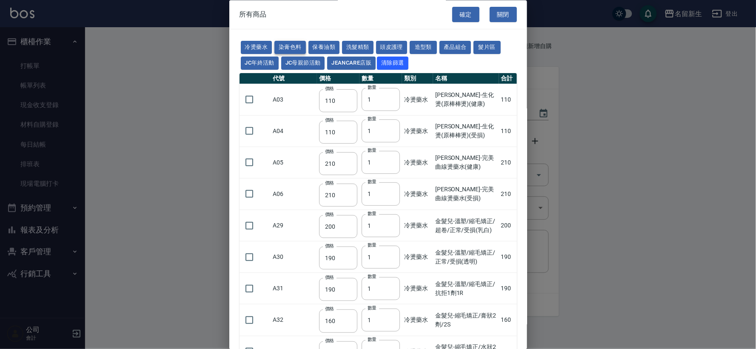
click at [293, 47] on button "染膏色料" at bounding box center [290, 47] width 31 height 13
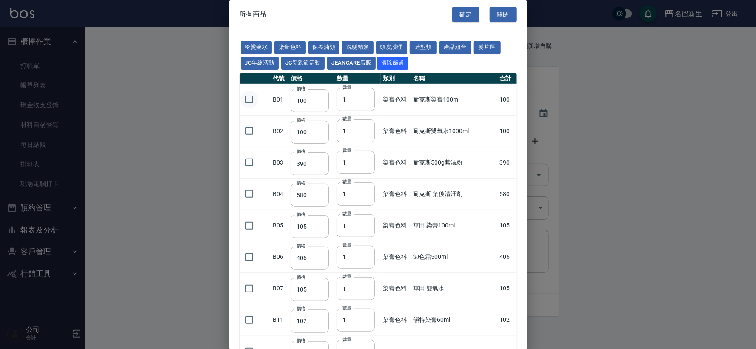
click at [249, 97] on input "checkbox" at bounding box center [249, 100] width 18 height 18
click at [248, 135] on input "checkbox" at bounding box center [249, 132] width 18 height 18
drag, startPoint x: 349, startPoint y: 98, endPoint x: 342, endPoint y: 96, distance: 8.0
click at [342, 96] on input "1" at bounding box center [356, 100] width 38 height 23
drag, startPoint x: 347, startPoint y: 103, endPoint x: 328, endPoint y: 89, distance: 23.2
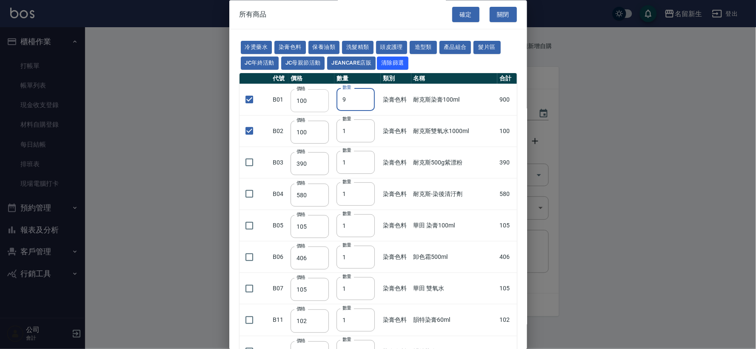
click at [328, 89] on tr "B01 價格 100 價格 數量 9 數量 染膏色料 耐克斯染膏100ml 900" at bounding box center [379, 99] width 278 height 31
drag, startPoint x: 346, startPoint y: 134, endPoint x: 337, endPoint y: 130, distance: 10.3
click at [334, 127] on tr "B02 價格 100 價格 數量 1 數量 染膏色料 耐克斯雙氧水1000ml 100" at bounding box center [379, 131] width 278 height 31
click at [249, 193] on input "checkbox" at bounding box center [249, 195] width 18 height 18
click at [459, 15] on button "確定" at bounding box center [465, 15] width 27 height 16
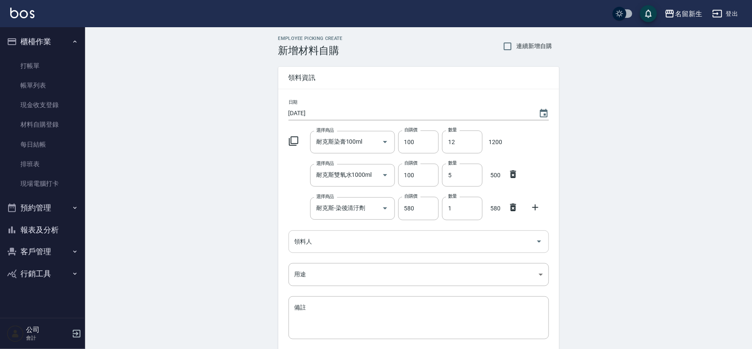
click at [346, 243] on input "領料人" at bounding box center [412, 242] width 240 height 15
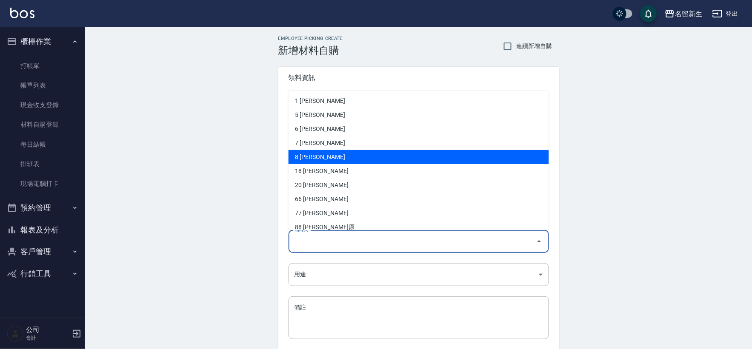
click at [353, 158] on li "8 陳欣如" at bounding box center [419, 157] width 260 height 14
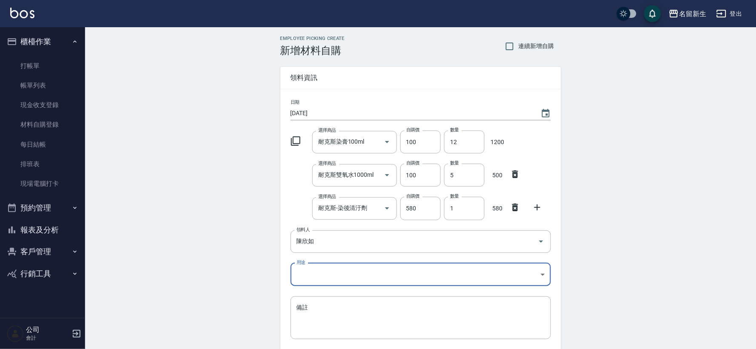
click at [340, 272] on body "名留新生 登出 櫃檯作業 打帳單 帳單列表 現金收支登錄 材料自購登錄 每日結帳 排班表 現場電腦打卡 預約管理 預約管理 單日預約紀錄 單週預約紀錄 報表及…" at bounding box center [378, 208] width 756 height 417
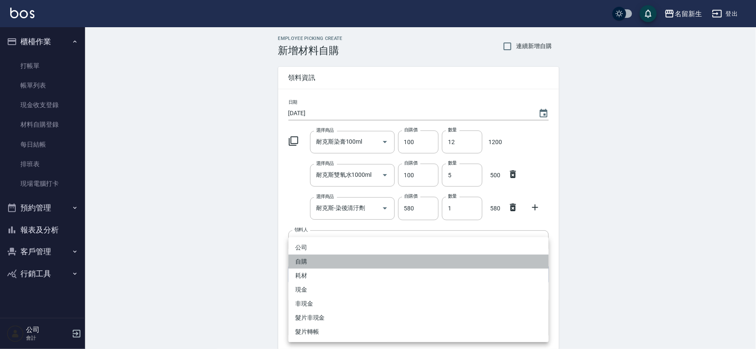
click at [329, 258] on li "自購" at bounding box center [419, 262] width 260 height 14
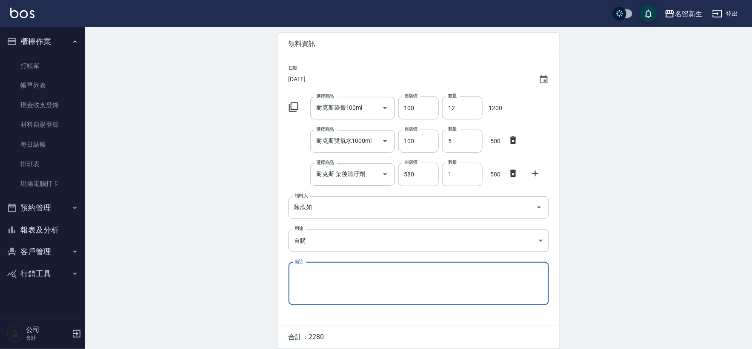
scroll to position [69, 0]
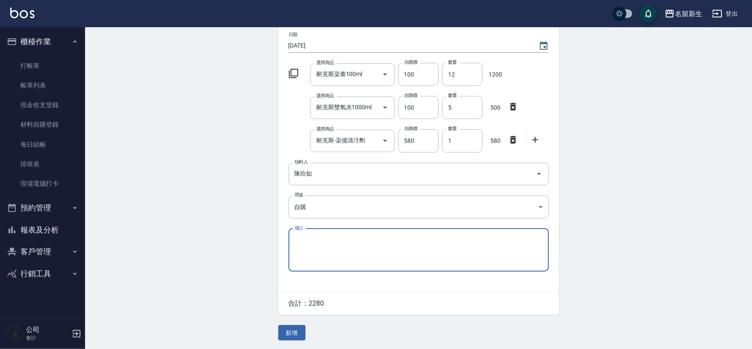
click at [297, 330] on button "新增" at bounding box center [291, 334] width 27 height 16
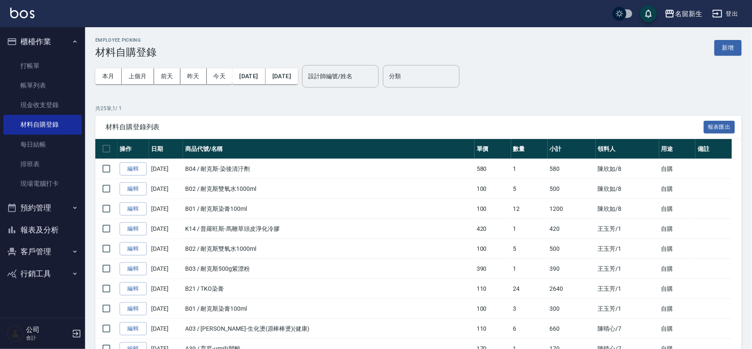
click at [47, 47] on button "櫃檯作業" at bounding box center [42, 42] width 78 height 22
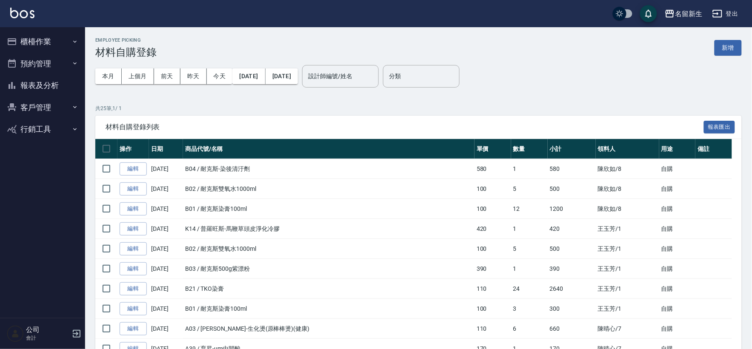
click at [27, 30] on ul "櫃檯作業 打帳單 帳單列表 現金收支登錄 材料自購登錄 每日結帳 排班表 現場電腦打卡 預約管理 預約管理 單日預約紀錄 單週預約紀錄 報表及分析 報表目錄 …" at bounding box center [42, 85] width 78 height 117
click at [27, 41] on button "櫃檯作業" at bounding box center [42, 42] width 78 height 22
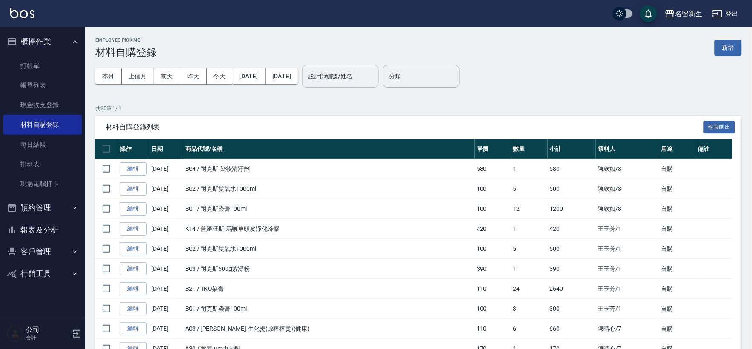
click at [370, 74] on input "設計師編號/姓名" at bounding box center [340, 76] width 69 height 15
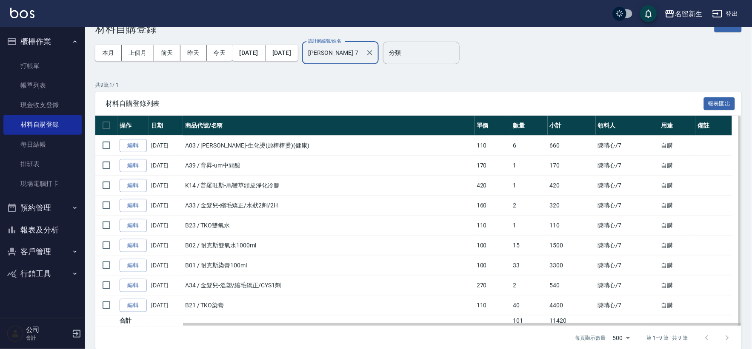
scroll to position [34, 0]
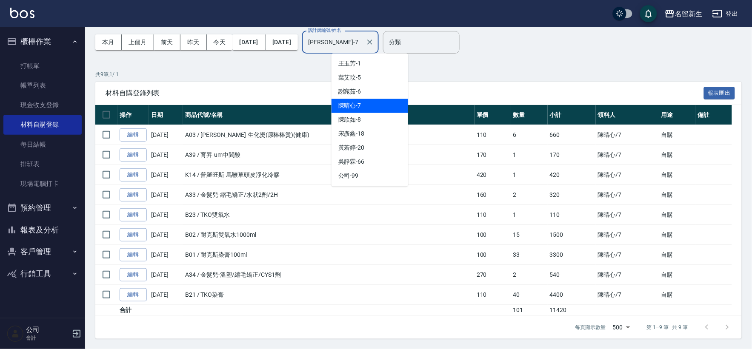
drag, startPoint x: 372, startPoint y: 43, endPoint x: 192, endPoint y: 50, distance: 180.2
click at [204, 46] on div "本月 上個月 前天 昨天 今天 2025/09/01 2025/09/05 設計師編號/姓名 陳晴心-7 設計師編號/姓名" at bounding box center [236, 42] width 283 height 36
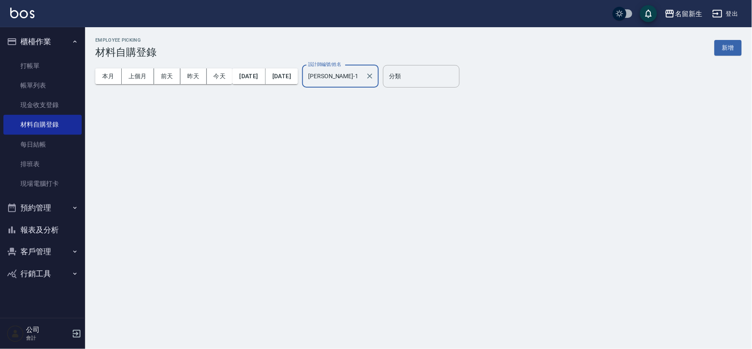
scroll to position [0, 0]
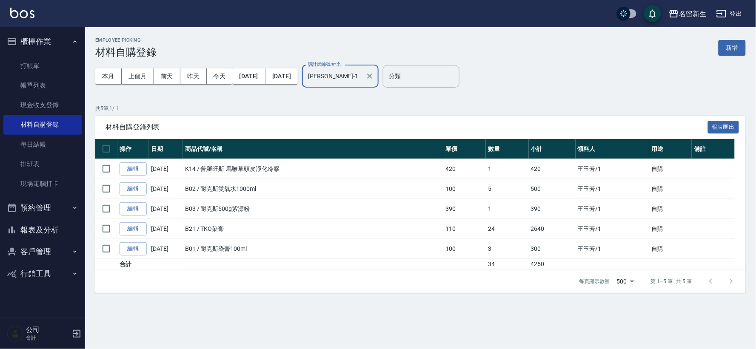
drag, startPoint x: 176, startPoint y: 103, endPoint x: 165, endPoint y: 100, distance: 11.4
click at [165, 100] on div "Employee Picking 材料自購登錄 新增 本月 上個月 前天 昨天 今天 2025/09/01 2025/09/05 設計師編號/姓名 王玉芳-1…" at bounding box center [420, 165] width 671 height 276
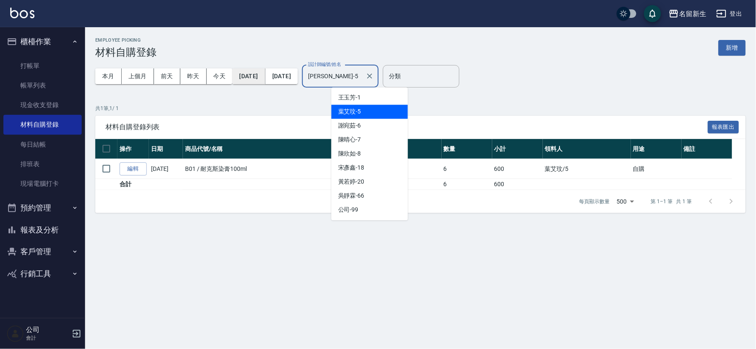
drag, startPoint x: 363, startPoint y: 79, endPoint x: 255, endPoint y: 80, distance: 108.5
click at [255, 80] on div "本月 上個月 前天 昨天 今天 2025/09/01 2025/09/05 設計師編號/姓名 葉艾玟-5 設計師編號/姓名" at bounding box center [236, 76] width 283 height 36
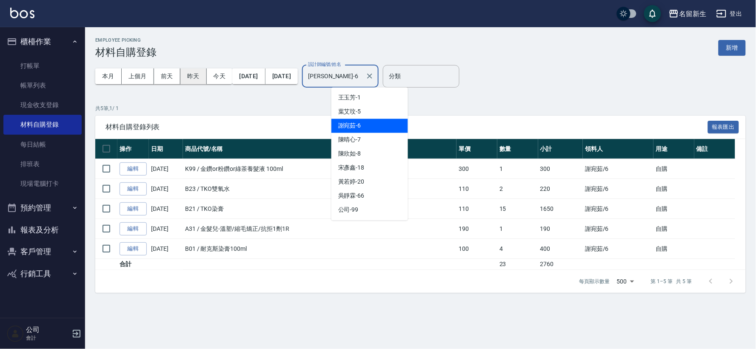
drag, startPoint x: 366, startPoint y: 77, endPoint x: 204, endPoint y: 73, distance: 162.2
click at [211, 74] on div "本月 上個月 前天 昨天 今天 2025/09/01 2025/09/05 設計師編號/姓名 謝宛茹-6 設計師編號/姓名" at bounding box center [236, 76] width 283 height 36
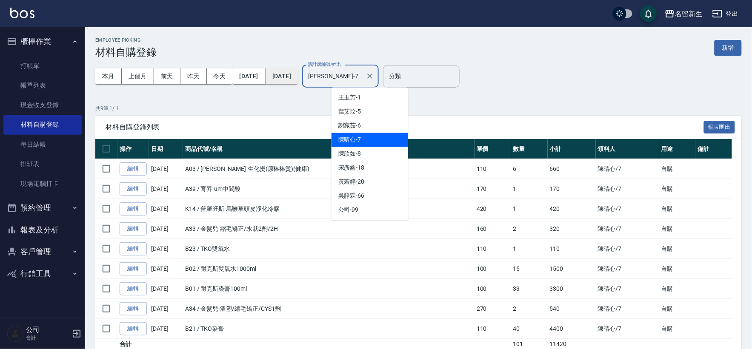
drag, startPoint x: 381, startPoint y: 73, endPoint x: 281, endPoint y: 78, distance: 100.6
click at [282, 78] on div "本月 上個月 前天 昨天 今天 2025/09/01 2025/09/05 設計師編號/姓名 陳晴心-7 設計師編號/姓名" at bounding box center [236, 76] width 283 height 36
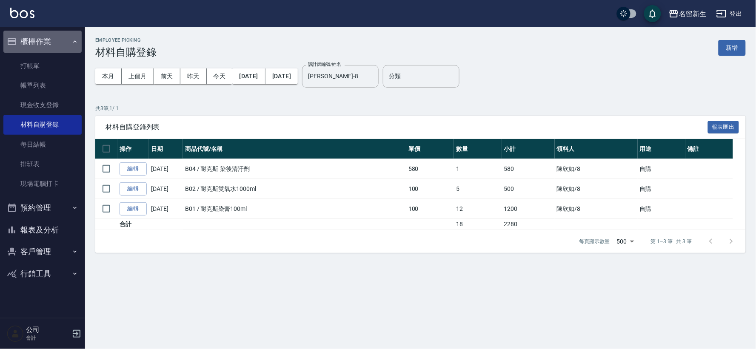
click at [32, 43] on button "櫃檯作業" at bounding box center [42, 42] width 78 height 22
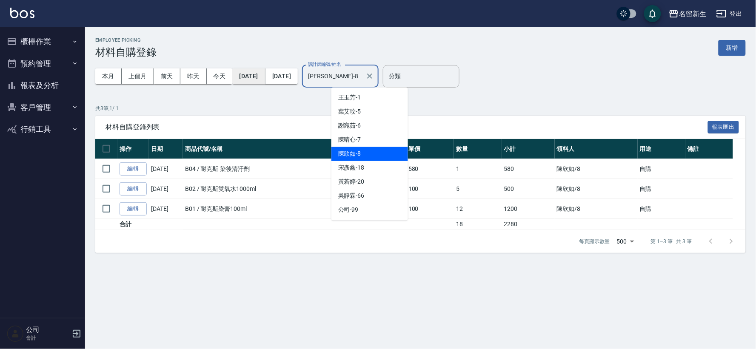
drag, startPoint x: 372, startPoint y: 72, endPoint x: 252, endPoint y: 71, distance: 119.6
click at [275, 74] on div "本月 上個月 前天 昨天 今天 2025/09/01 2025/09/05 設計師編號/姓名 陳欣如-8 設計師編號/姓名" at bounding box center [236, 76] width 283 height 36
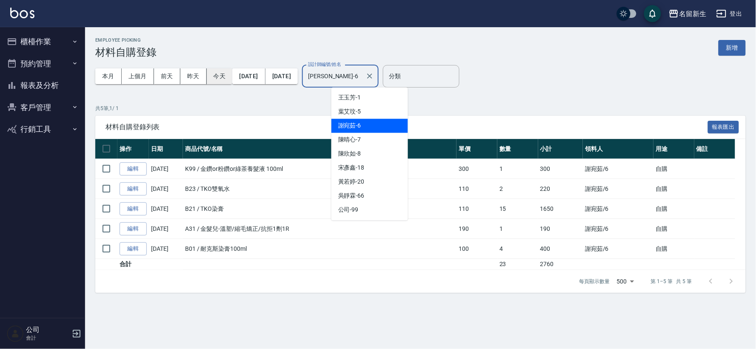
drag, startPoint x: 365, startPoint y: 78, endPoint x: 223, endPoint y: 77, distance: 141.7
click at [223, 79] on div "本月 上個月 前天 昨天 今天 2025/09/01 2025/09/05 設計師編號/姓名 謝宛茹-6 設計師編號/姓名" at bounding box center [236, 76] width 283 height 36
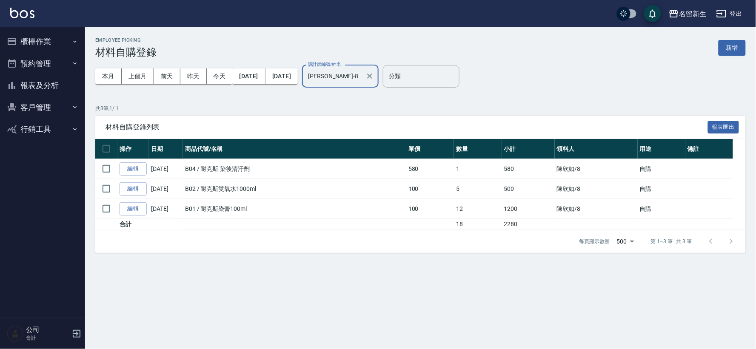
click at [19, 112] on button "客戶管理" at bounding box center [42, 108] width 78 height 22
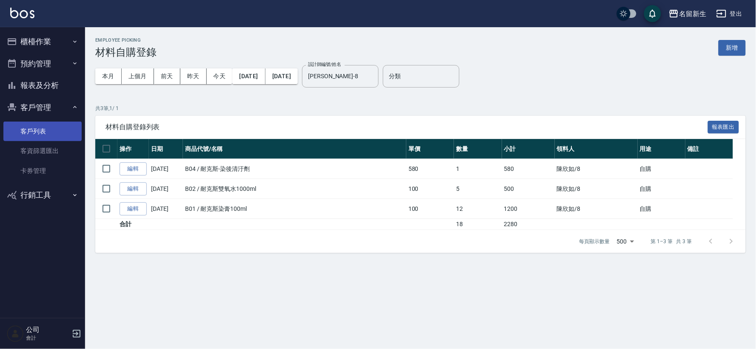
click at [28, 126] on link "客戶列表" at bounding box center [42, 132] width 78 height 20
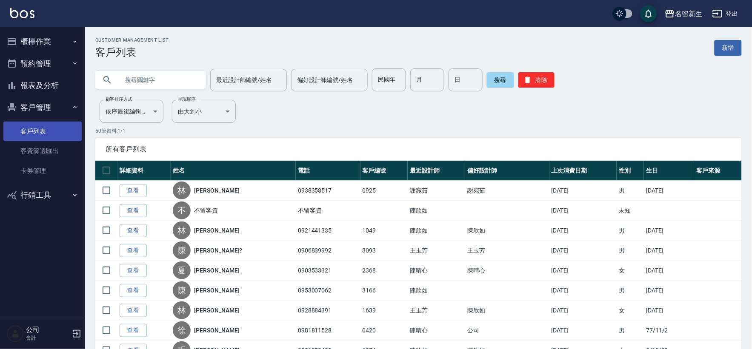
click at [35, 131] on link "客戶列表" at bounding box center [42, 132] width 78 height 20
click at [37, 108] on button "客戶管理" at bounding box center [42, 108] width 78 height 22
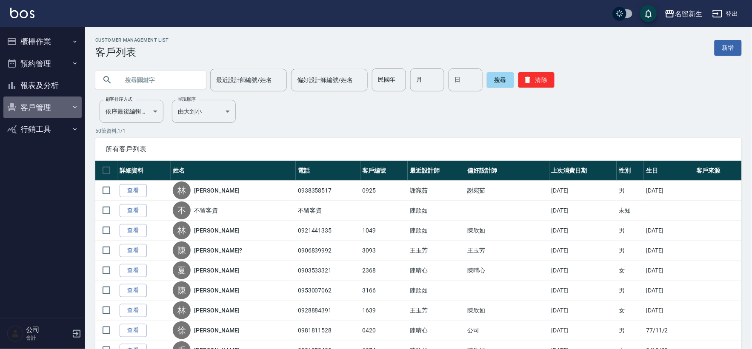
click at [37, 108] on button "客戶管理" at bounding box center [42, 108] width 78 height 22
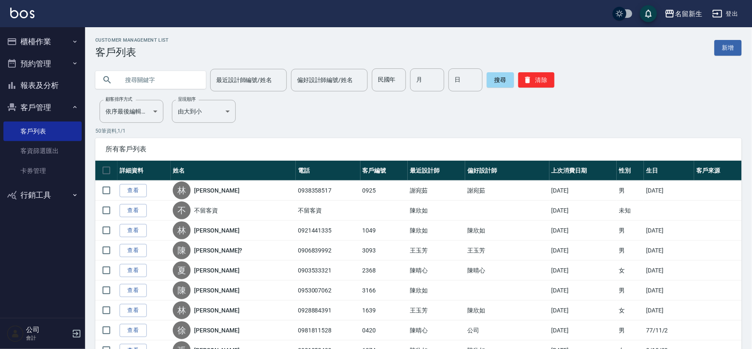
click at [46, 109] on button "客戶管理" at bounding box center [42, 108] width 78 height 22
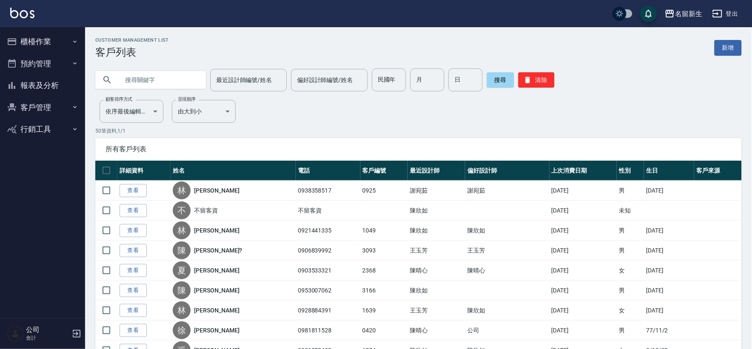
click at [48, 39] on button "櫃檯作業" at bounding box center [42, 42] width 78 height 22
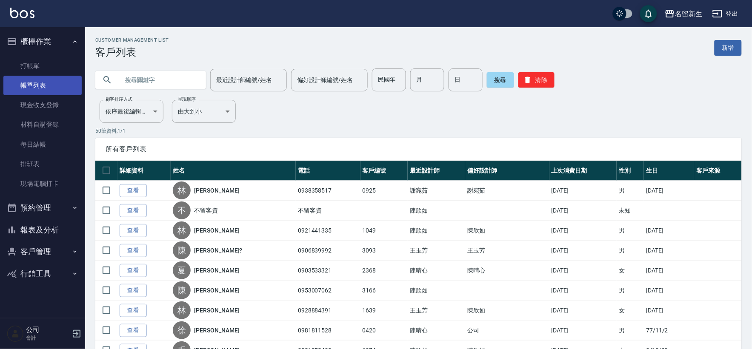
click at [37, 76] on link "帳單列表" at bounding box center [42, 86] width 78 height 20
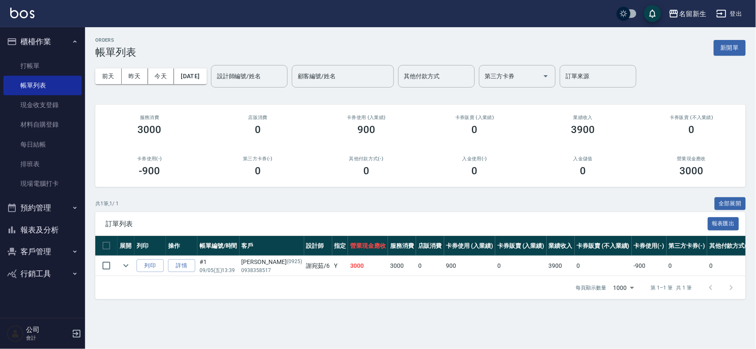
click at [49, 38] on button "櫃檯作業" at bounding box center [42, 42] width 78 height 22
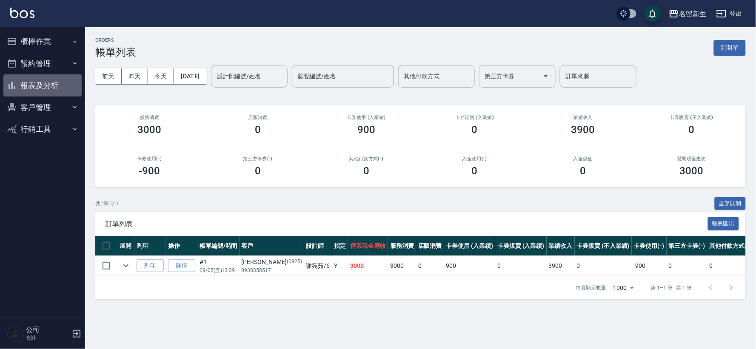
click at [47, 75] on button "報表及分析" at bounding box center [42, 85] width 78 height 22
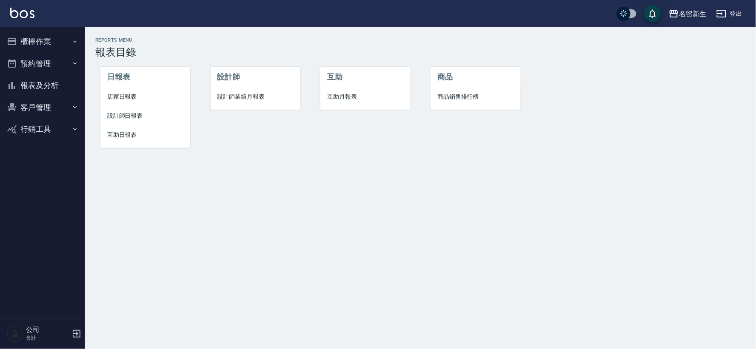
click at [237, 99] on span "設計師業績月報表" at bounding box center [256, 96] width 76 height 9
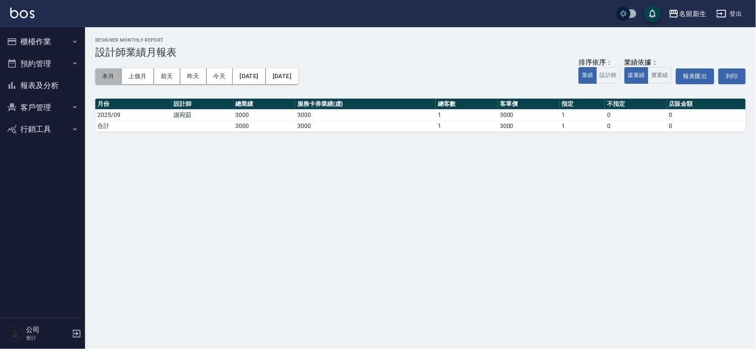
click at [96, 76] on button "本月" at bounding box center [108, 77] width 26 height 16
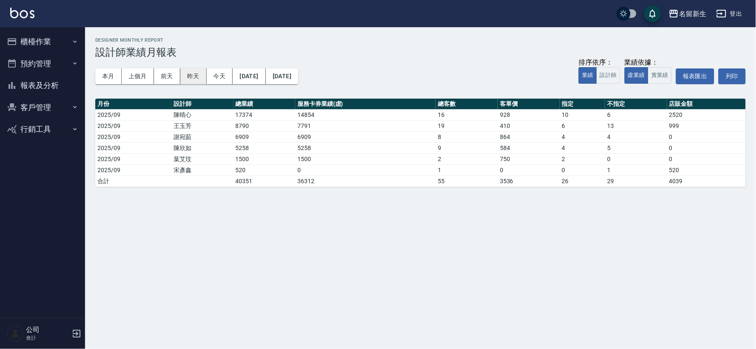
click at [197, 74] on button "昨天" at bounding box center [193, 77] width 26 height 16
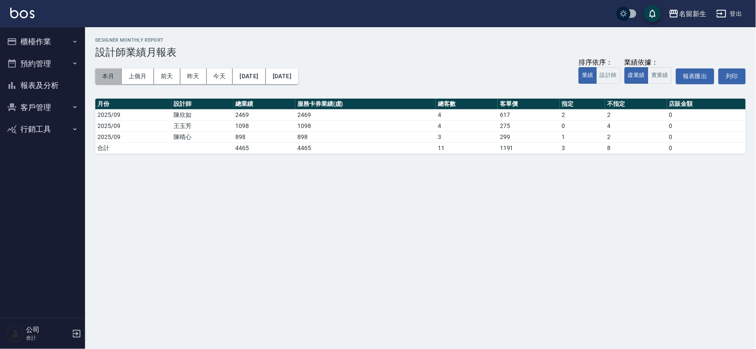
click at [109, 77] on button "本月" at bounding box center [108, 77] width 26 height 16
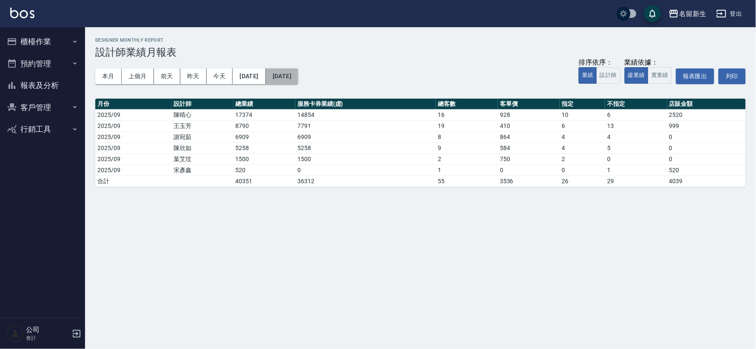
click at [298, 77] on button "2025/09/30" at bounding box center [282, 77] width 32 height 16
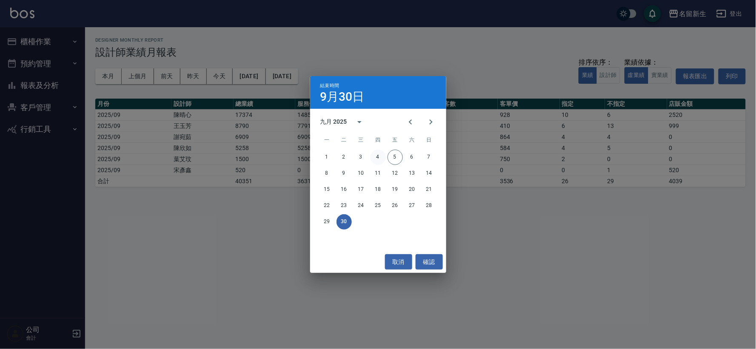
click at [379, 156] on button "4" at bounding box center [378, 157] width 15 height 15
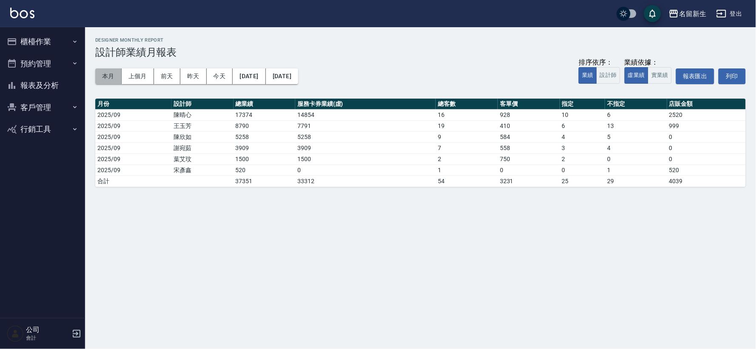
click at [114, 75] on button "本月" at bounding box center [108, 77] width 26 height 16
click at [28, 105] on button "客戶管理" at bounding box center [42, 108] width 78 height 22
click at [28, 118] on ul "客戶列表 客資篩選匯出 卡券管理" at bounding box center [42, 151] width 78 height 66
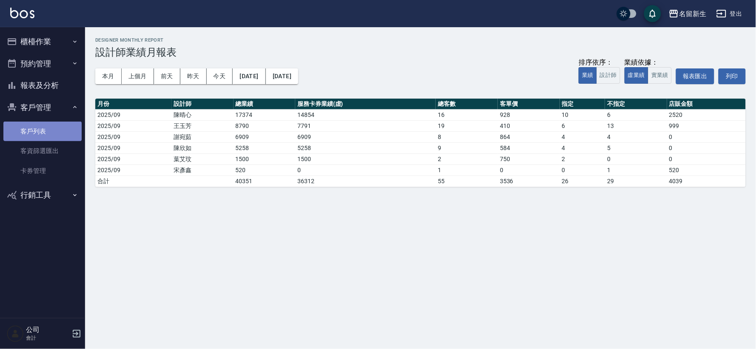
click at [31, 128] on link "客戶列表" at bounding box center [42, 132] width 78 height 20
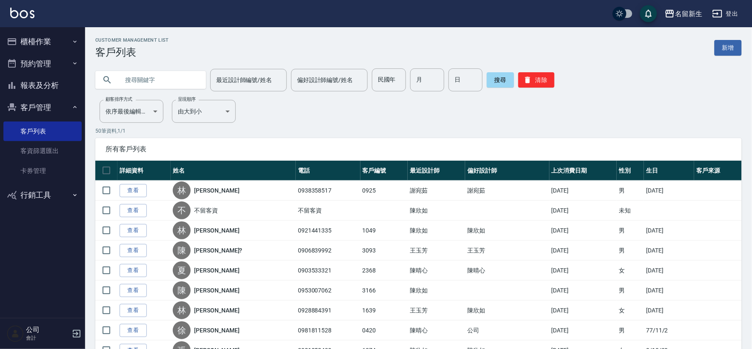
click at [534, 85] on button "清除" at bounding box center [536, 79] width 36 height 15
click at [167, 72] on input "text" at bounding box center [159, 80] width 80 height 23
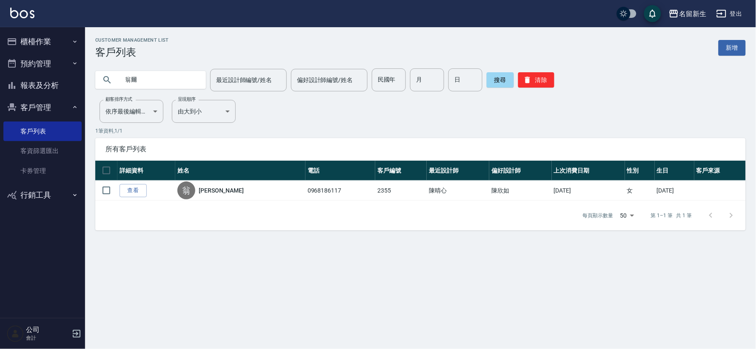
click at [30, 84] on button "報表及分析" at bounding box center [42, 85] width 78 height 22
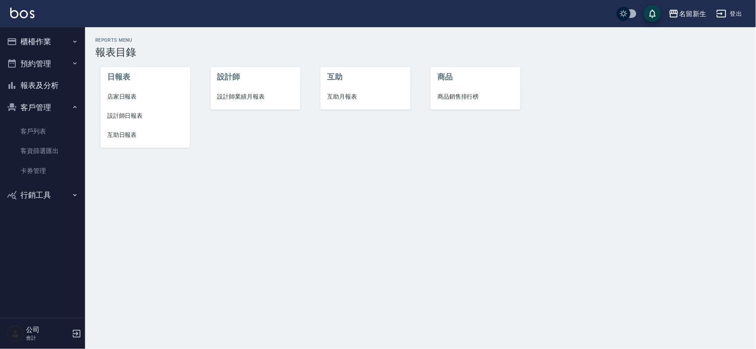
click at [252, 103] on li "設計師業績月報表" at bounding box center [256, 96] width 90 height 19
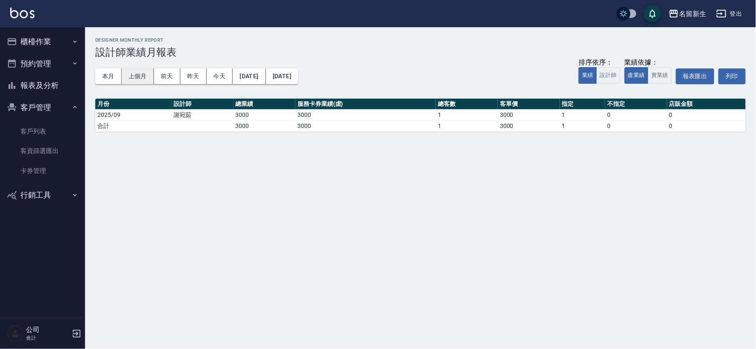
click at [136, 79] on button "上個月" at bounding box center [138, 77] width 32 height 16
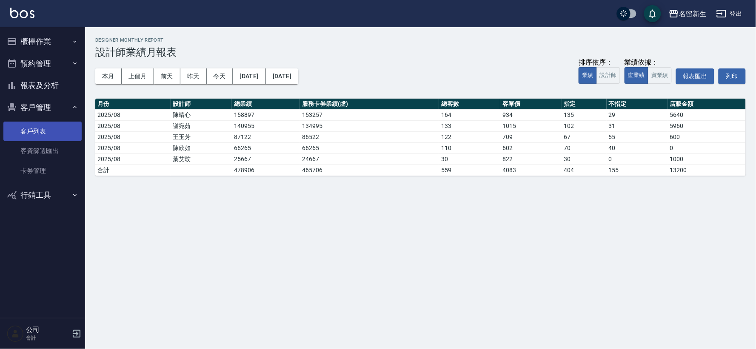
click at [45, 131] on link "客戶列表" at bounding box center [42, 132] width 78 height 20
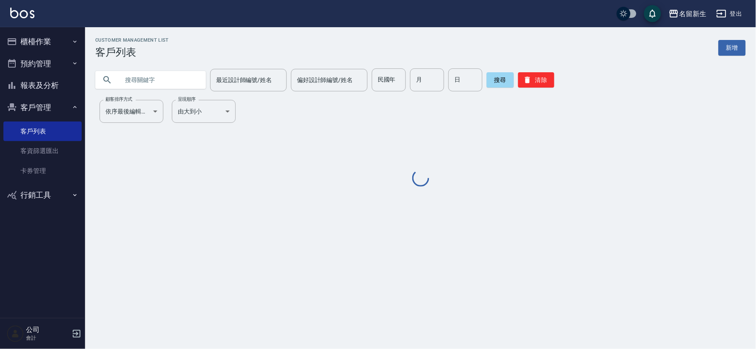
click at [22, 92] on button "報表及分析" at bounding box center [42, 85] width 78 height 22
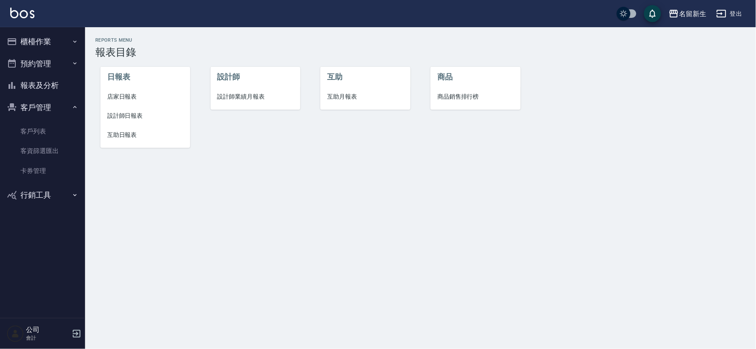
click at [44, 81] on button "報表及分析" at bounding box center [42, 85] width 78 height 22
click at [155, 112] on span "設計師日報表" at bounding box center [145, 116] width 76 height 9
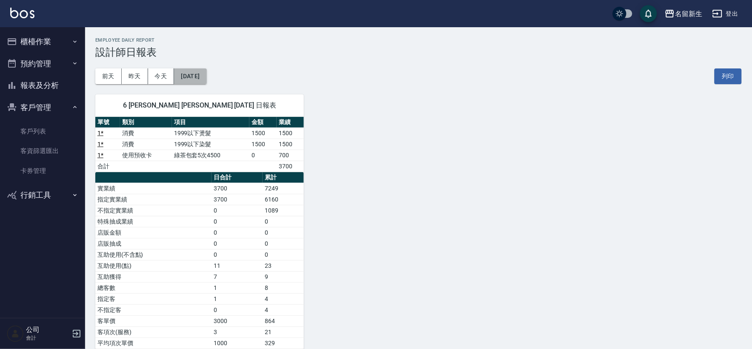
click at [195, 78] on button "[DATE]" at bounding box center [190, 77] width 32 height 16
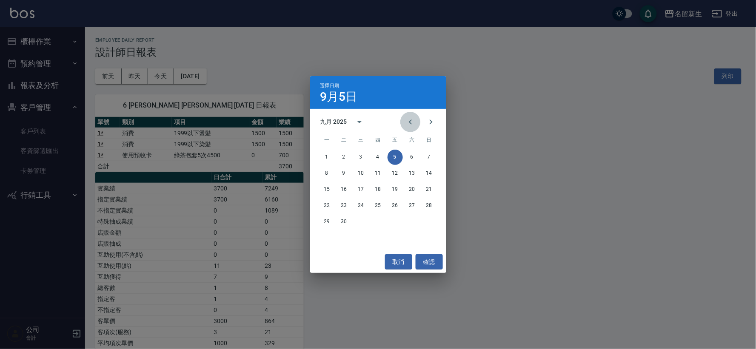
click at [411, 125] on icon "Previous month" at bounding box center [411, 122] width 10 height 10
click at [428, 225] on button "31" at bounding box center [429, 222] width 15 height 15
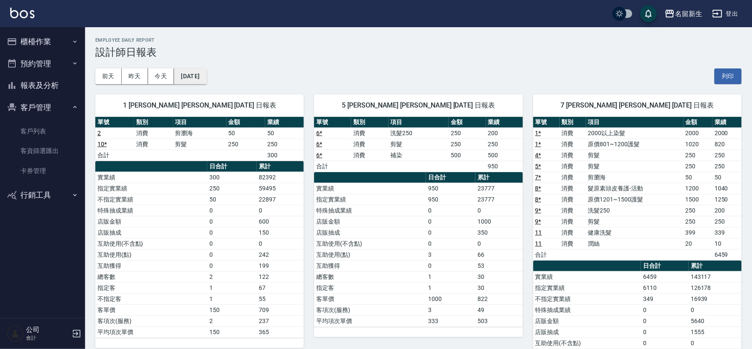
click at [206, 76] on button "2025/08/31" at bounding box center [190, 77] width 32 height 16
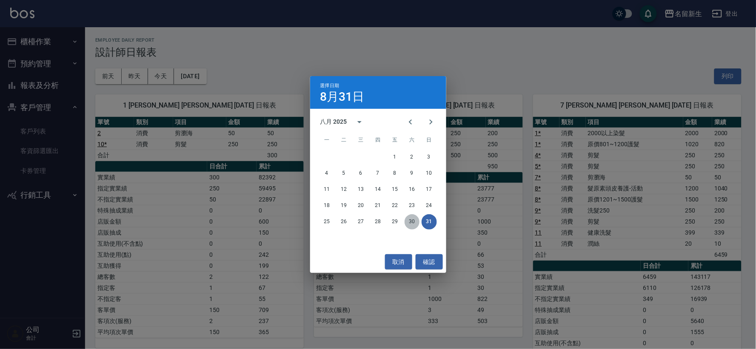
click at [409, 227] on button "30" at bounding box center [412, 222] width 15 height 15
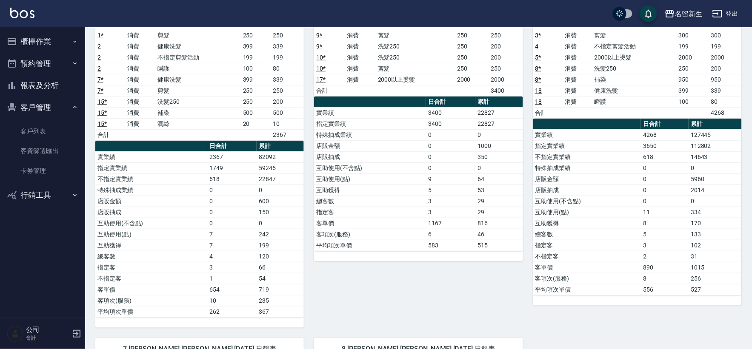
scroll to position [94, 0]
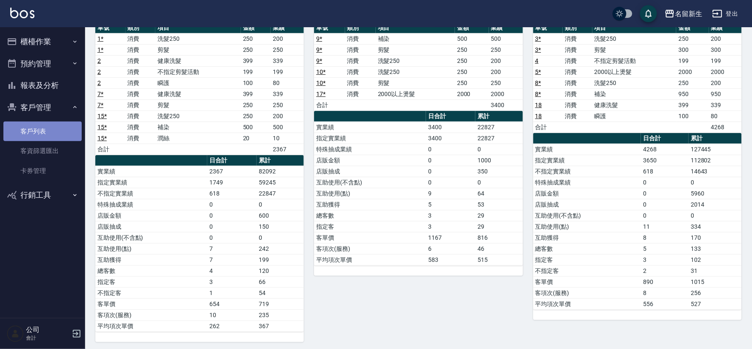
click at [38, 129] on link "客戶列表" at bounding box center [42, 132] width 78 height 20
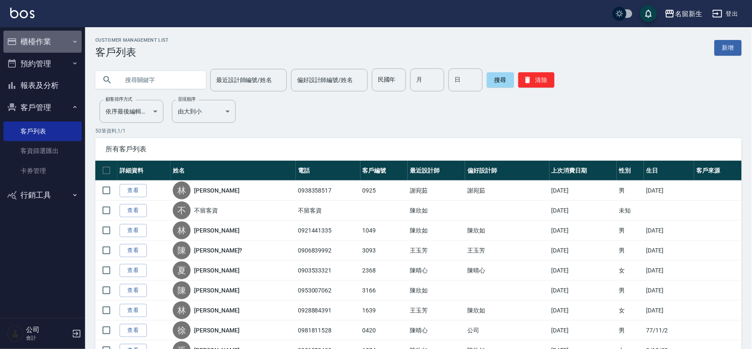
click at [43, 41] on button "櫃檯作業" at bounding box center [42, 42] width 78 height 22
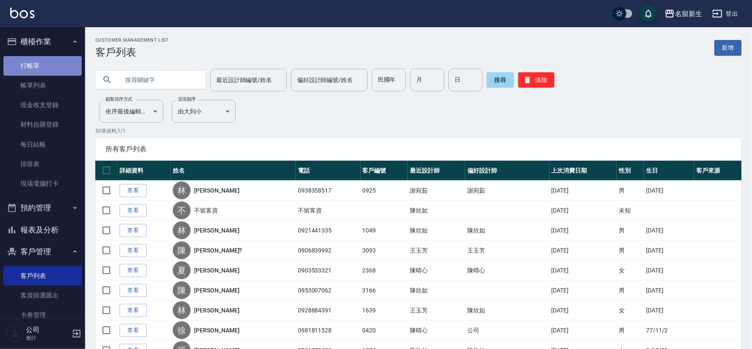
click at [52, 64] on link "打帳單" at bounding box center [42, 66] width 78 height 20
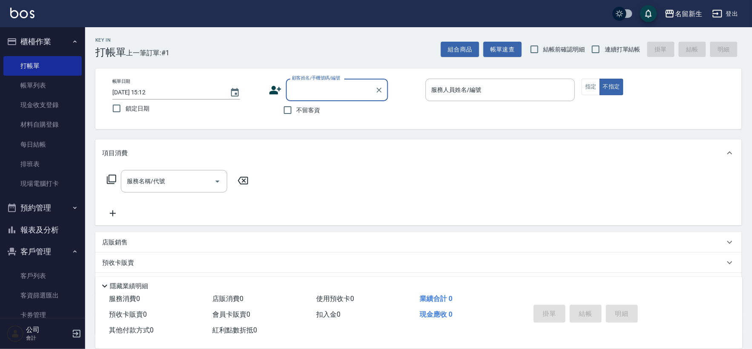
click at [616, 54] on label "連續打單結帳" at bounding box center [614, 49] width 54 height 18
click at [605, 54] on input "連續打單結帳" at bounding box center [596, 49] width 18 height 18
click at [270, 91] on icon at bounding box center [275, 90] width 13 height 13
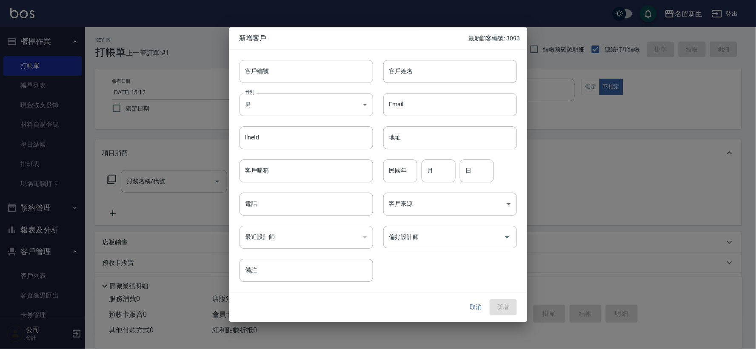
click at [284, 64] on input "客戶編號" at bounding box center [307, 71] width 134 height 23
click at [507, 301] on button "新增" at bounding box center [503, 308] width 27 height 16
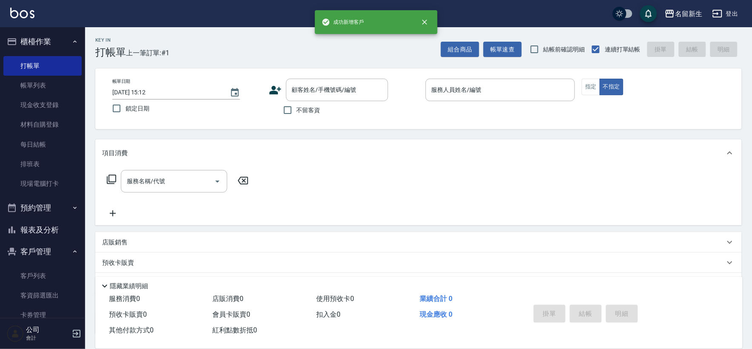
click at [279, 89] on icon at bounding box center [275, 90] width 12 height 9
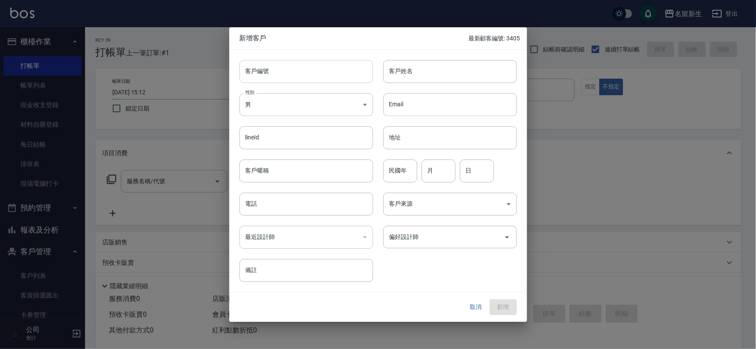
click at [283, 72] on input "客戶編號" at bounding box center [307, 71] width 134 height 23
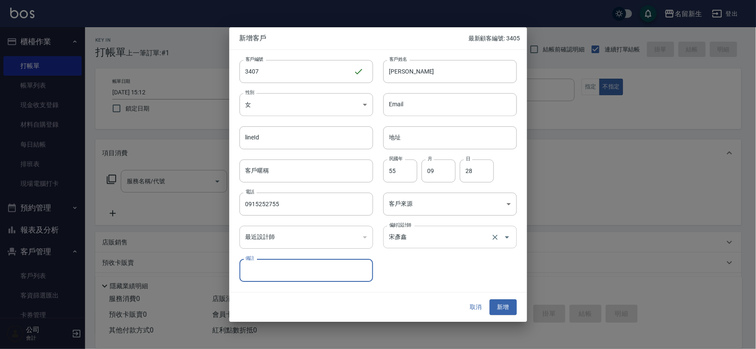
click at [467, 235] on input "宋彥鑫" at bounding box center [438, 237] width 102 height 15
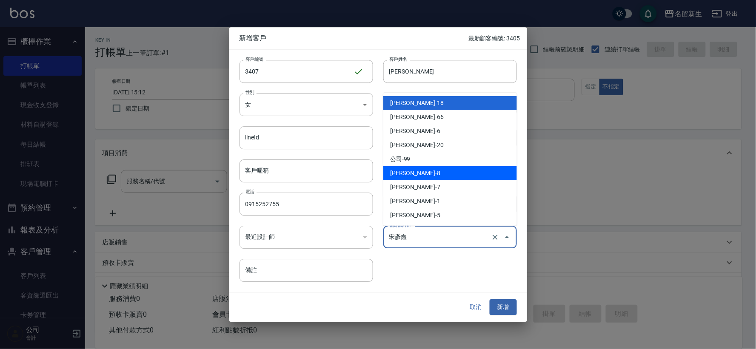
click at [467, 168] on li "陳欣如-8" at bounding box center [451, 173] width 134 height 14
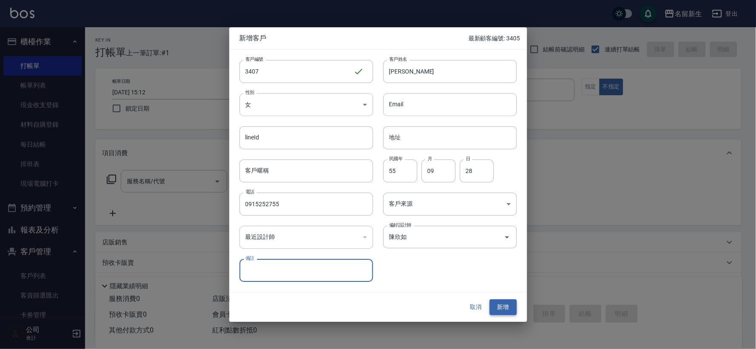
click at [494, 313] on button "新增" at bounding box center [503, 308] width 27 height 16
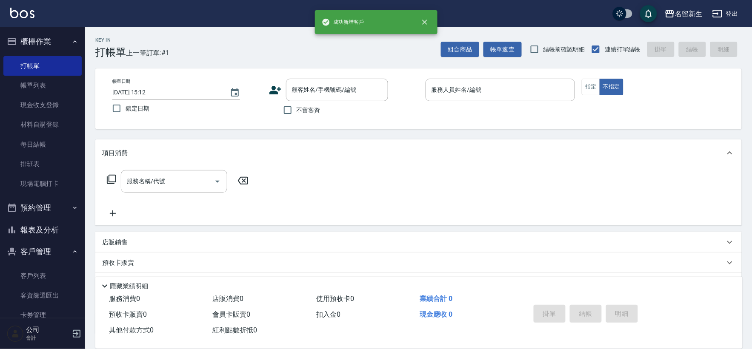
click at [272, 93] on icon at bounding box center [275, 90] width 12 height 9
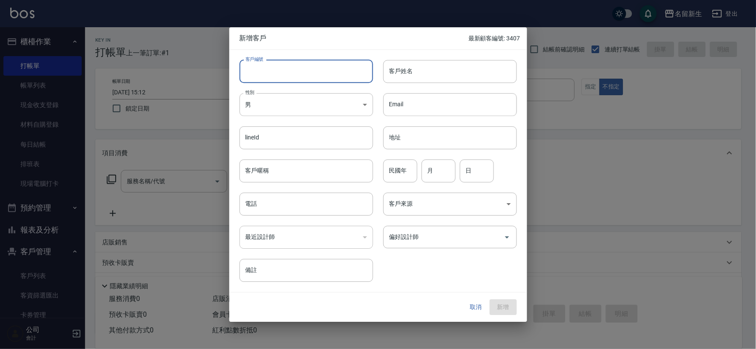
click at [278, 73] on input "客戶編號" at bounding box center [307, 71] width 134 height 23
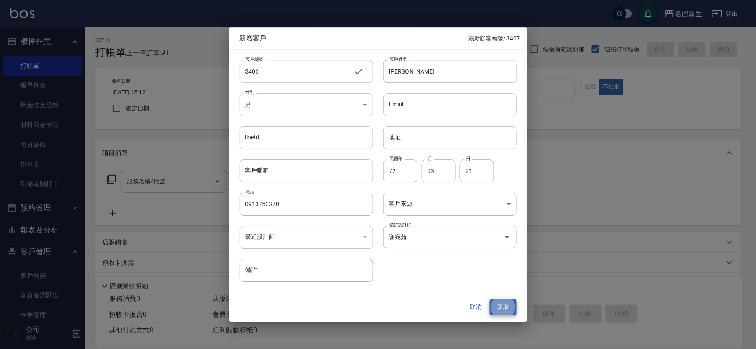
click at [490, 300] on button "新增" at bounding box center [503, 308] width 27 height 16
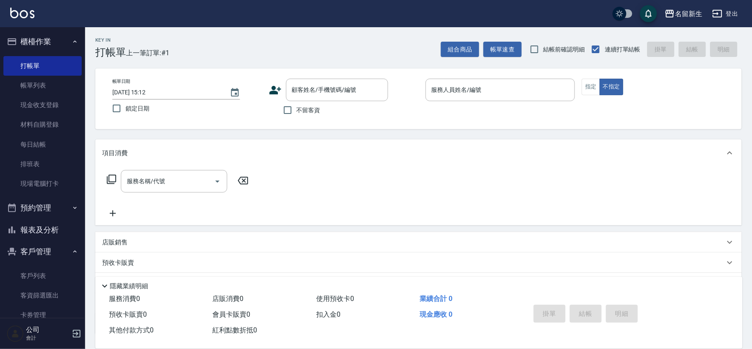
click at [27, 273] on link "客戶列表" at bounding box center [42, 276] width 78 height 20
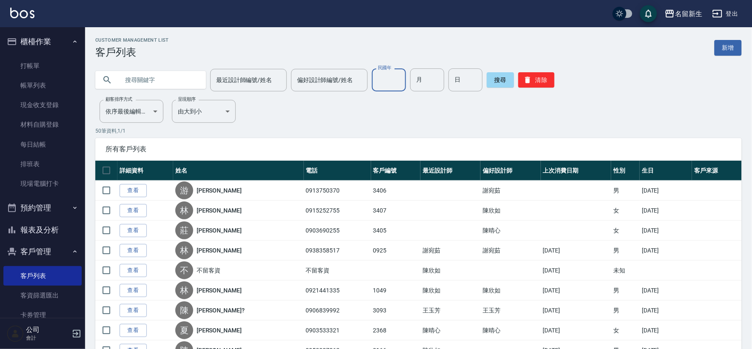
click at [387, 72] on div "民國年 民國年" at bounding box center [389, 80] width 34 height 23
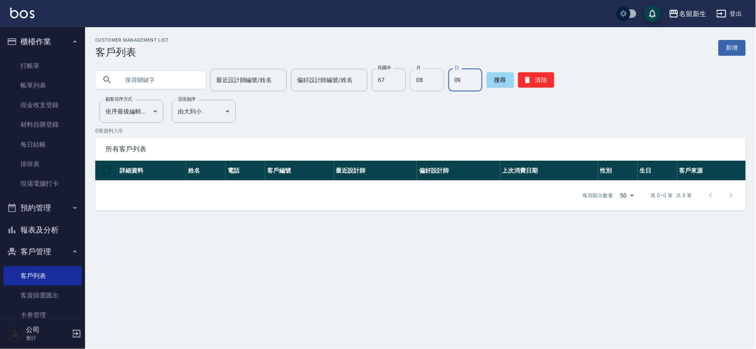
click at [430, 82] on input "08" at bounding box center [427, 80] width 34 height 23
click at [32, 73] on link "打帳單" at bounding box center [42, 66] width 78 height 20
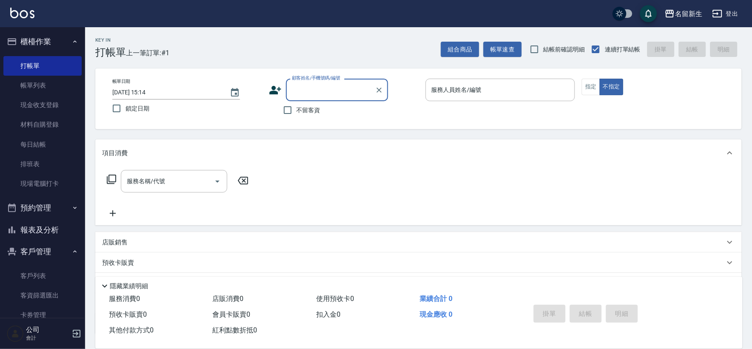
click at [327, 89] on input "顧客姓名/手機號碼/編號" at bounding box center [331, 90] width 82 height 15
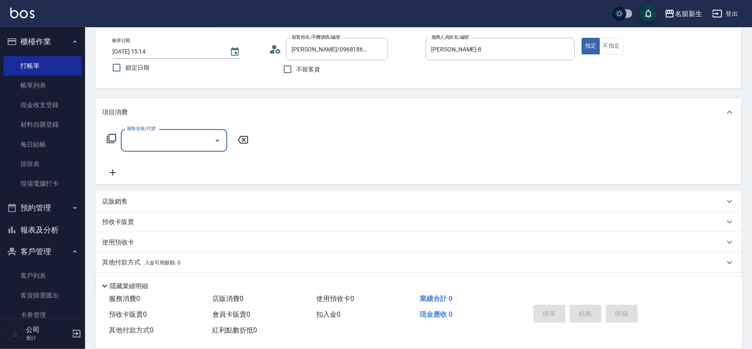
scroll to position [66, 0]
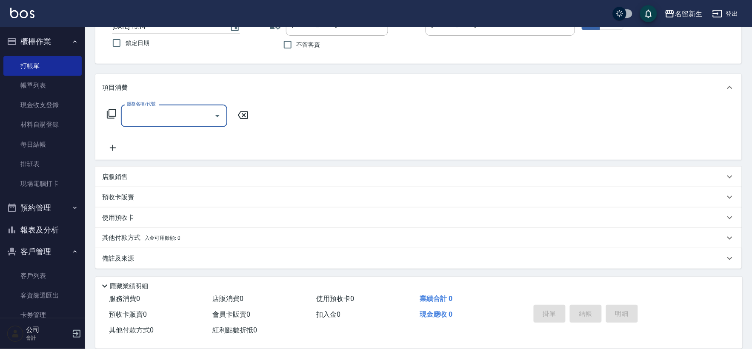
click at [132, 172] on div "店販銷售" at bounding box center [418, 177] width 647 height 20
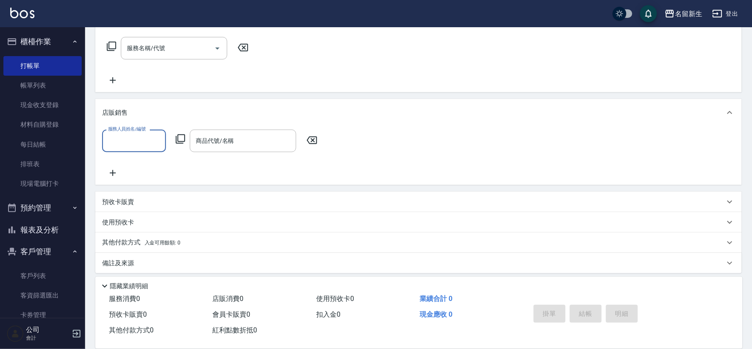
scroll to position [135, 0]
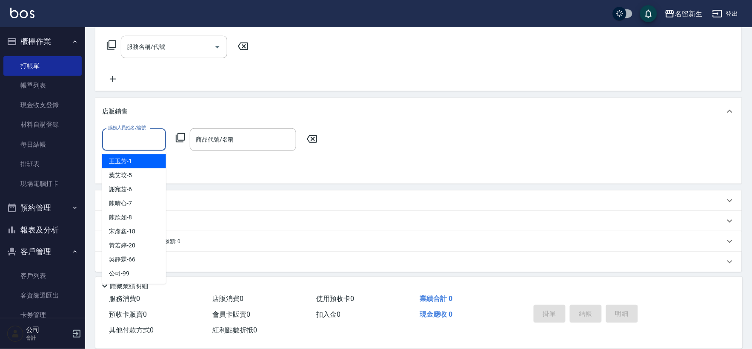
click at [148, 137] on input "服務人員姓名/編號" at bounding box center [134, 139] width 56 height 15
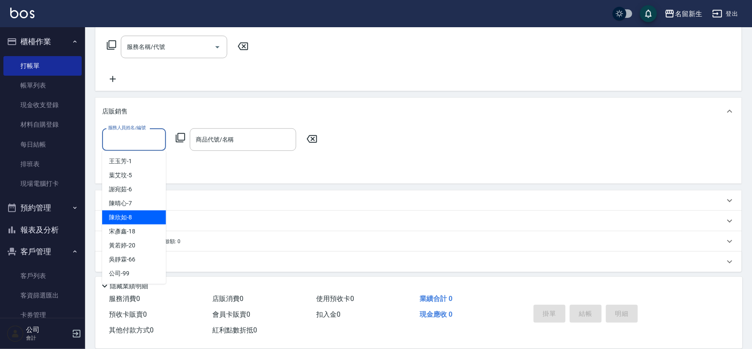
drag, startPoint x: 139, startPoint y: 223, endPoint x: 171, endPoint y: 152, distance: 77.9
click at [139, 223] on div "陳欣如 -8" at bounding box center [134, 218] width 64 height 14
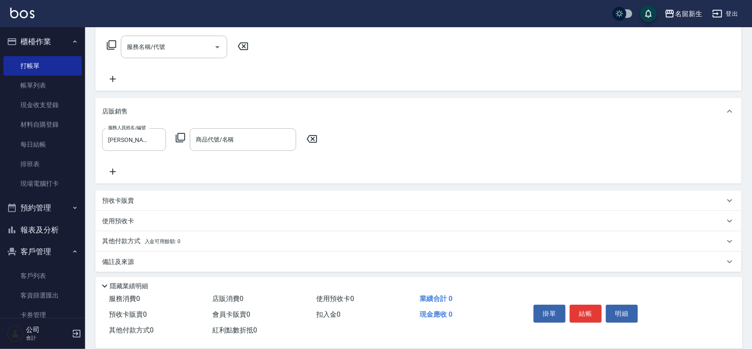
click at [184, 135] on icon at bounding box center [180, 138] width 10 height 10
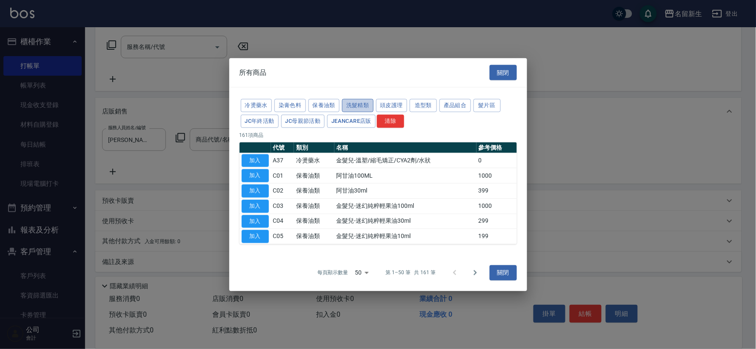
click at [364, 103] on button "洗髮精類" at bounding box center [357, 105] width 31 height 13
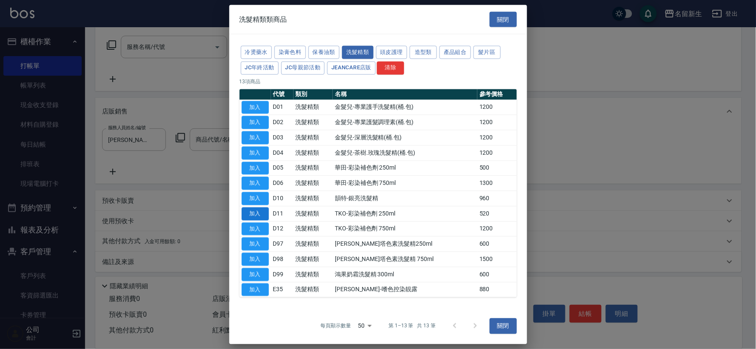
click at [254, 211] on button "加入" at bounding box center [255, 213] width 27 height 13
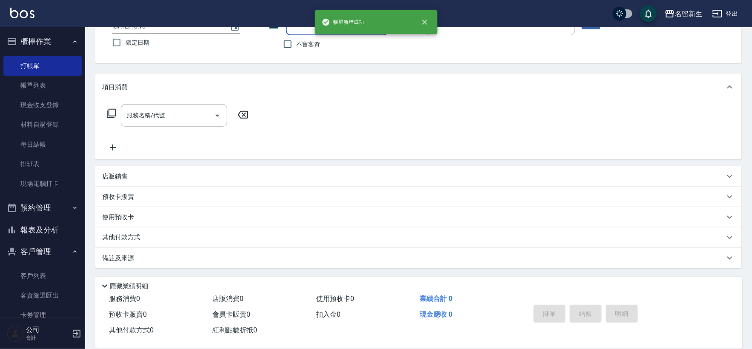
scroll to position [0, 0]
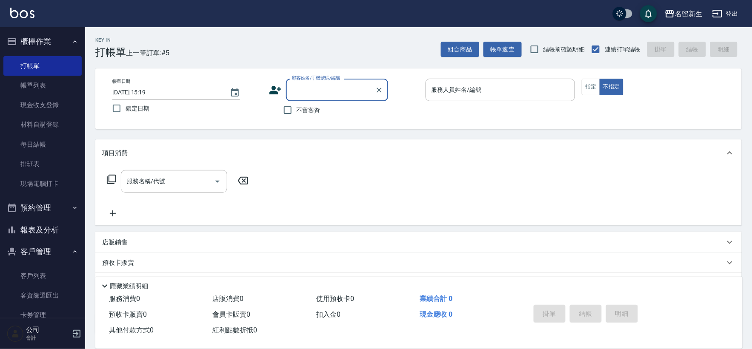
click at [329, 79] on label "顧客姓名/手機號碼/編號" at bounding box center [316, 78] width 49 height 6
click at [329, 83] on input "顧客姓名/手機號碼/編號" at bounding box center [331, 90] width 82 height 15
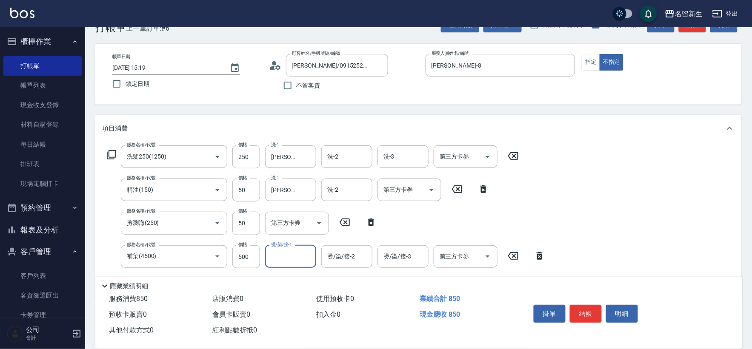
scroll to position [24, 0]
click at [301, 158] on button "Clear" at bounding box center [307, 158] width 12 height 12
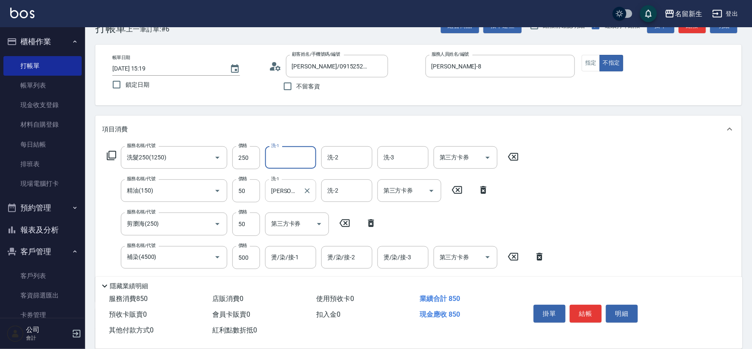
click at [298, 191] on input "[PERSON_NAME]-18" at bounding box center [284, 190] width 31 height 15
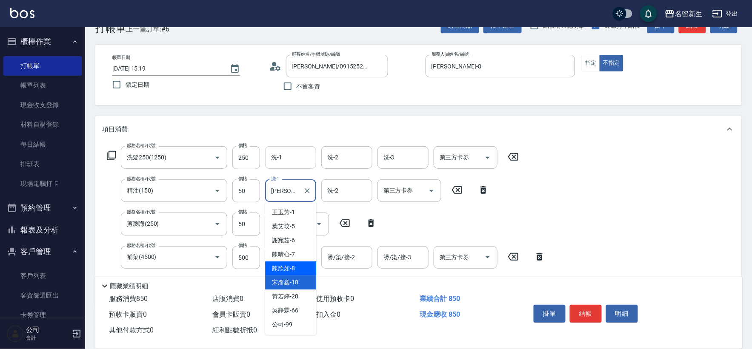
click at [303, 269] on div "陳欣如 -8" at bounding box center [290, 269] width 51 height 14
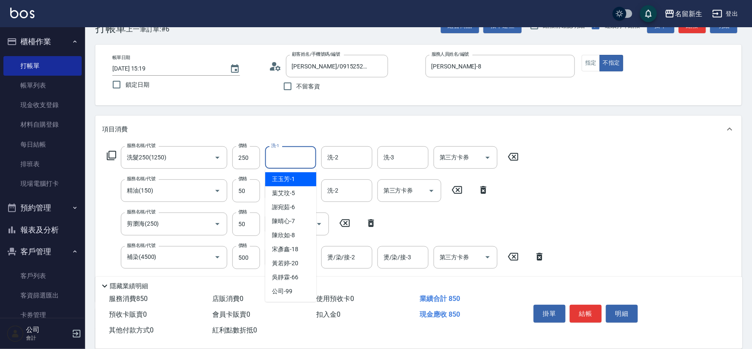
click at [287, 156] on input "洗-1" at bounding box center [290, 157] width 43 height 15
drag, startPoint x: 294, startPoint y: 240, endPoint x: 245, endPoint y: 275, distance: 60.0
click at [294, 240] on div "陳欣如 -8" at bounding box center [290, 236] width 51 height 14
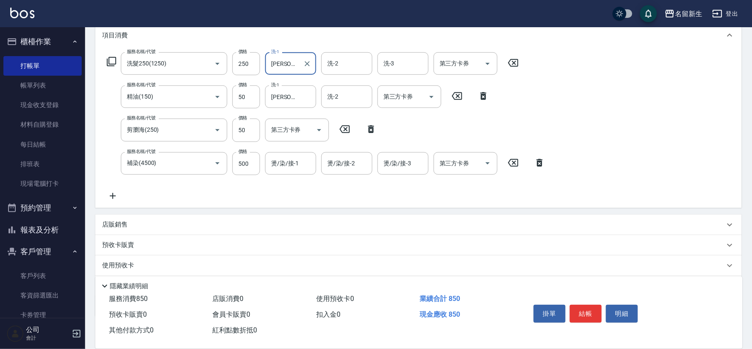
scroll to position [118, 0]
click at [290, 166] on div "燙/染/接-1 燙/染/接-1" at bounding box center [290, 163] width 51 height 23
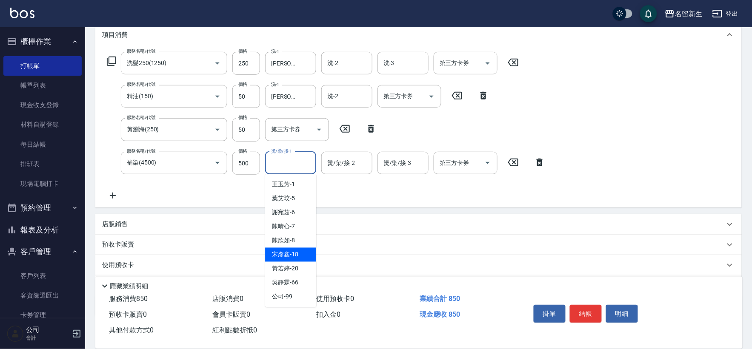
click at [299, 252] on div "[PERSON_NAME]-18" at bounding box center [290, 255] width 51 height 14
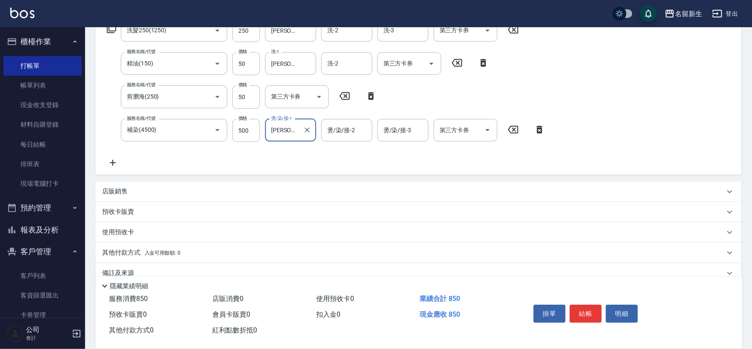
scroll to position [166, 0]
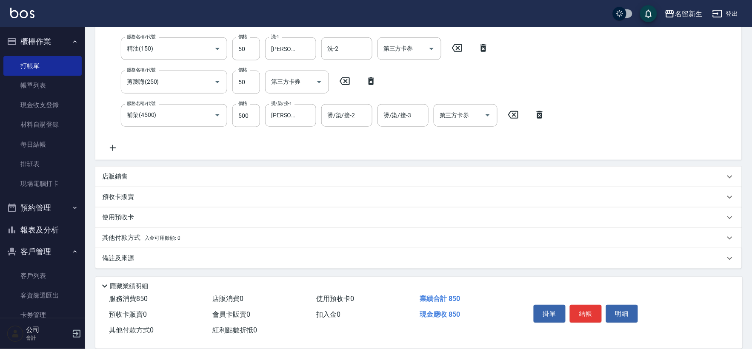
click at [119, 149] on icon at bounding box center [112, 148] width 21 height 10
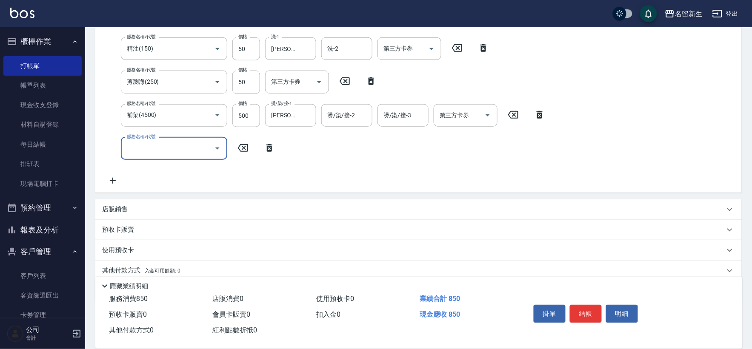
click at [156, 146] on input "服務名稱/代號" at bounding box center [168, 148] width 86 height 15
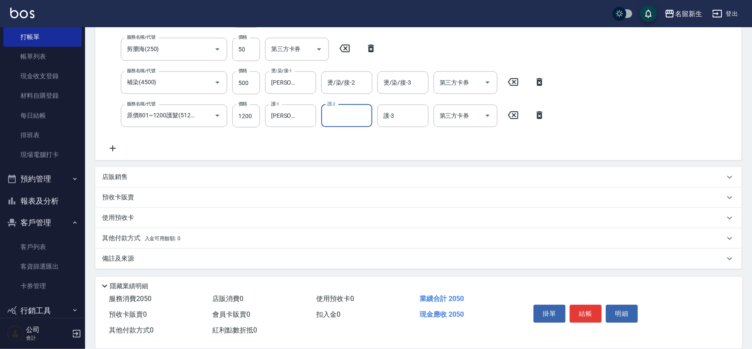
scroll to position [42, 0]
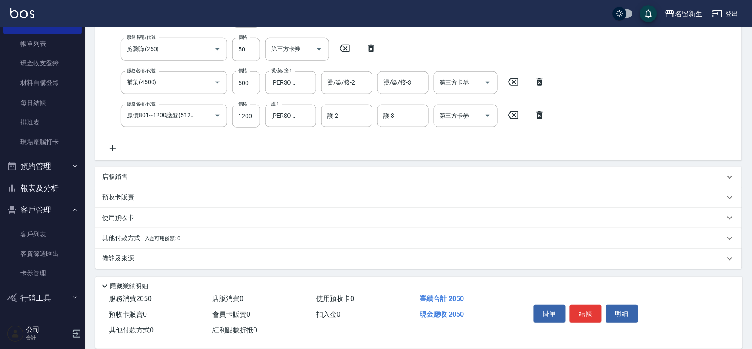
click at [169, 234] on p "其他付款方式 入金可用餘額: 0" at bounding box center [141, 238] width 78 height 9
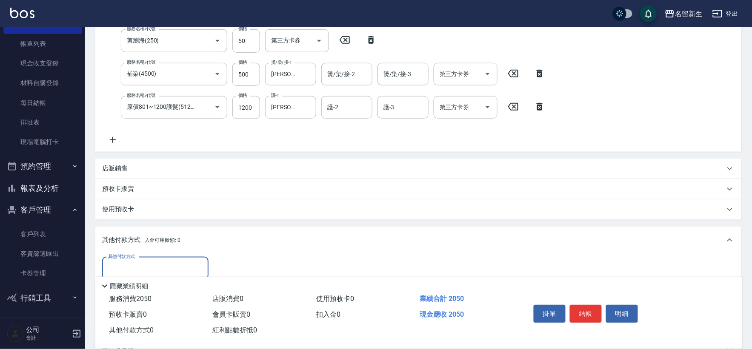
scroll to position [0, 0]
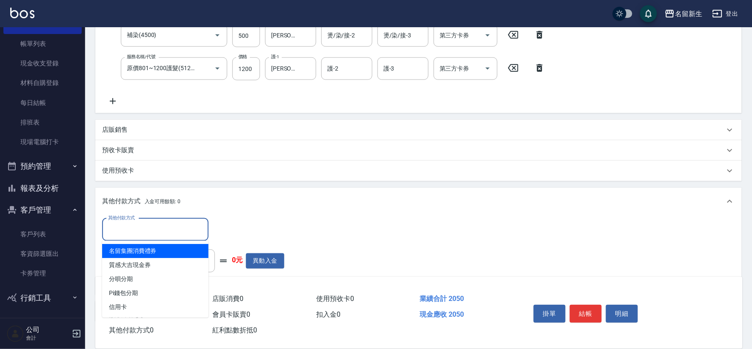
click at [140, 228] on input "其他付款方式" at bounding box center [155, 230] width 99 height 15
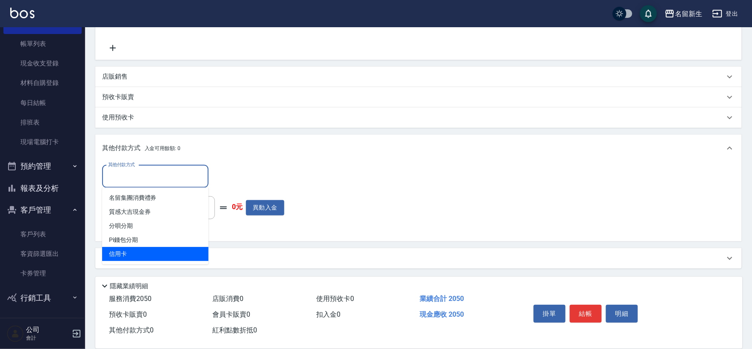
click at [127, 257] on span "信用卡" at bounding box center [155, 254] width 106 height 14
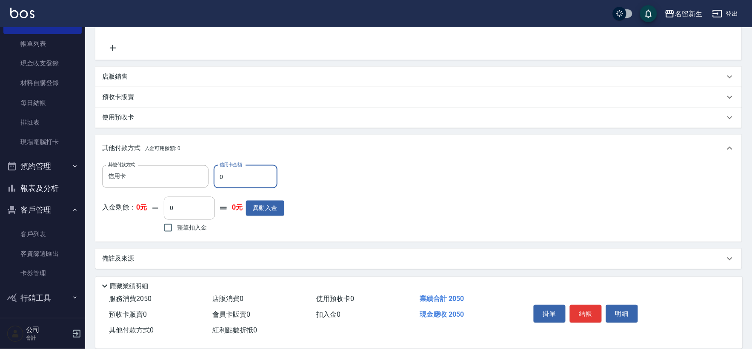
drag, startPoint x: 228, startPoint y: 181, endPoint x: 204, endPoint y: 192, distance: 26.1
click at [205, 191] on div "其他付款方式 信用卡 其他付款方式 信用卡金額 0 信用卡金額 入金剩餘： 0元 0 ​ 整筆扣入金 0元 異動入金" at bounding box center [193, 201] width 182 height 70
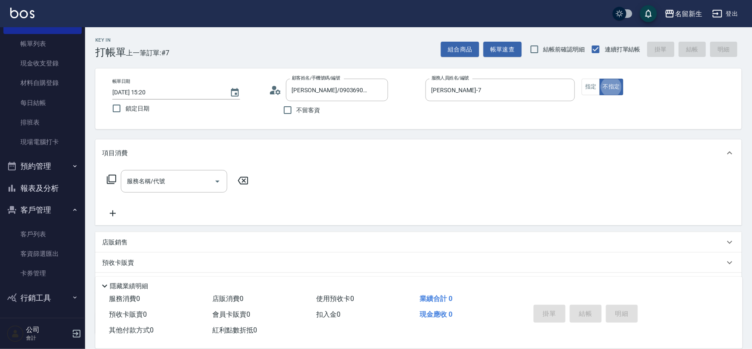
scroll to position [19, 0]
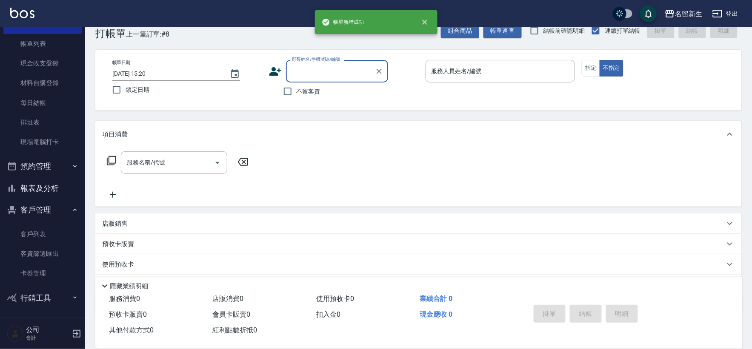
click at [61, 172] on button "預約管理" at bounding box center [42, 166] width 78 height 22
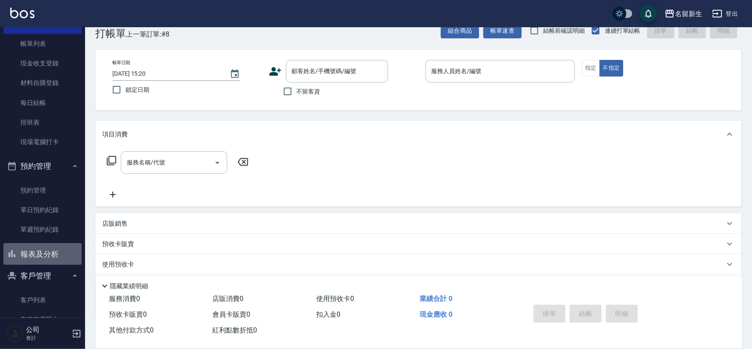
click at [45, 256] on button "報表及分析" at bounding box center [42, 254] width 78 height 22
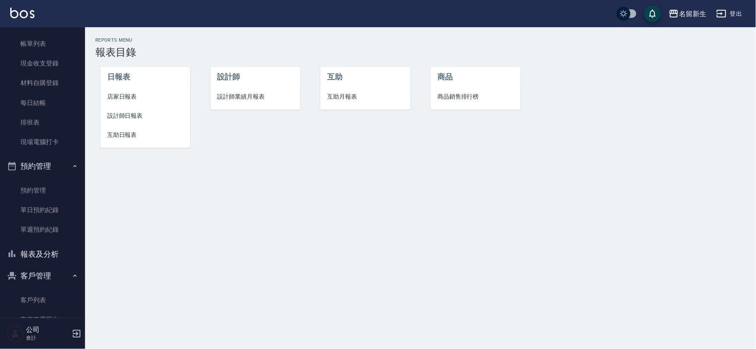
drag, startPoint x: 245, startPoint y: 87, endPoint x: 243, endPoint y: 92, distance: 5.7
click at [245, 88] on ul "設計師 設計師業績月報表" at bounding box center [256, 88] width 90 height 43
click at [256, 89] on li "設計師業績月報表" at bounding box center [256, 96] width 90 height 19
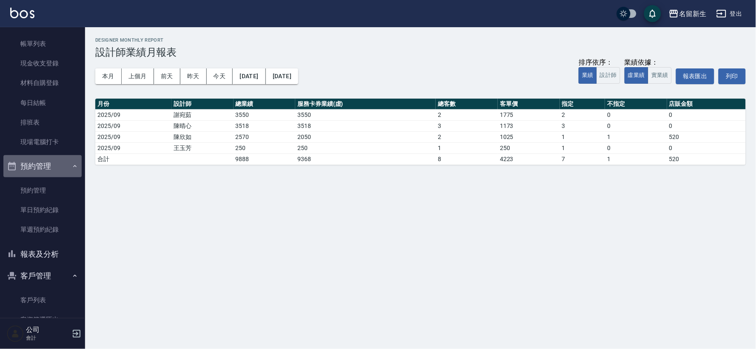
click at [57, 163] on button "預約管理" at bounding box center [42, 166] width 78 height 22
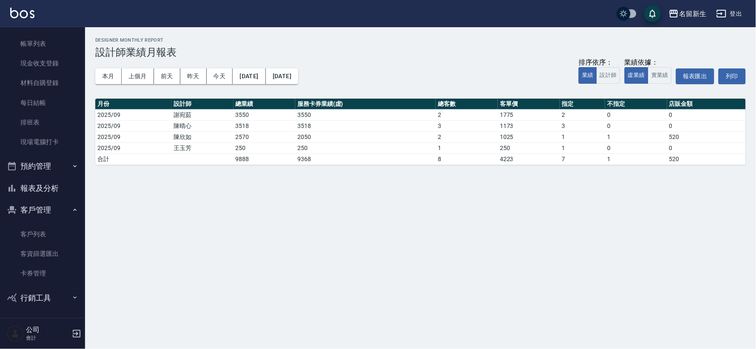
click at [47, 189] on button "報表及分析" at bounding box center [42, 188] width 78 height 22
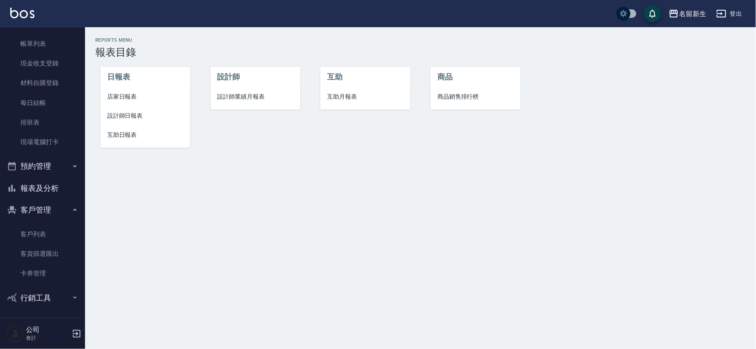
click at [108, 110] on li "設計師日報表" at bounding box center [145, 115] width 90 height 19
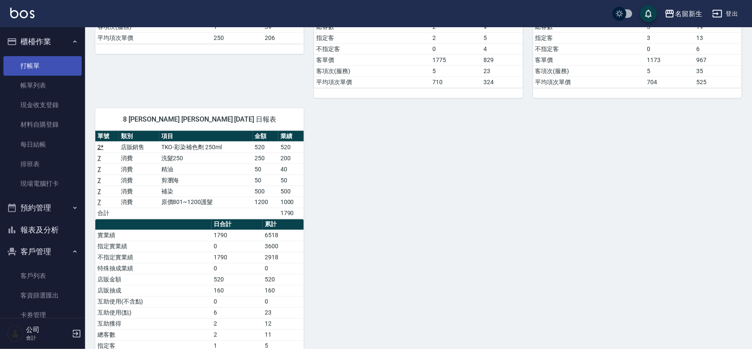
click at [61, 60] on link "打帳單" at bounding box center [42, 66] width 78 height 20
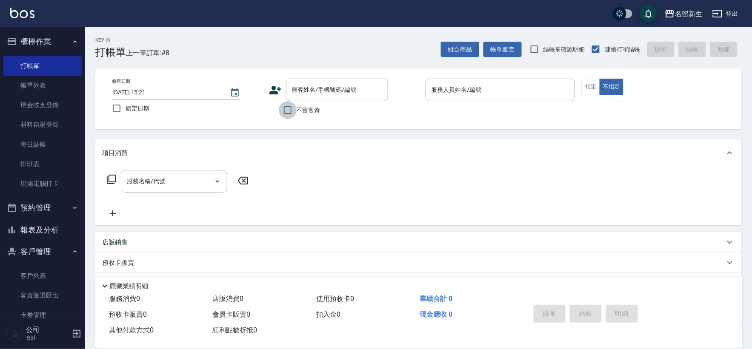
click at [289, 109] on input "不留客資" at bounding box center [288, 110] width 18 height 18
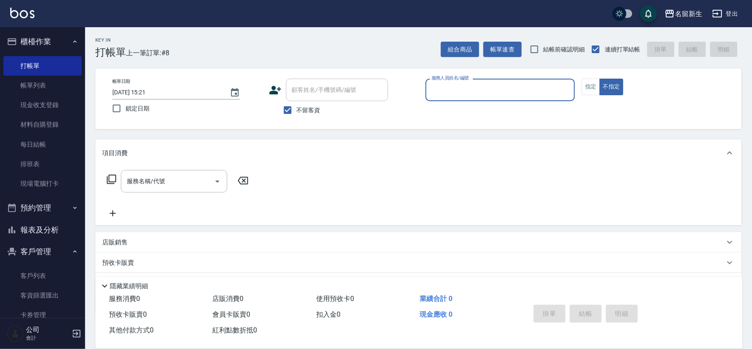
click at [473, 97] on input "服務人員姓名/編號" at bounding box center [500, 90] width 142 height 15
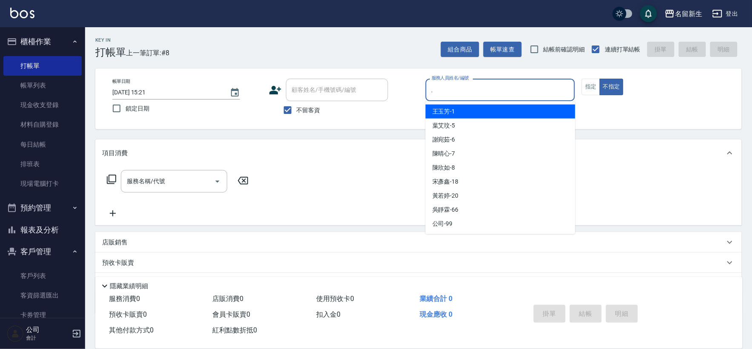
click at [600, 79] on button "不指定" at bounding box center [612, 87] width 24 height 17
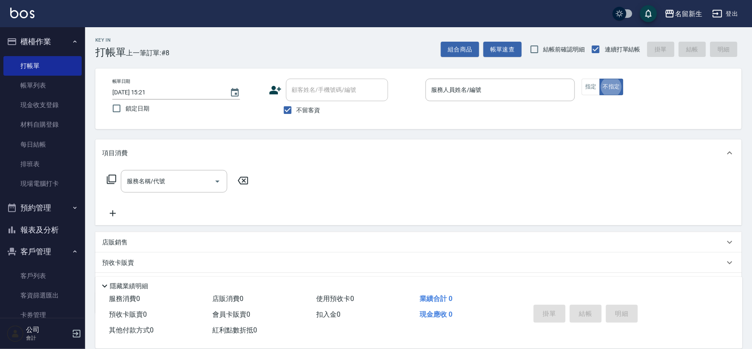
click at [463, 90] on div "服務人員姓名/編號 服務人員姓名/編號" at bounding box center [501, 90] width 150 height 23
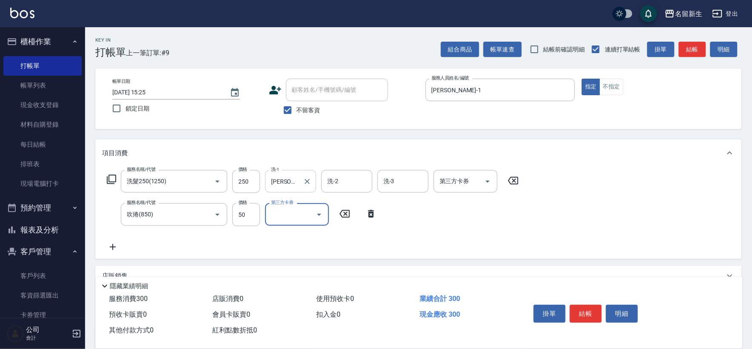
click at [283, 177] on input "王玉芳-1" at bounding box center [284, 181] width 31 height 15
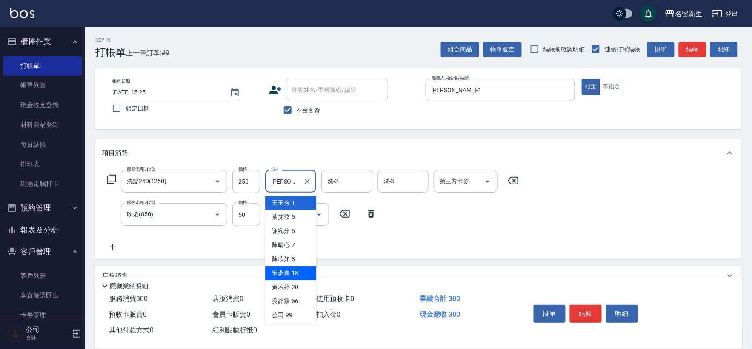
click at [291, 271] on span "[PERSON_NAME]-18" at bounding box center [285, 273] width 26 height 9
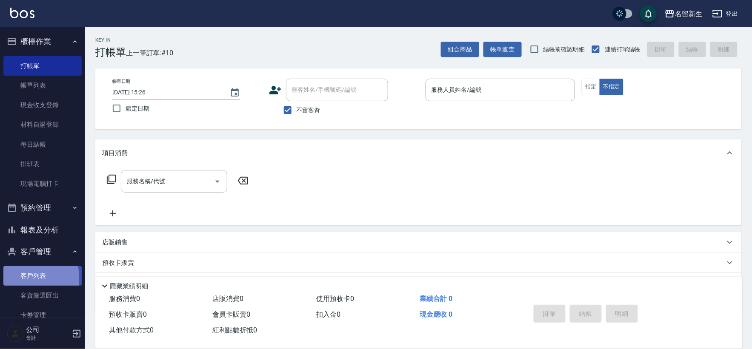
click at [6, 279] on link "客戶列表" at bounding box center [42, 276] width 78 height 20
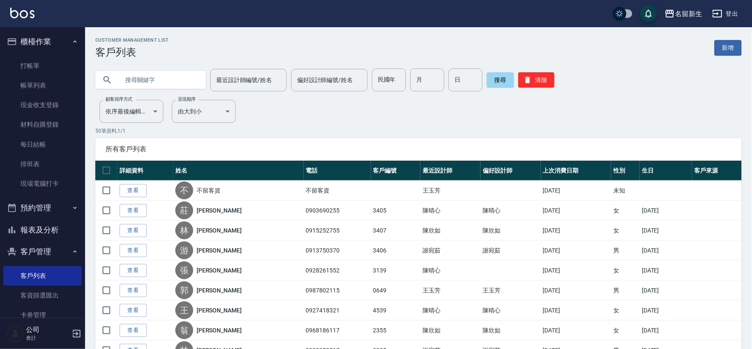
click at [167, 77] on input "text" at bounding box center [159, 80] width 80 height 23
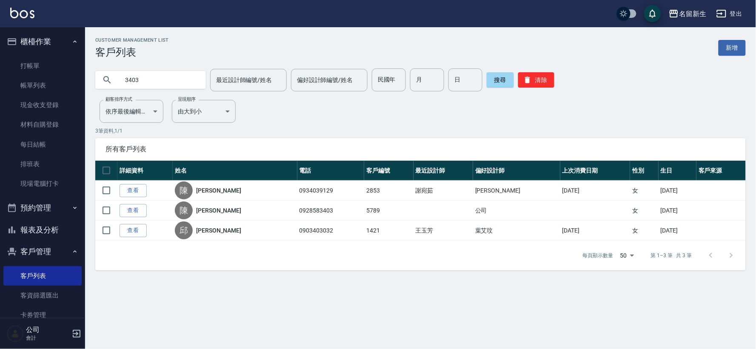
click at [167, 78] on input "3403" at bounding box center [159, 80] width 80 height 23
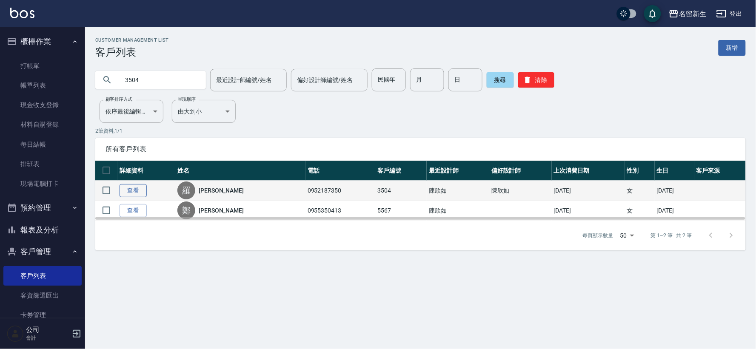
click at [132, 192] on link "查看" at bounding box center [133, 190] width 27 height 13
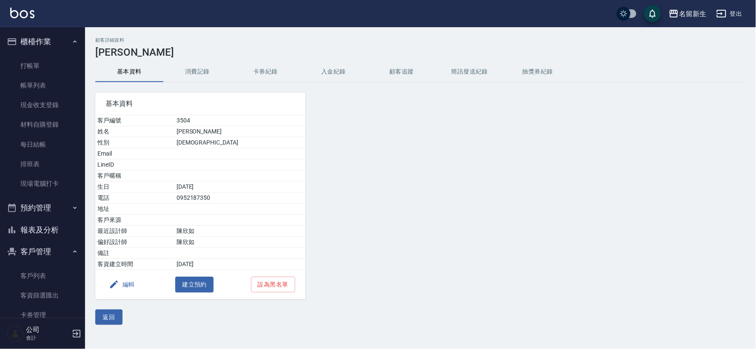
click at [195, 81] on button "消費記錄" at bounding box center [197, 72] width 68 height 20
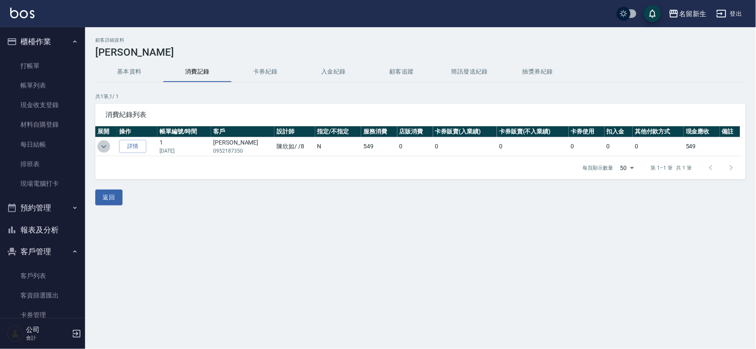
click at [108, 142] on icon "expand row" at bounding box center [104, 147] width 10 height 10
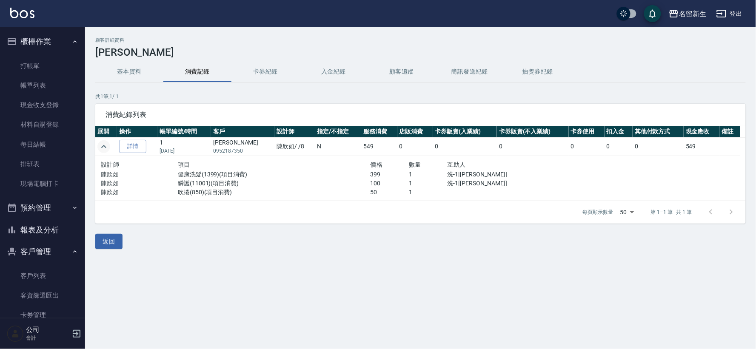
click at [109, 69] on button "基本資料" at bounding box center [129, 72] width 68 height 20
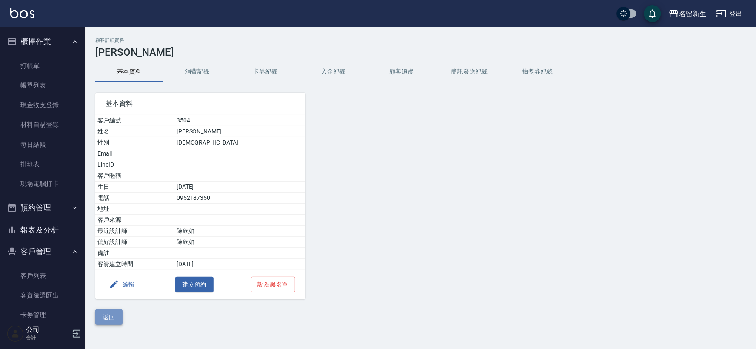
click at [105, 320] on button "返回" at bounding box center [108, 318] width 27 height 16
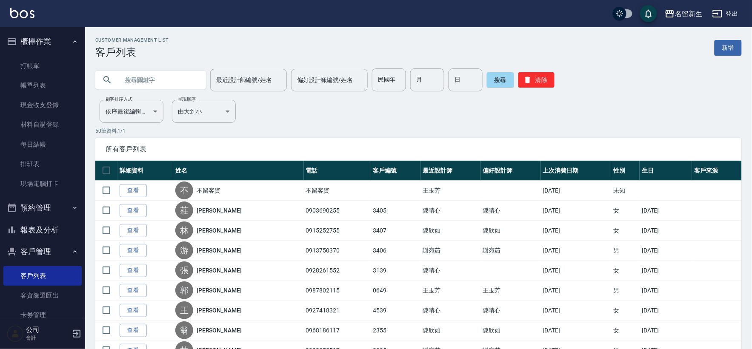
click at [161, 83] on input "text" at bounding box center [159, 80] width 80 height 23
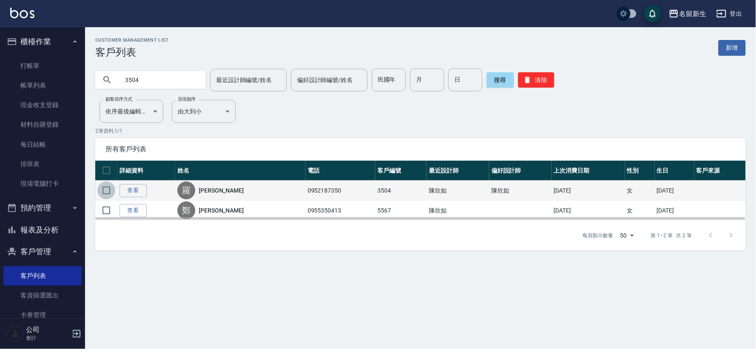
click at [106, 192] on input "checkbox" at bounding box center [106, 191] width 18 height 18
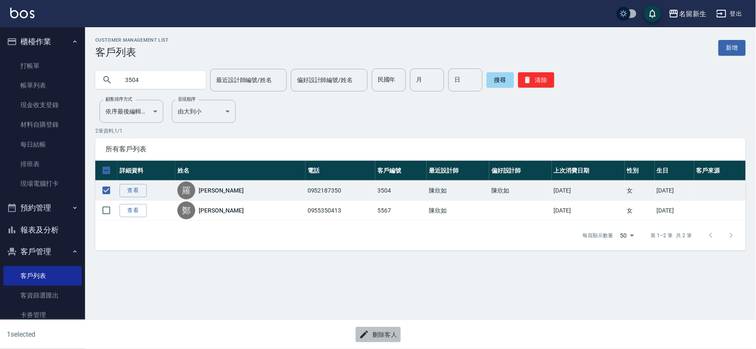
click at [385, 335] on button "刪除客人" at bounding box center [378, 335] width 45 height 16
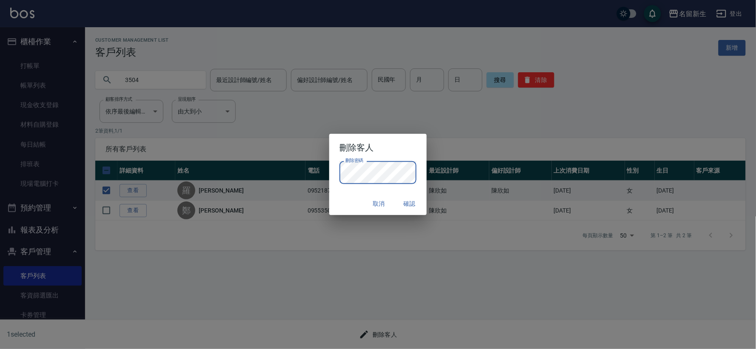
click at [402, 198] on button "確認" at bounding box center [409, 204] width 27 height 16
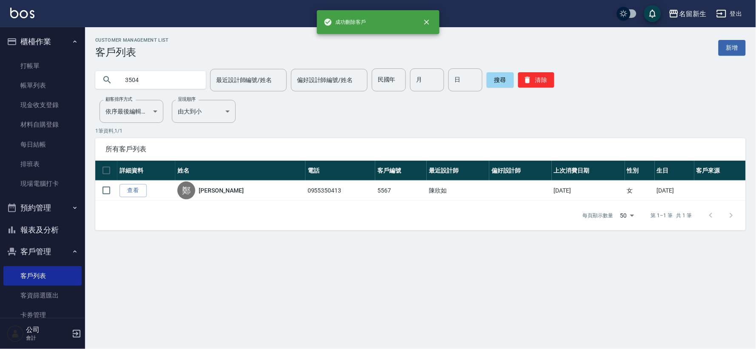
click at [146, 82] on input "3504" at bounding box center [159, 80] width 80 height 23
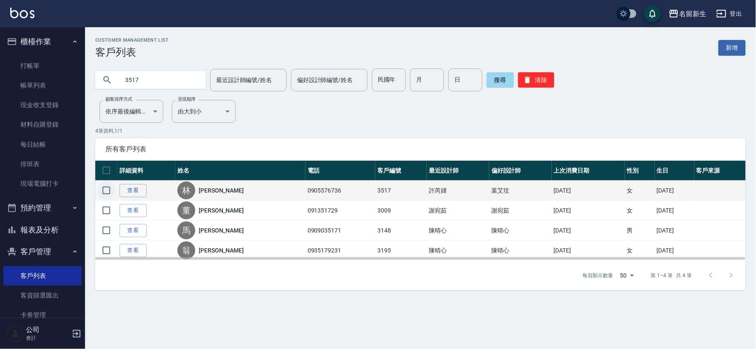
click at [112, 190] on input "checkbox" at bounding box center [106, 191] width 18 height 18
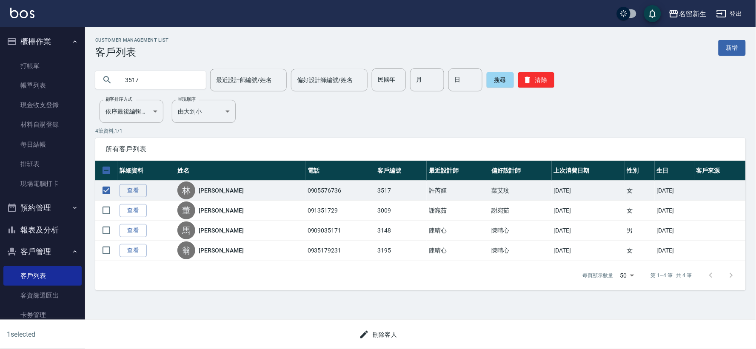
click at [363, 332] on icon "button" at bounding box center [364, 335] width 10 height 10
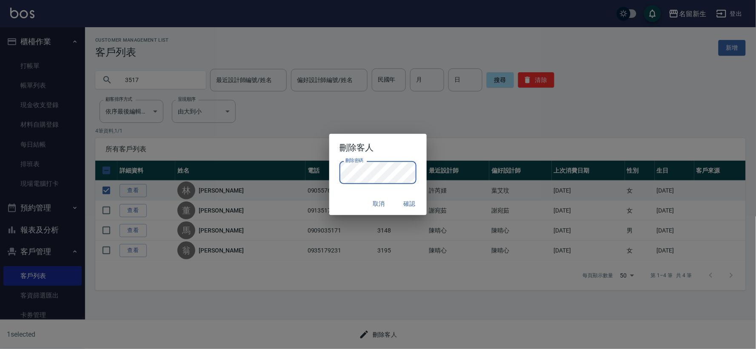
click at [406, 203] on button "確認" at bounding box center [409, 204] width 27 height 16
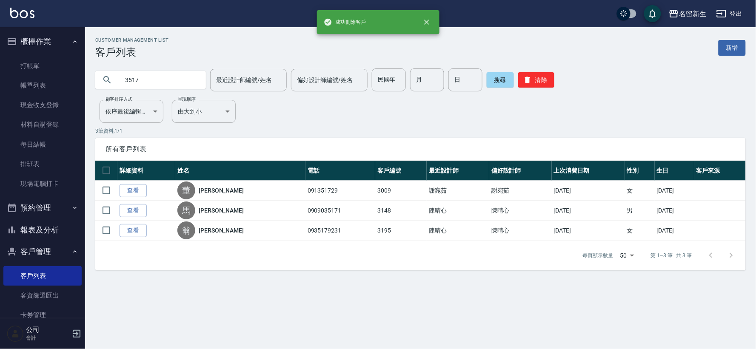
click at [155, 82] on input "3517" at bounding box center [159, 80] width 80 height 23
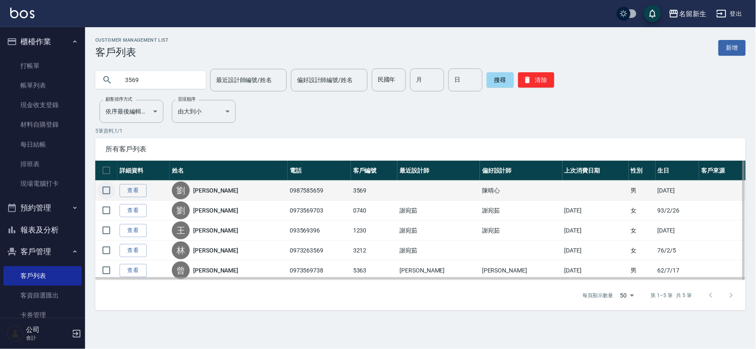
click at [103, 188] on input "checkbox" at bounding box center [106, 191] width 18 height 18
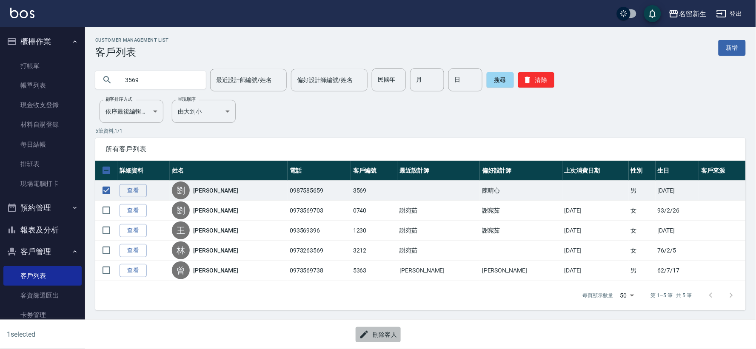
click at [384, 339] on button "刪除客人" at bounding box center [378, 335] width 45 height 16
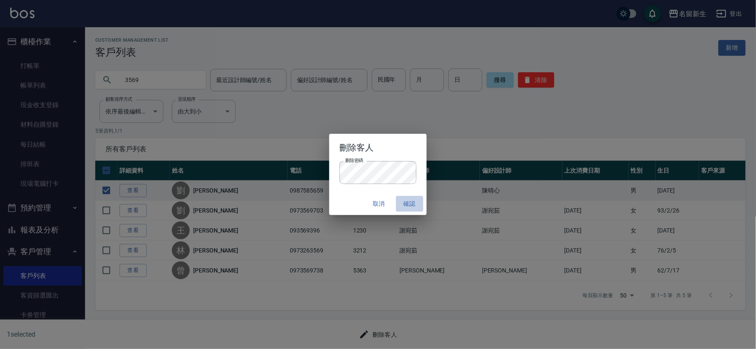
click at [403, 209] on button "確認" at bounding box center [409, 204] width 27 height 16
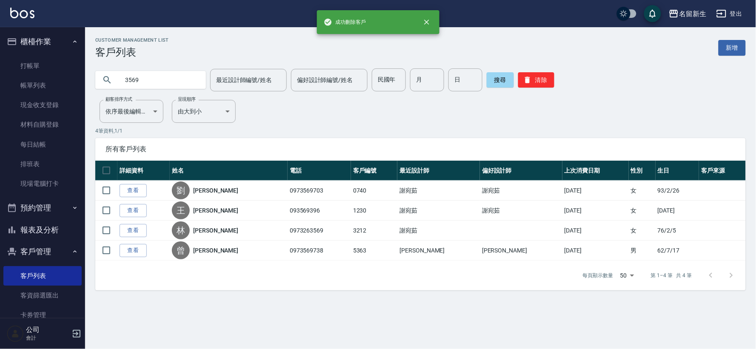
click at [168, 79] on input "3569" at bounding box center [159, 80] width 80 height 23
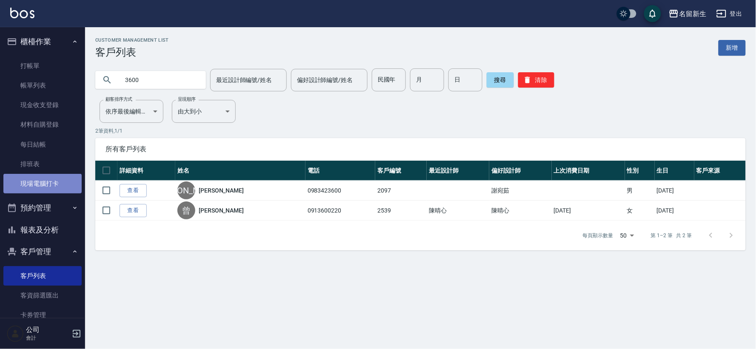
click at [57, 186] on link "現場電腦打卡" at bounding box center [42, 184] width 78 height 20
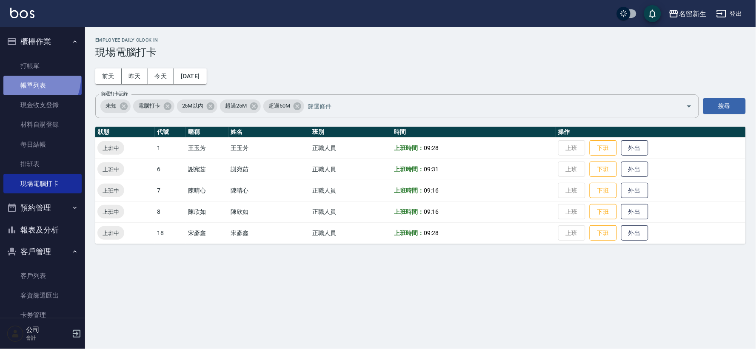
click at [16, 76] on link "帳單列表" at bounding box center [42, 86] width 78 height 20
click at [23, 67] on link "打帳單" at bounding box center [42, 66] width 78 height 20
click at [38, 52] on button "櫃檯作業" at bounding box center [42, 42] width 78 height 22
click at [39, 51] on button "櫃檯作業" at bounding box center [42, 42] width 78 height 22
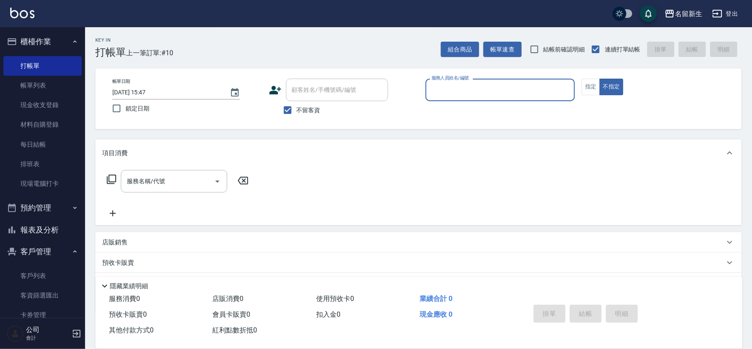
click at [459, 83] on input "服務人員姓名/編號" at bounding box center [500, 90] width 142 height 15
click at [44, 269] on link "客戶列表" at bounding box center [42, 276] width 78 height 20
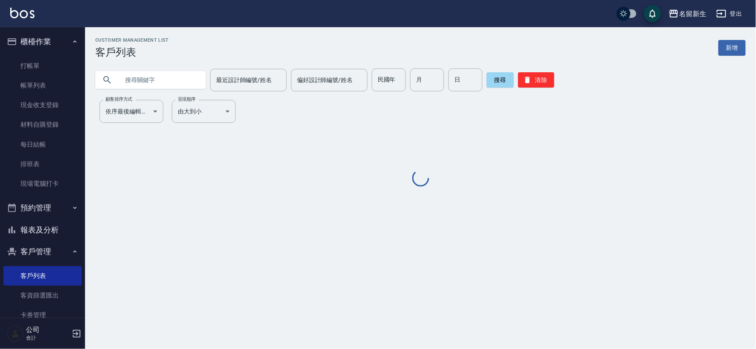
click at [381, 79] on div "民國年 民國年" at bounding box center [389, 80] width 34 height 23
